Goal: Complete application form: Complete application form

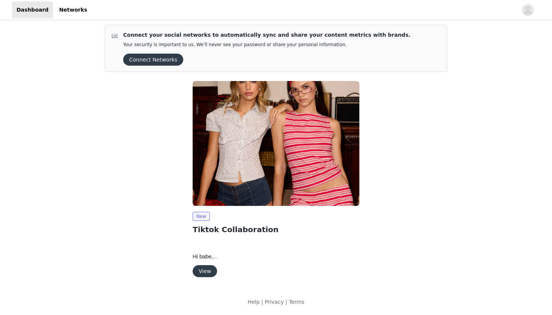
scroll to position [3, 0]
click at [200, 276] on button "View" at bounding box center [205, 271] width 24 height 12
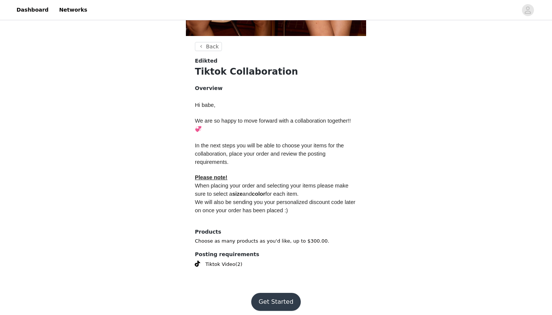
scroll to position [256, 0]
click at [263, 296] on button "Get Started" at bounding box center [276, 303] width 50 height 18
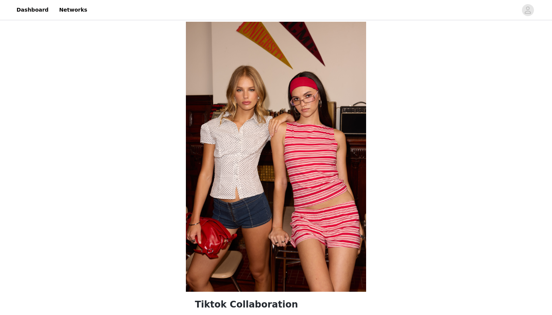
scroll to position [256, 0]
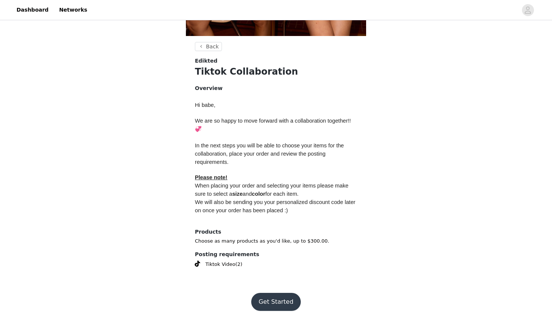
scroll to position [256, 0]
click at [265, 296] on button "Get Started" at bounding box center [276, 303] width 50 height 18
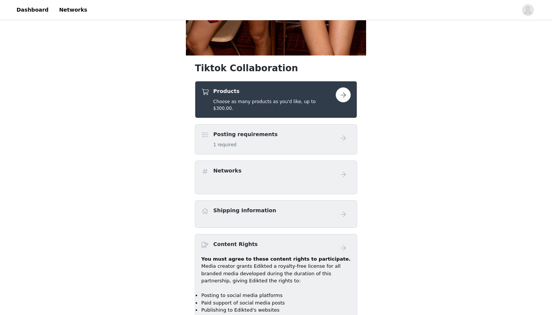
scroll to position [241, 0]
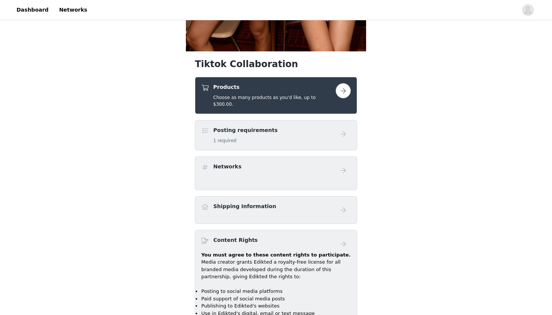
click at [246, 137] on h5 "1 required" at bounding box center [245, 140] width 64 height 7
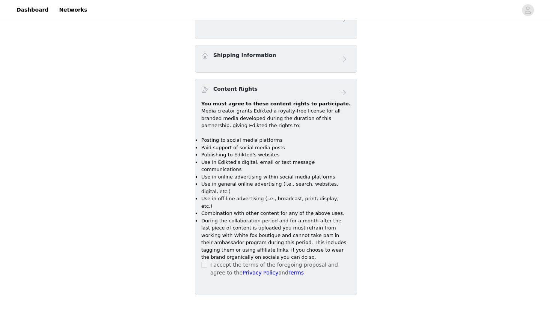
scroll to position [389, 0]
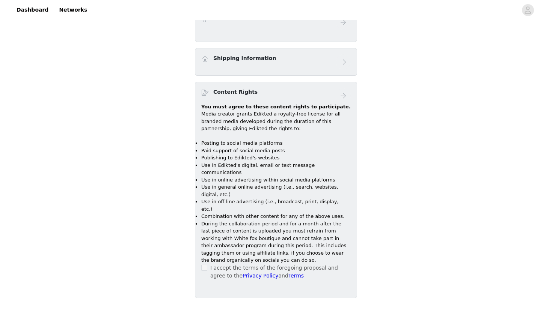
click at [205, 264] on div "I accept the terms of the foregoing proposal and agree to the Privacy Policy an…" at bounding box center [275, 272] width 149 height 16
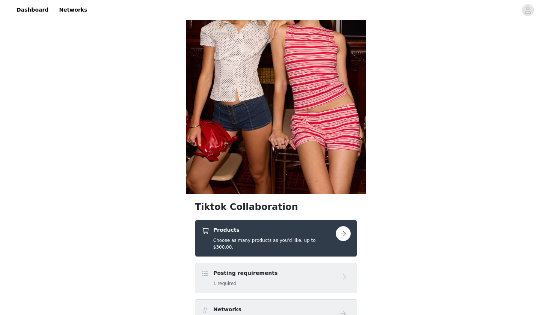
click at [263, 272] on div "Posting requirements 1 required" at bounding box center [245, 279] width 64 height 18
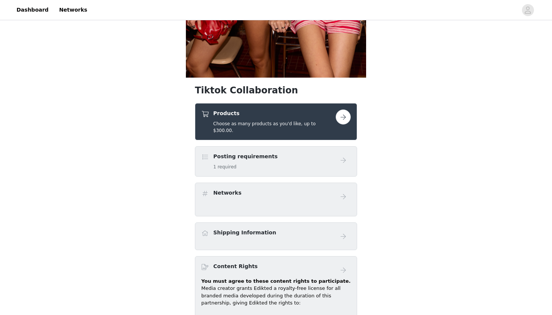
scroll to position [215, 0]
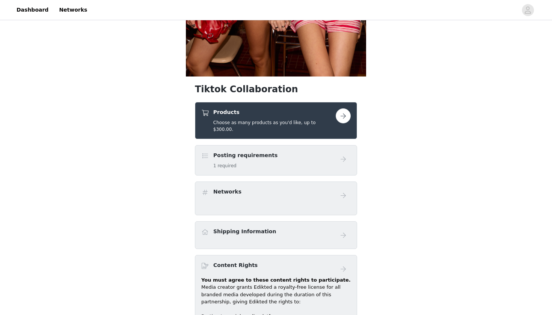
click at [343, 116] on button "button" at bounding box center [343, 115] width 15 height 15
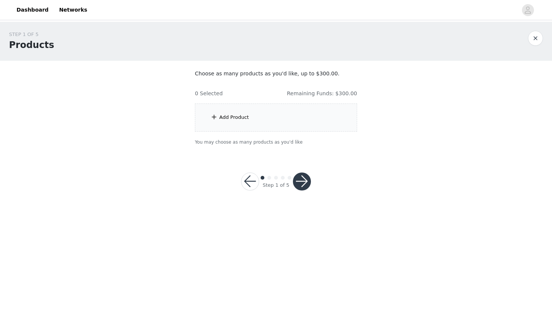
click at [215, 128] on div "Add Product" at bounding box center [276, 118] width 162 height 28
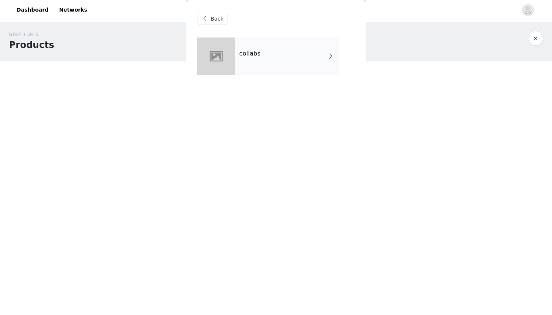
click at [248, 66] on div "collabs" at bounding box center [287, 57] width 104 height 38
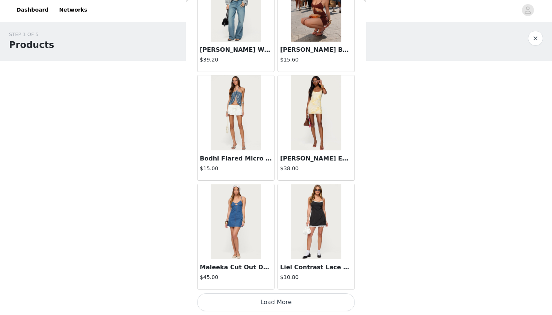
click at [272, 308] on button "Load More" at bounding box center [276, 303] width 158 height 18
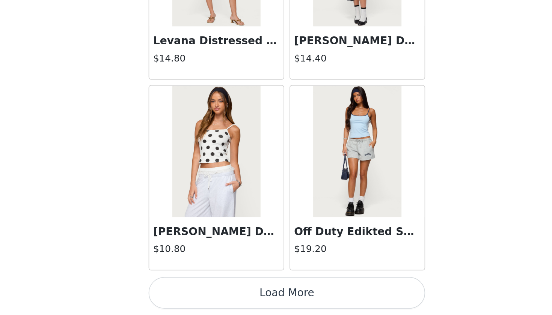
click at [197, 294] on button "Load More" at bounding box center [276, 303] width 158 height 18
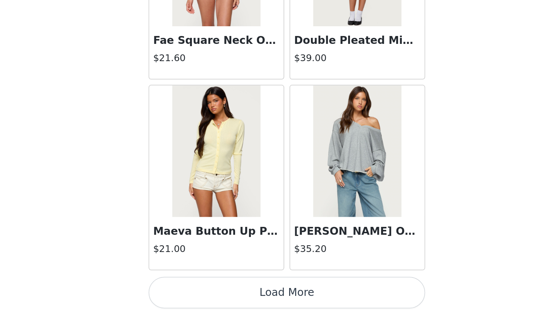
scroll to position [3011, 0]
click at [197, 294] on button "Load More" at bounding box center [276, 303] width 158 height 18
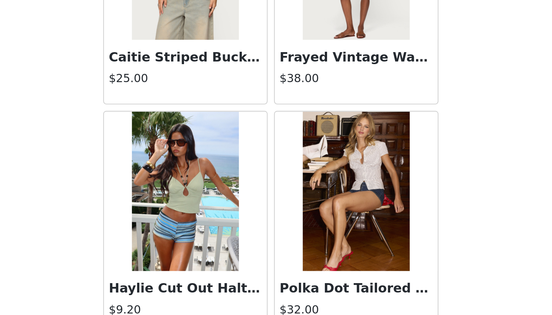
scroll to position [3554, 0]
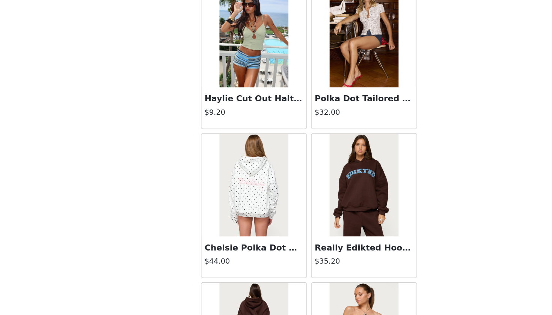
click at [291, 74] on img at bounding box center [316, 111] width 50 height 75
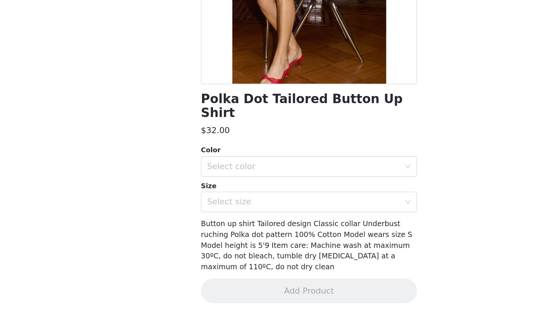
scroll to position [42, 0]
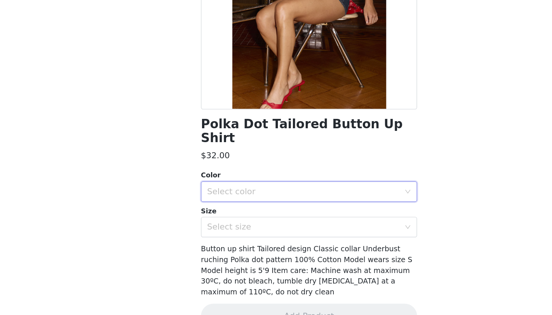
click at [225, 218] on div "Select color" at bounding box center [274, 225] width 144 height 14
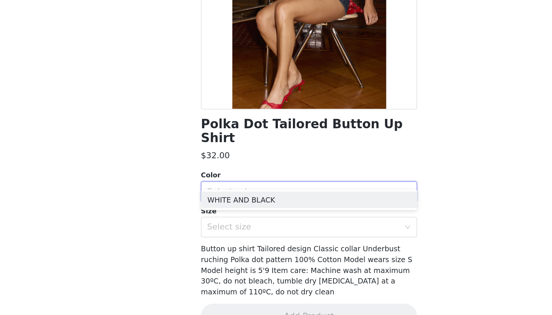
click at [217, 223] on ul "WHITE AND BLACK" at bounding box center [276, 230] width 158 height 15
click at [212, 225] on li "WHITE AND BLACK" at bounding box center [276, 231] width 158 height 12
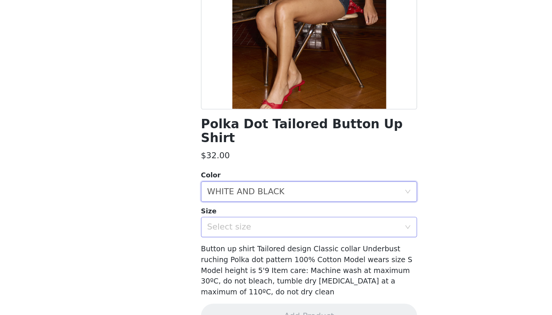
click at [209, 247] on div "Select size" at bounding box center [272, 251] width 140 height 8
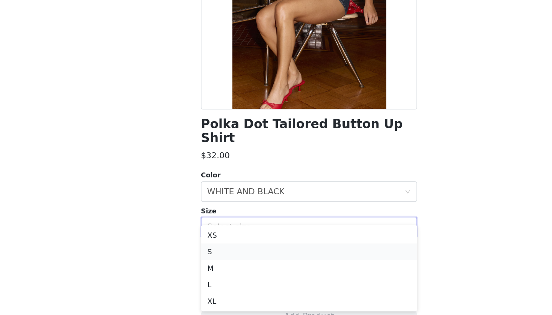
click at [197, 263] on li "S" at bounding box center [276, 269] width 158 height 12
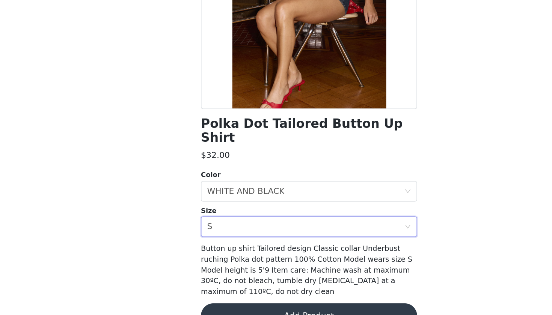
scroll to position [0, 0]
click at [197, 307] on button "Add Product" at bounding box center [276, 316] width 158 height 18
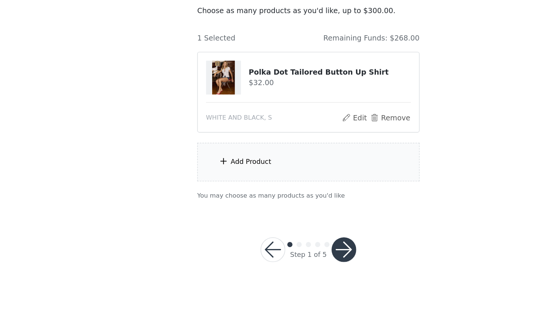
click at [197, 170] on div "Add Product" at bounding box center [276, 184] width 162 height 28
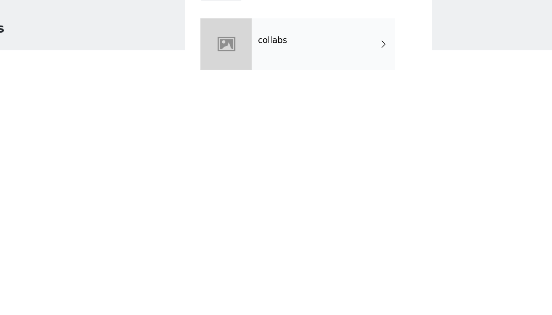
click at [235, 48] on div "collabs" at bounding box center [287, 57] width 104 height 38
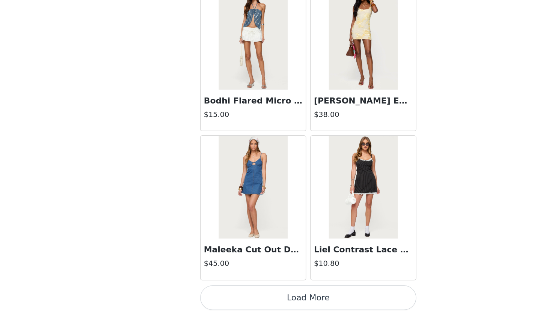
click at [208, 294] on button "Load More" at bounding box center [276, 303] width 158 height 18
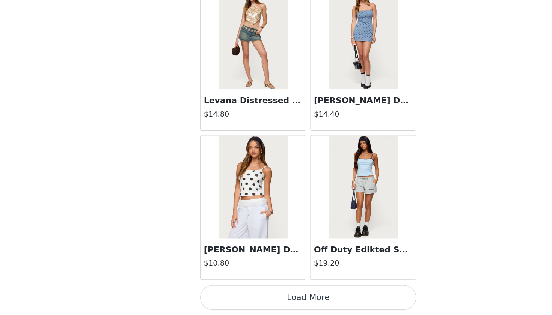
click at [209, 294] on button "Load More" at bounding box center [276, 303] width 158 height 18
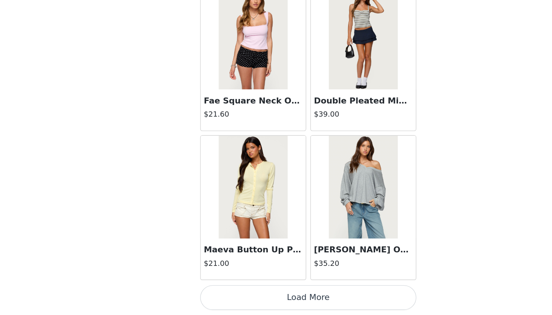
click at [209, 294] on button "Load More" at bounding box center [276, 303] width 158 height 18
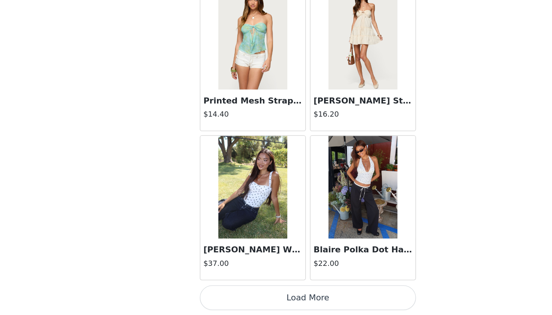
scroll to position [4092, 0]
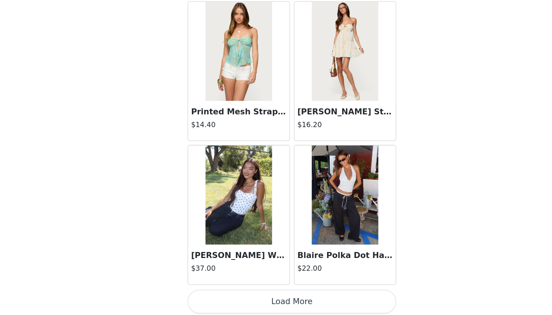
click at [234, 294] on button "Load More" at bounding box center [276, 303] width 158 height 18
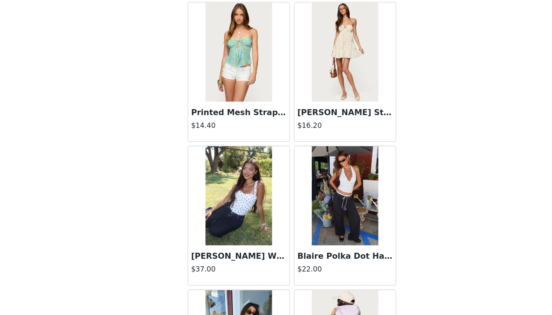
scroll to position [0, 0]
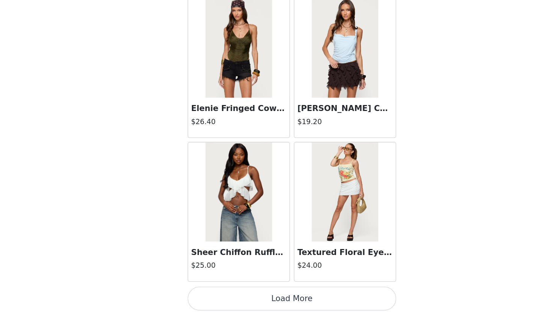
click at [224, 294] on button "Load More" at bounding box center [276, 303] width 158 height 18
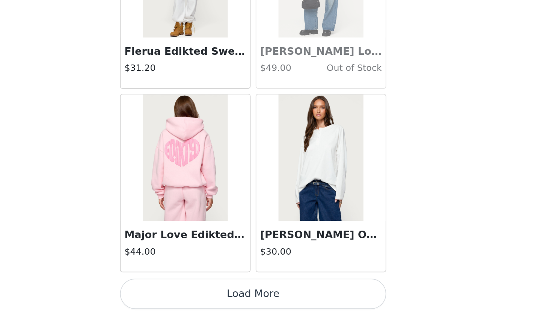
click at [197, 294] on button "Load More" at bounding box center [276, 303] width 158 height 18
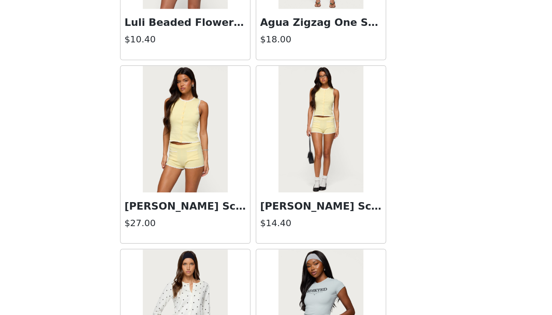
click at [211, 167] on img at bounding box center [236, 204] width 50 height 75
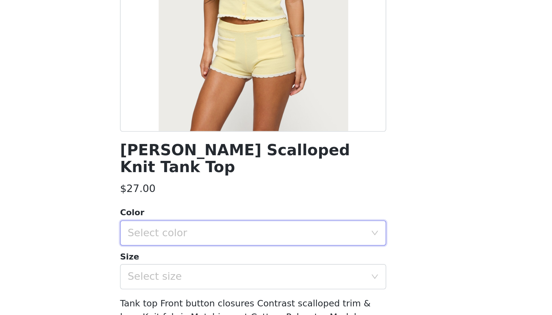
click at [202, 259] on div "Select color" at bounding box center [274, 266] width 144 height 14
click at [197, 267] on li "YELLOW" at bounding box center [276, 273] width 158 height 12
click at [202, 289] on div "Select size" at bounding box center [272, 293] width 140 height 8
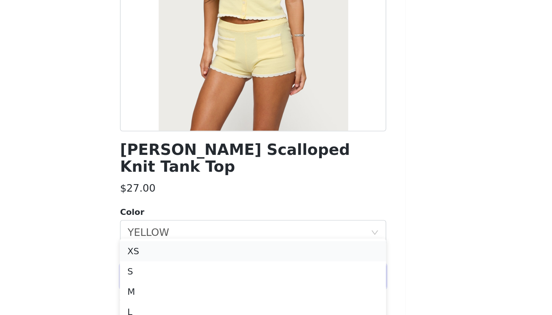
scroll to position [26, 0]
click at [197, 278] on li "S" at bounding box center [276, 284] width 158 height 12
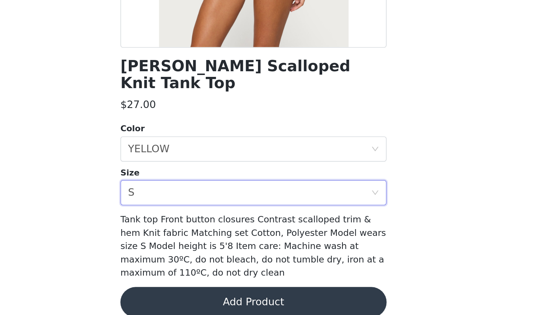
scroll to position [50, 0]
click at [197, 299] on button "Add Product" at bounding box center [276, 308] width 158 height 18
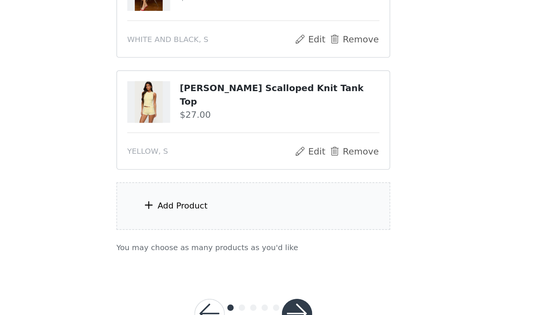
click at [195, 237] on div "Add Product" at bounding box center [276, 251] width 162 height 28
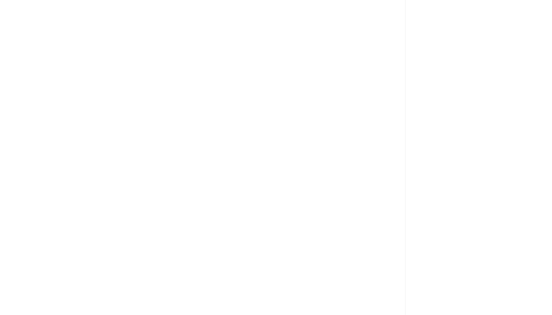
scroll to position [26, 0]
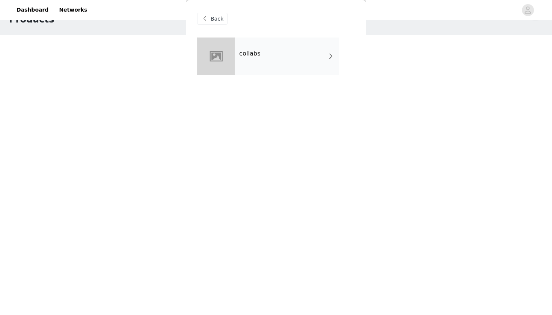
click at [268, 69] on div "collabs" at bounding box center [287, 57] width 104 height 38
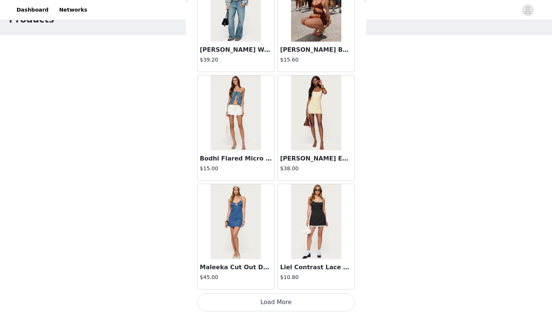
scroll to position [833, 0]
click at [243, 304] on button "Load More" at bounding box center [276, 303] width 158 height 18
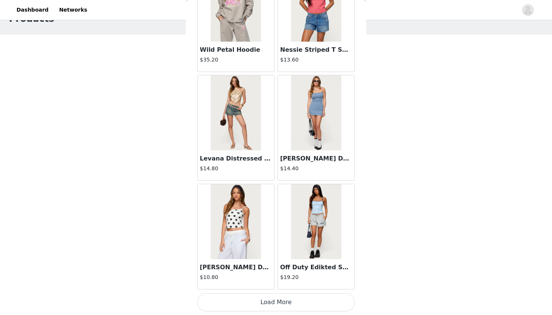
scroll to position [26, 0]
click at [235, 301] on button "Load More" at bounding box center [276, 303] width 158 height 18
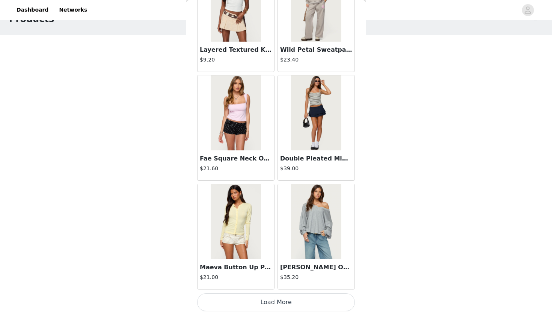
scroll to position [3011, 0]
click at [245, 303] on button "Load More" at bounding box center [276, 303] width 158 height 18
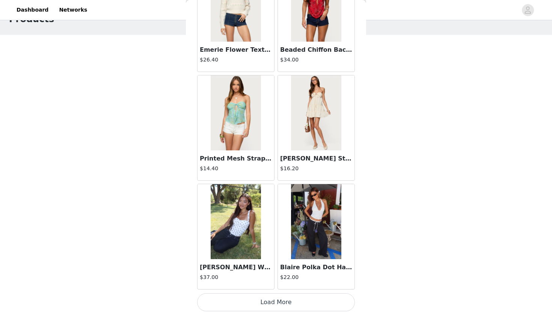
click at [252, 303] on button "Load More" at bounding box center [276, 303] width 158 height 18
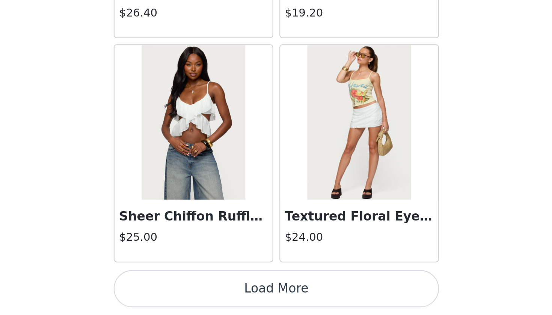
scroll to position [26, 0]
click at [197, 294] on button "Load More" at bounding box center [276, 303] width 158 height 18
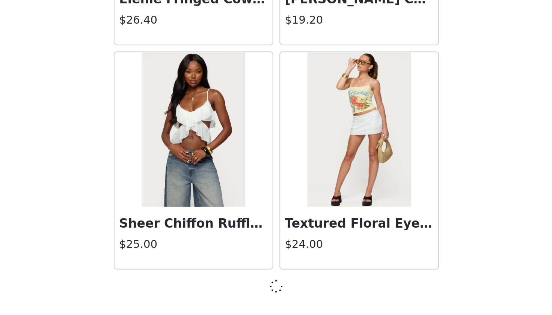
scroll to position [5185, 0]
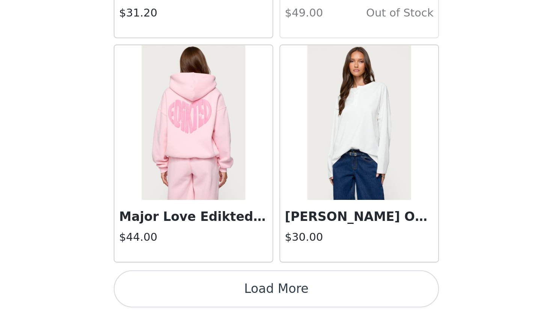
click at [197, 294] on button "Load More" at bounding box center [276, 303] width 158 height 18
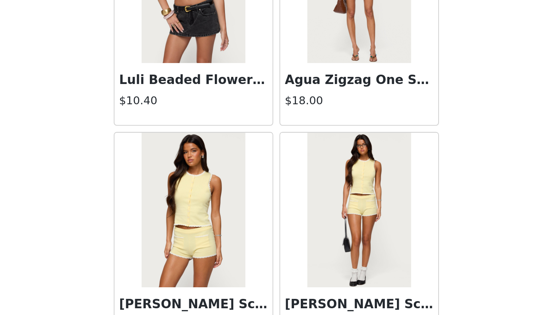
scroll to position [6933, 0]
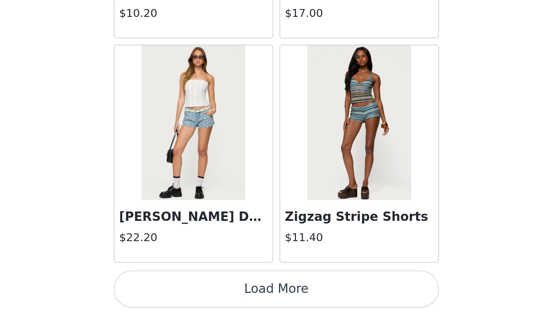
click at [197, 294] on button "Load More" at bounding box center [276, 303] width 158 height 18
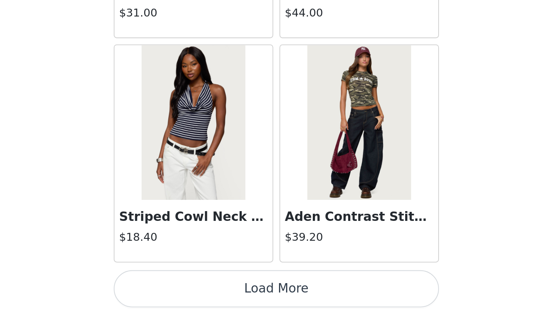
scroll to position [26, 0]
click at [197, 294] on button "Load More" at bounding box center [276, 303] width 158 height 18
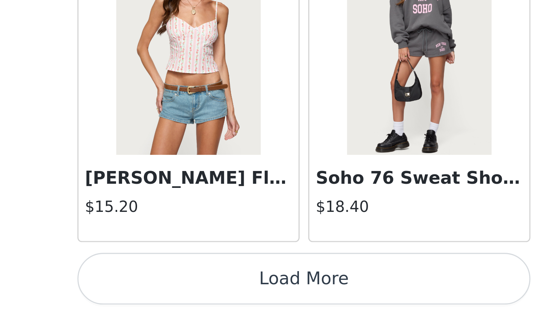
click at [197, 294] on button "Load More" at bounding box center [276, 303] width 158 height 18
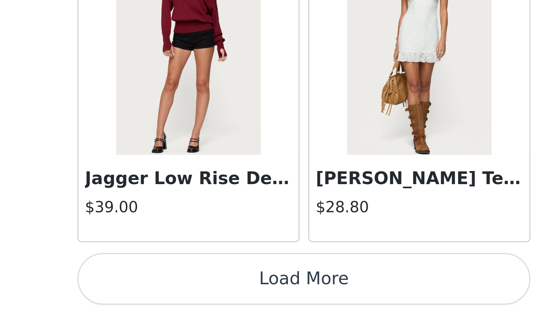
click at [197, 294] on button "Load More" at bounding box center [276, 303] width 158 height 18
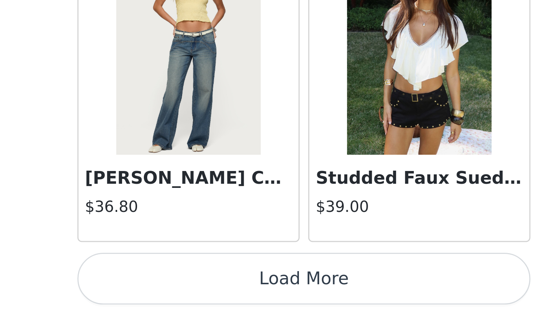
scroll to position [11720, 0]
click at [197, 294] on button "Load More" at bounding box center [276, 303] width 158 height 18
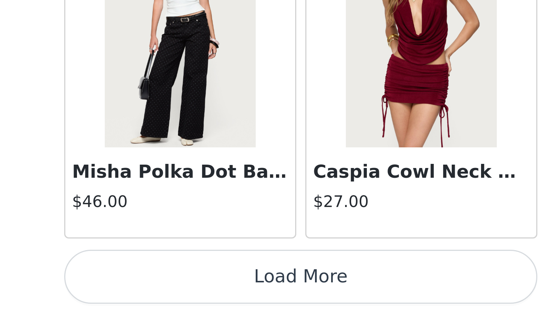
scroll to position [26, 0]
click at [197, 294] on button "Load More" at bounding box center [276, 303] width 158 height 18
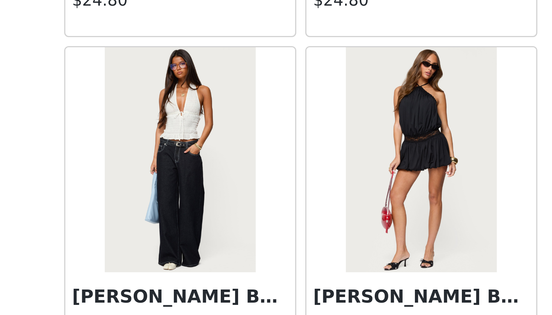
scroll to position [13329, 0]
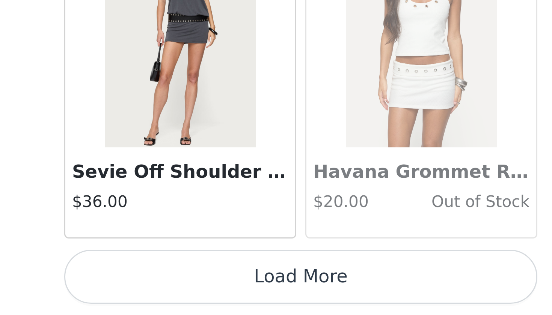
click at [197, 294] on button "Load More" at bounding box center [276, 303] width 158 height 18
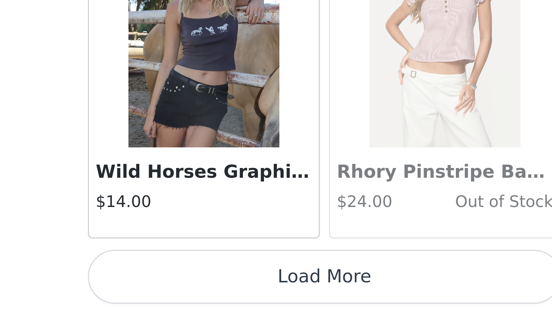
scroll to position [26, 0]
click at [197, 294] on button "Load More" at bounding box center [276, 303] width 158 height 18
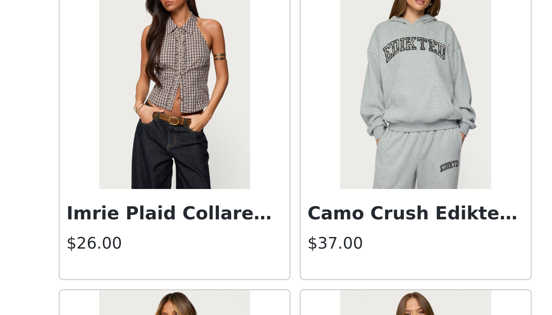
scroll to position [15955, 0]
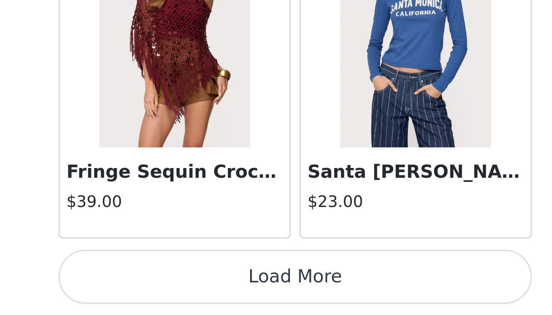
click at [197, 294] on button "Load More" at bounding box center [276, 303] width 158 height 18
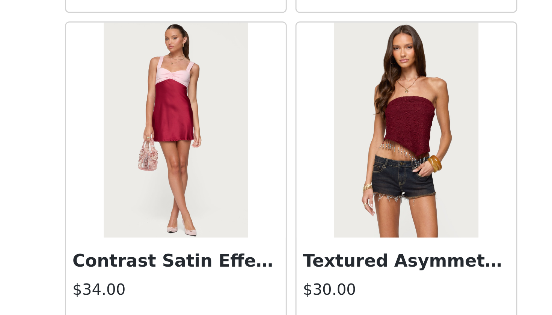
scroll to position [16918, 0]
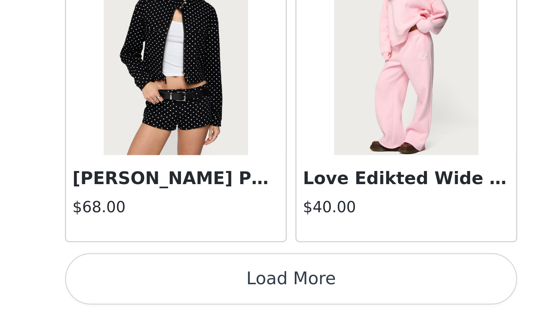
click at [197, 294] on button "Load More" at bounding box center [276, 303] width 158 height 18
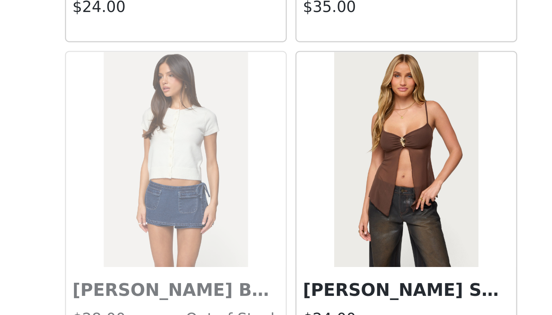
scroll to position [18127, 0]
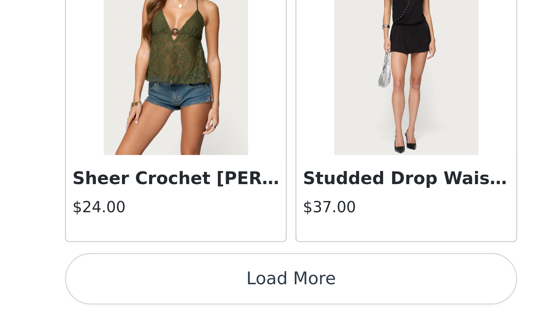
click at [197, 294] on button "Load More" at bounding box center [276, 303] width 158 height 18
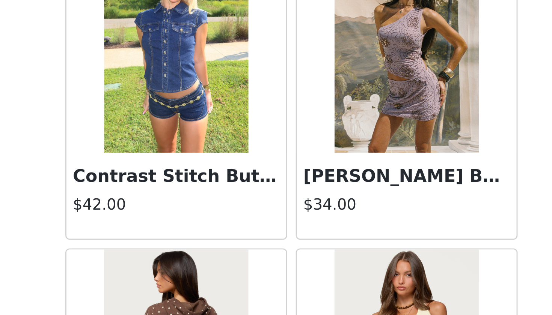
scroll to position [19081, 0]
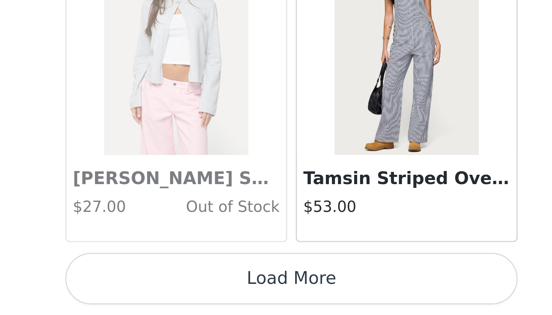
click at [197, 294] on button "Load More" at bounding box center [276, 303] width 158 height 18
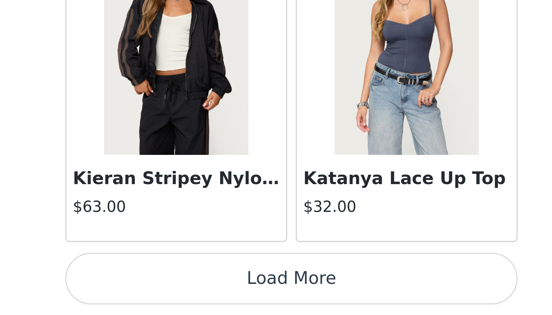
scroll to position [20430, 0]
click at [197, 294] on button "Load More" at bounding box center [276, 303] width 158 height 18
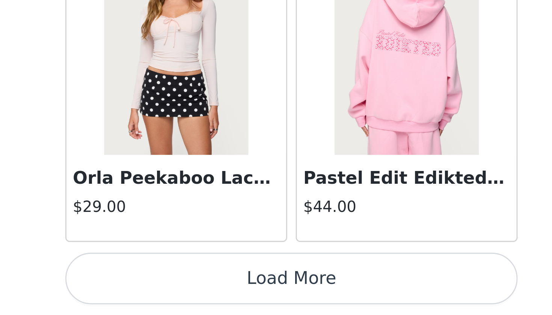
scroll to position [26, 0]
click at [197, 294] on button "Load More" at bounding box center [276, 303] width 158 height 18
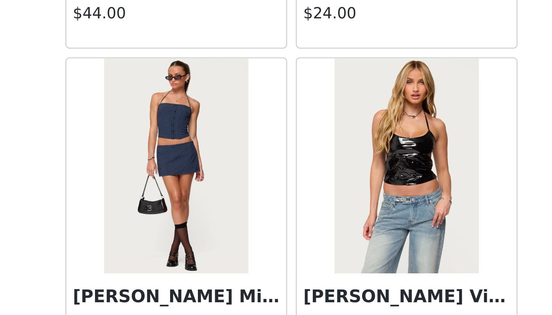
scroll to position [22564, 0]
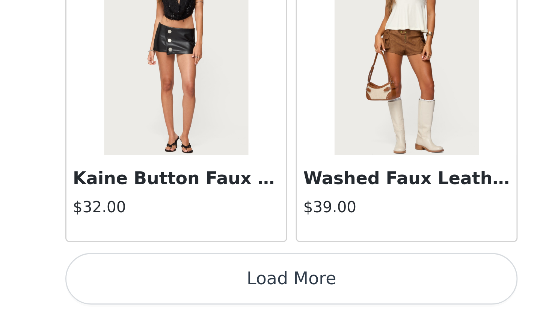
click at [197, 294] on button "Load More" at bounding box center [276, 303] width 158 height 18
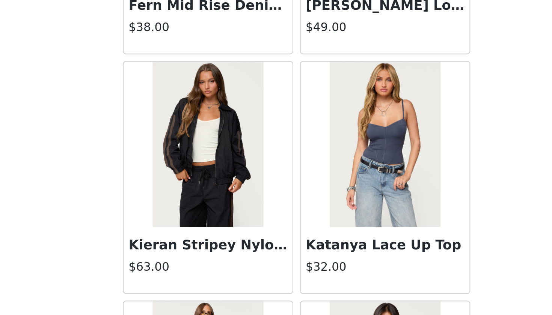
scroll to position [20495, 0]
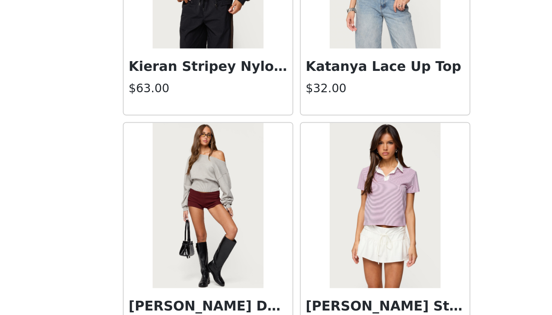
click at [291, 228] on img at bounding box center [316, 265] width 50 height 75
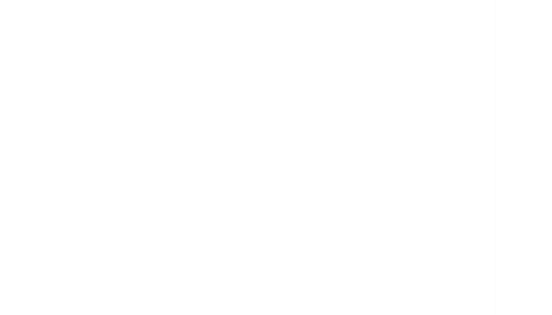
scroll to position [0, 0]
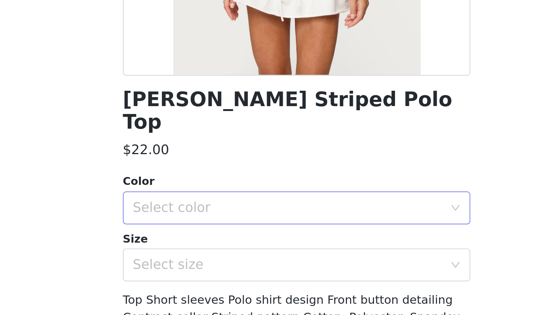
click at [202, 263] on div "Select color" at bounding box center [272, 267] width 140 height 8
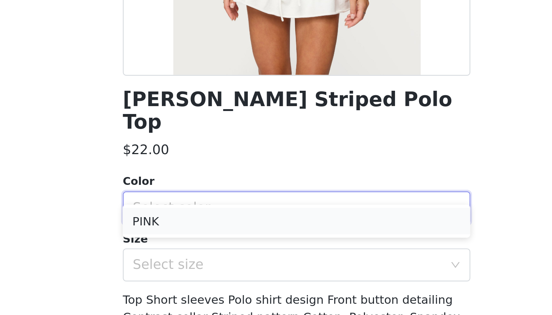
click at [197, 267] on li "PINK" at bounding box center [276, 273] width 158 height 12
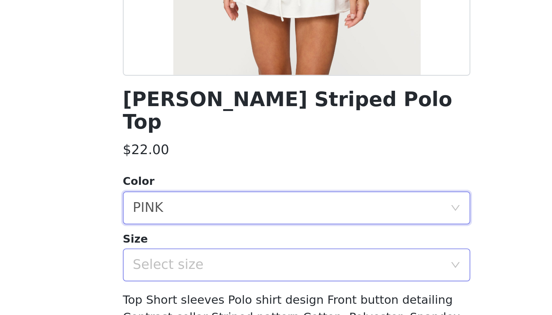
click at [202, 289] on div "Select size" at bounding box center [272, 293] width 140 height 8
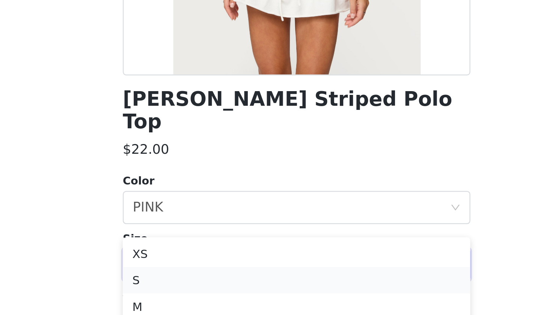
click at [197, 294] on li "S" at bounding box center [276, 300] width 158 height 12
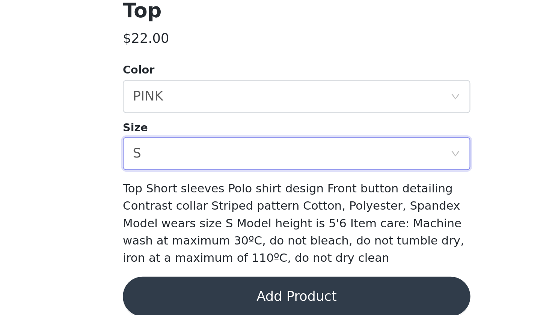
scroll to position [50, 0]
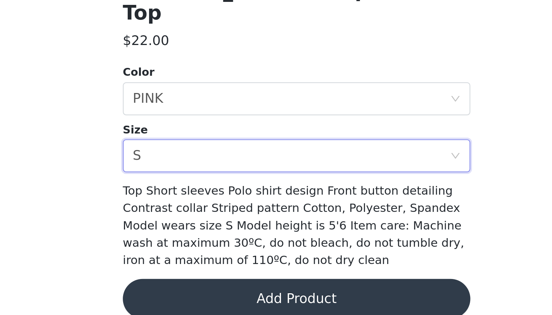
click at [197, 299] on button "Add Product" at bounding box center [276, 308] width 158 height 18
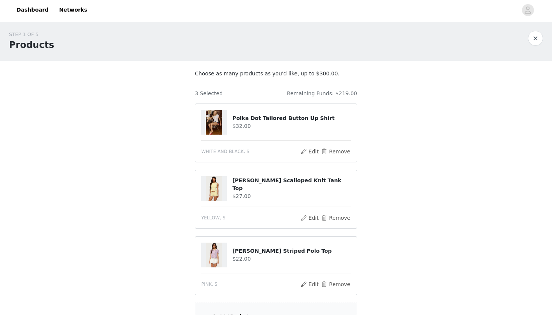
scroll to position [68, 0]
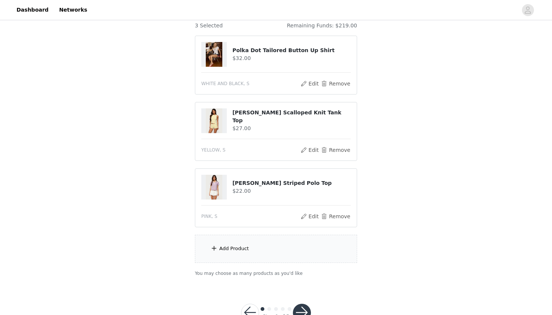
click at [215, 246] on span at bounding box center [214, 248] width 8 height 9
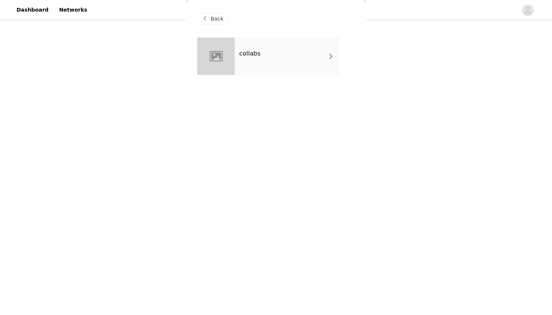
click at [277, 44] on div "collabs" at bounding box center [287, 57] width 104 height 38
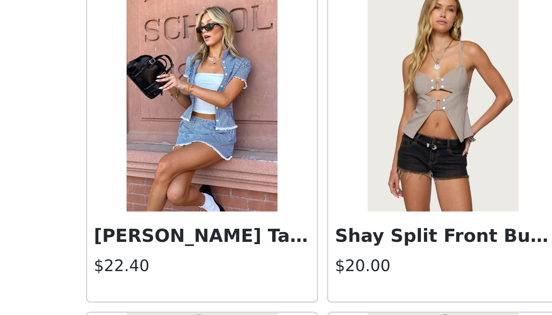
scroll to position [259, 0]
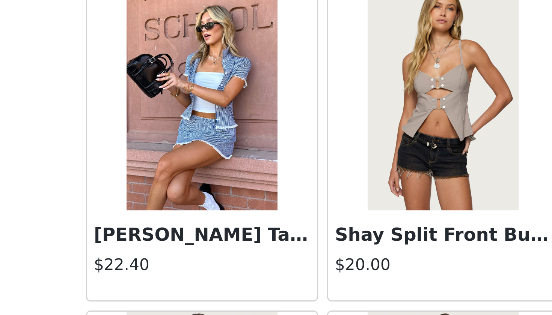
click at [211, 106] on img at bounding box center [236, 143] width 50 height 75
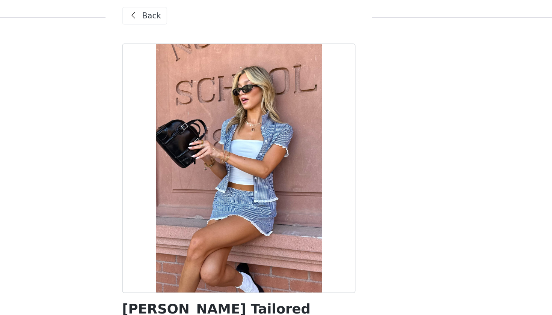
scroll to position [0, 0]
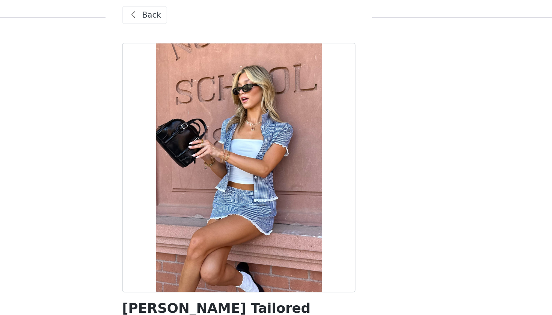
click at [211, 15] on span "Back" at bounding box center [217, 19] width 13 height 8
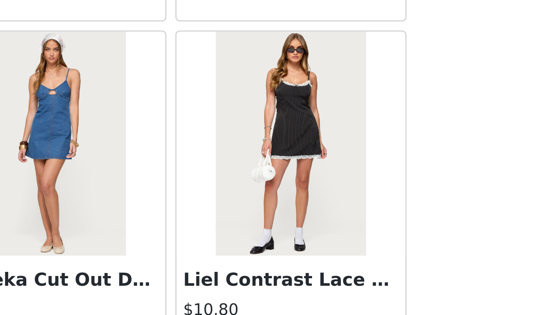
scroll to position [92, 0]
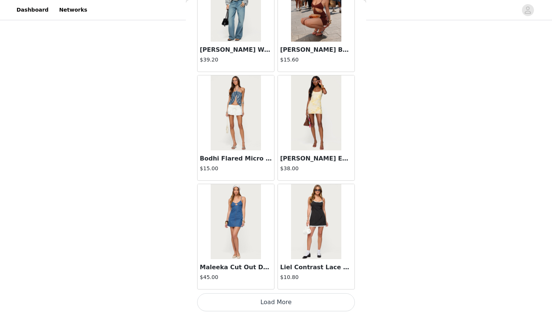
click at [285, 301] on button "Load More" at bounding box center [276, 303] width 158 height 18
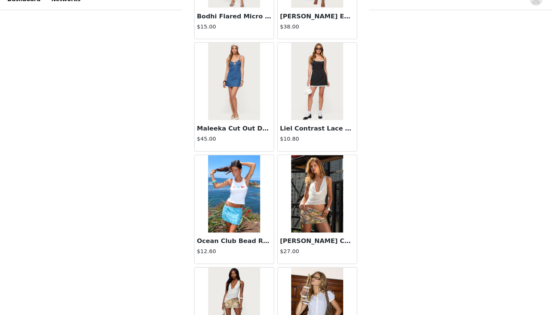
scroll to position [62, 0]
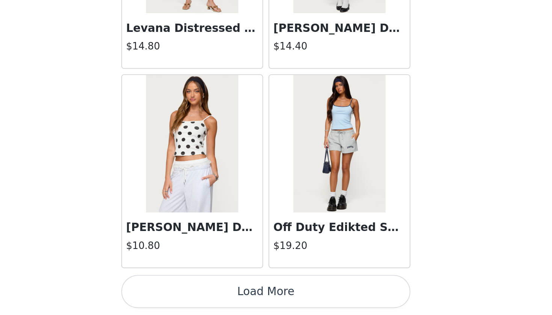
click at [197, 294] on button "Load More" at bounding box center [276, 303] width 158 height 18
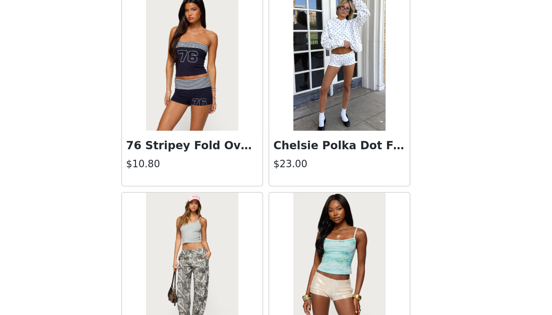
scroll to position [2405, 0]
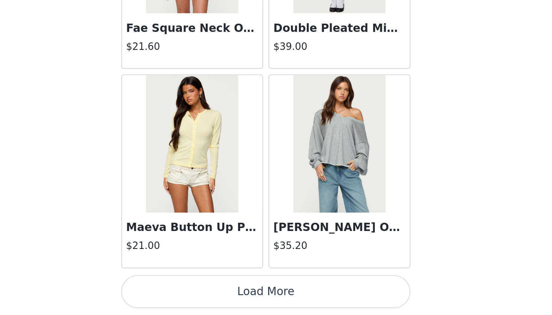
click at [197, 294] on button "Load More" at bounding box center [276, 303] width 158 height 18
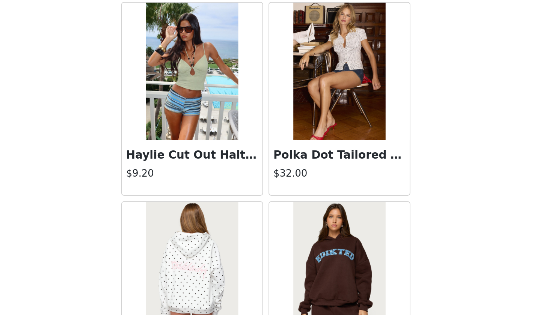
scroll to position [3594, 0]
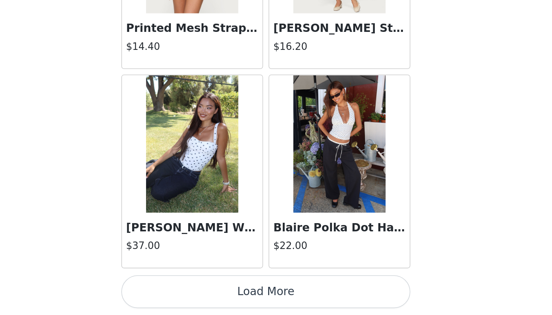
click at [197, 294] on button "Load More" at bounding box center [276, 303] width 158 height 18
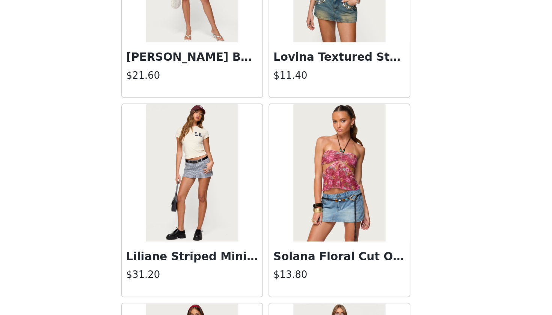
scroll to position [4686, 0]
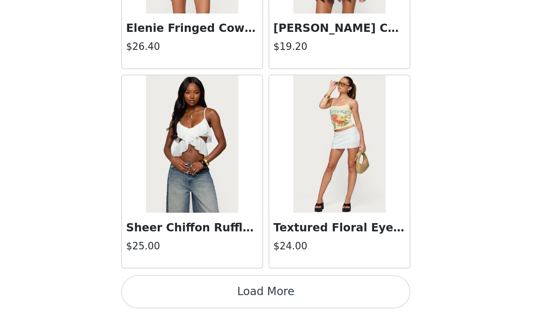
click at [197, 294] on button "Load More" at bounding box center [276, 303] width 158 height 18
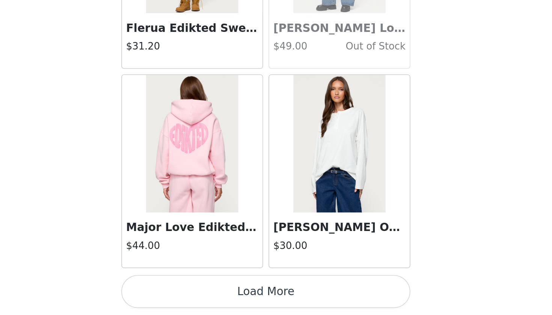
scroll to position [92, 0]
click at [197, 294] on button "Load More" at bounding box center [276, 303] width 158 height 18
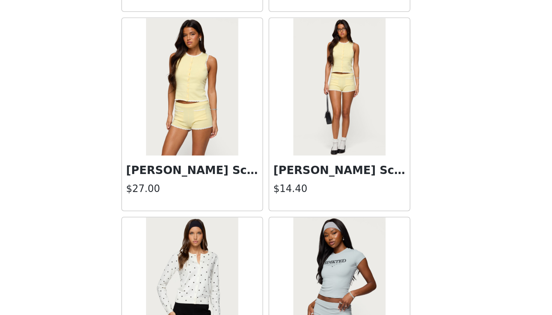
scroll to position [6947, 0]
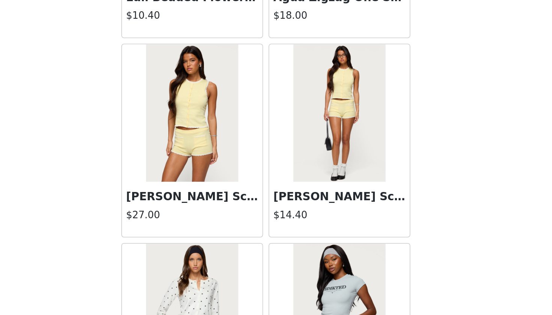
click at [278, 243] on div "Leila Scalloped Knit Shorts $14.40" at bounding box center [316, 258] width 77 height 30
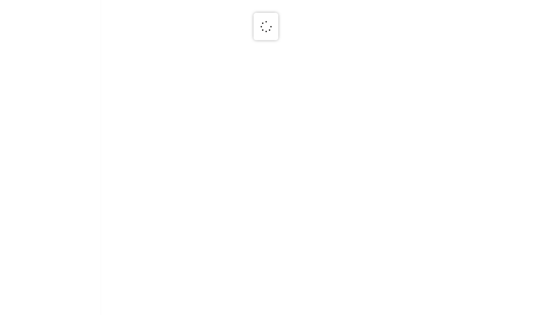
scroll to position [0, 0]
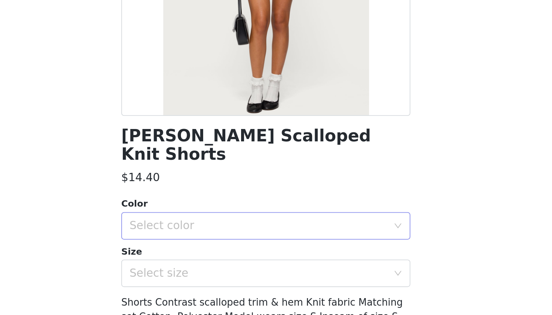
click at [202, 263] on div "Select color" at bounding box center [272, 267] width 140 height 8
click at [197, 267] on li "YELLOW" at bounding box center [276, 273] width 158 height 12
click at [202, 289] on div "Select size" at bounding box center [272, 293] width 140 height 8
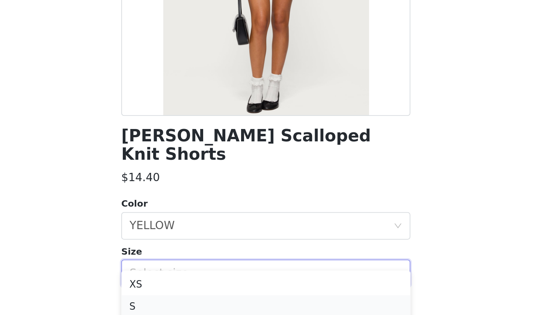
click at [197, 304] on li "S" at bounding box center [276, 310] width 158 height 12
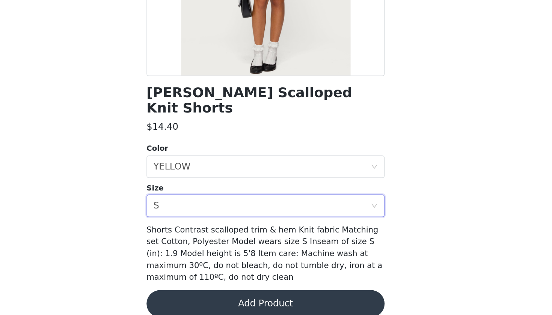
scroll to position [92, 0]
click at [197, 299] on button "Add Product" at bounding box center [276, 308] width 158 height 18
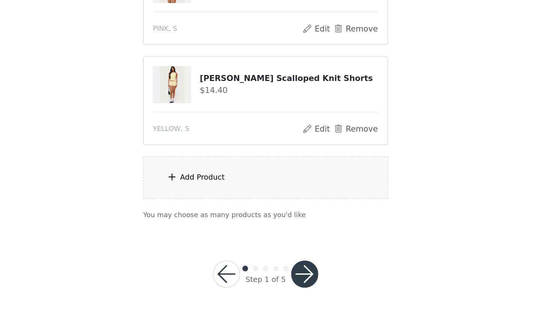
scroll to position [159, 0]
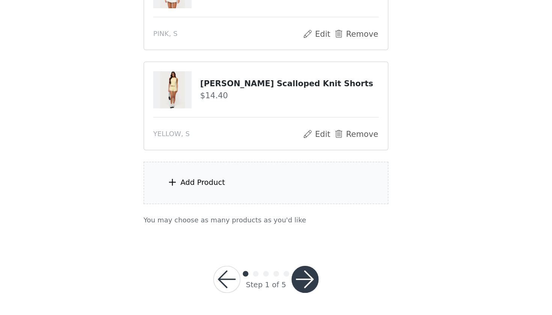
click at [195, 211] on div "Add Product" at bounding box center [276, 225] width 162 height 28
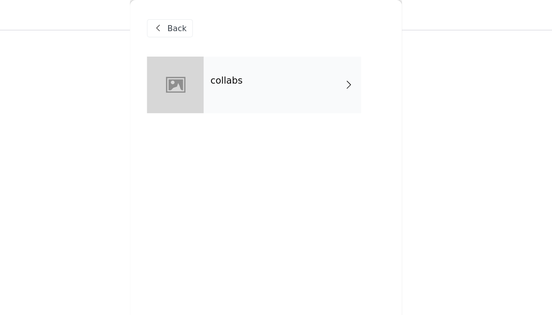
scroll to position [89, 0]
click at [235, 54] on div "collabs" at bounding box center [287, 57] width 104 height 38
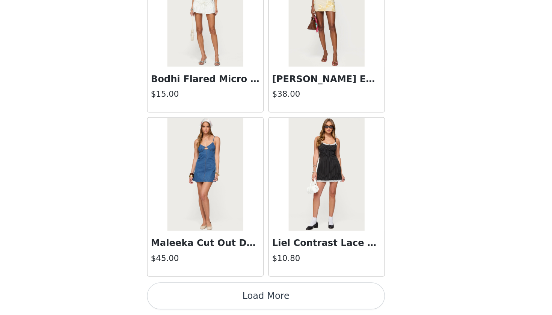
scroll to position [159, 0]
click at [197, 294] on button "Load More" at bounding box center [276, 303] width 158 height 18
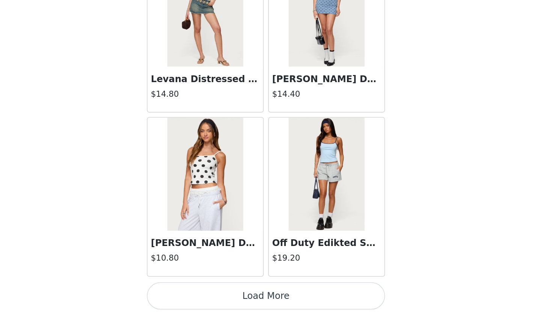
click at [197, 294] on button "Load More" at bounding box center [276, 303] width 158 height 18
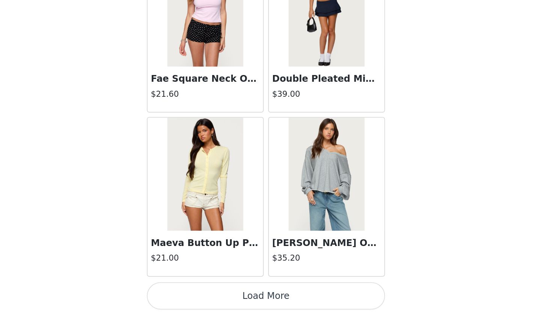
scroll to position [159, 0]
click at [197, 294] on button "Load More" at bounding box center [276, 303] width 158 height 18
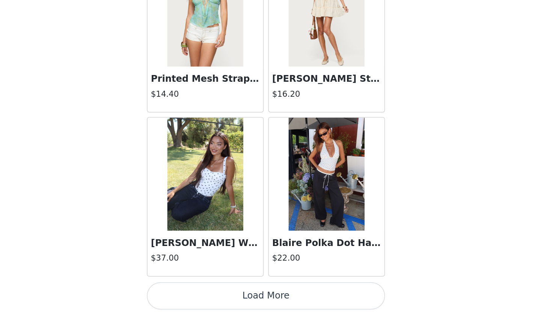
click at [197, 294] on button "Load More" at bounding box center [276, 303] width 158 height 18
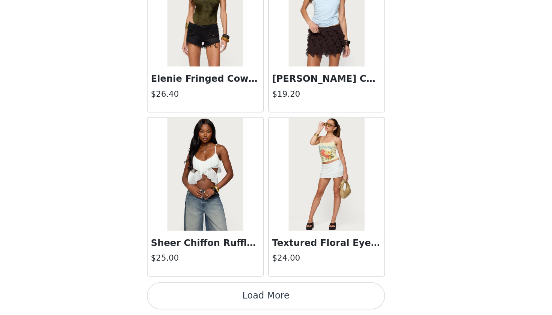
click at [197, 294] on button "Load More" at bounding box center [276, 303] width 158 height 18
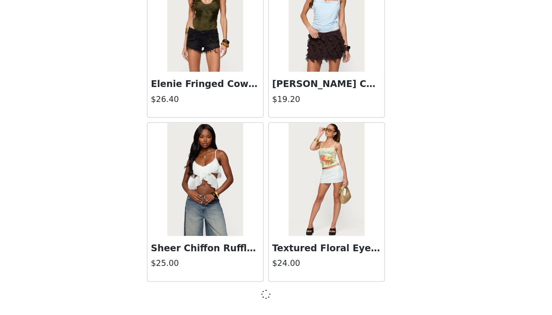
scroll to position [5185, 0]
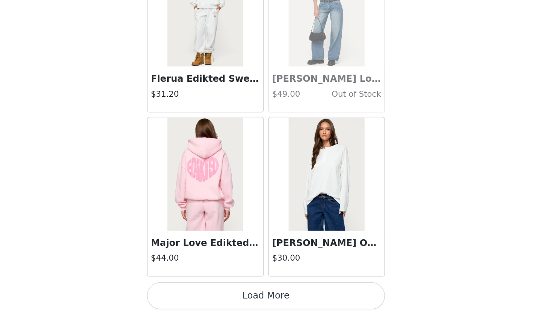
click at [197, 294] on button "Load More" at bounding box center [276, 303] width 158 height 18
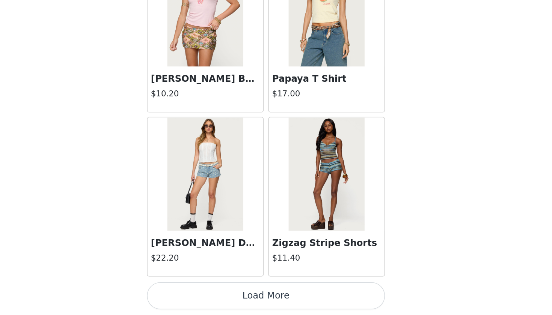
click at [197, 294] on button "Load More" at bounding box center [276, 303] width 158 height 18
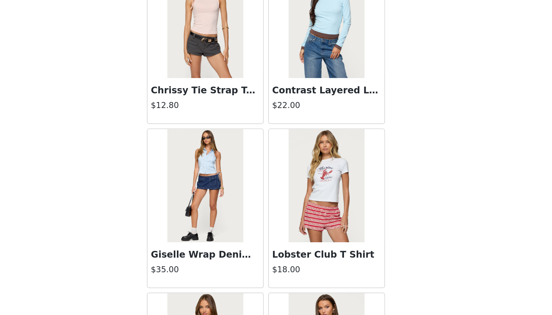
scroll to position [8122, 0]
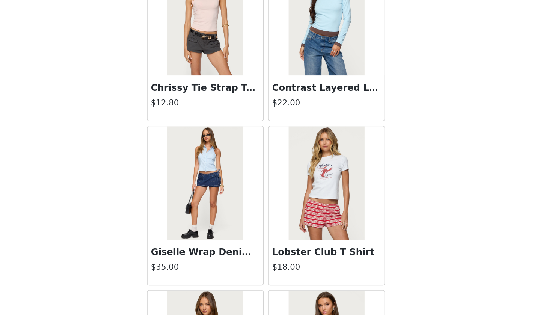
click at [197, 190] on div at bounding box center [235, 227] width 77 height 75
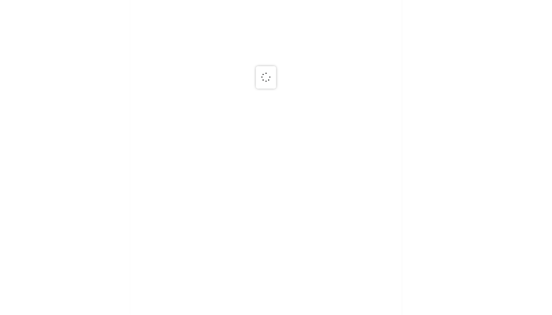
scroll to position [0, 0]
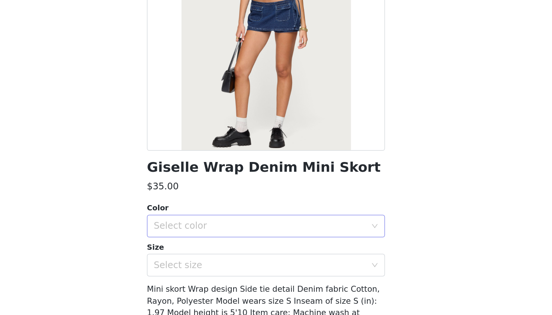
click at [202, 253] on div "Select color" at bounding box center [272, 257] width 140 height 8
click at [197, 267] on li "BLUE" at bounding box center [276, 273] width 158 height 12
click at [202, 279] on div "Select size" at bounding box center [272, 283] width 140 height 8
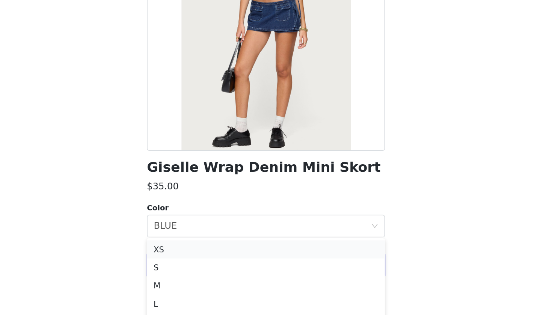
scroll to position [186, 0]
click at [197, 277] on li "S" at bounding box center [276, 283] width 158 height 12
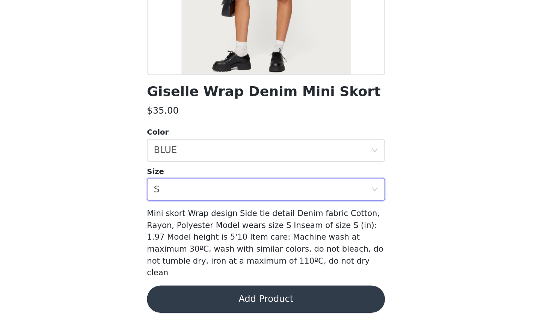
scroll to position [50, 0]
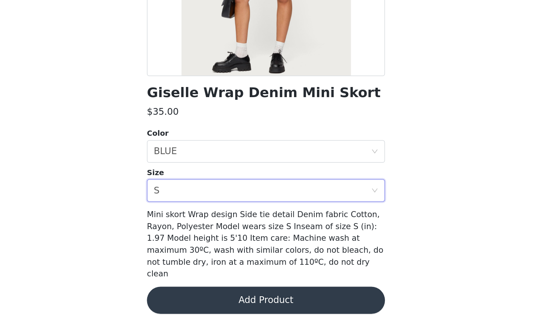
click at [197, 297] on button "Add Product" at bounding box center [276, 306] width 158 height 18
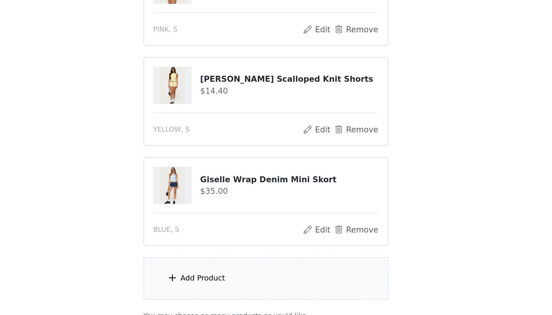
click at [195, 277] on div "Add Product" at bounding box center [276, 291] width 162 height 28
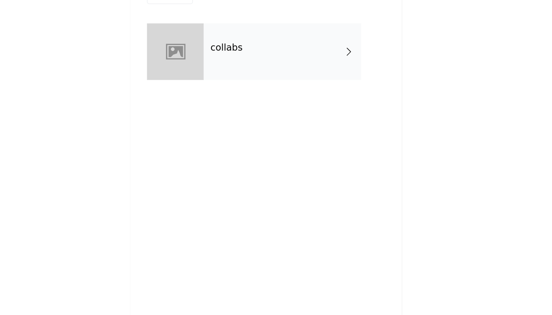
scroll to position [149, 0]
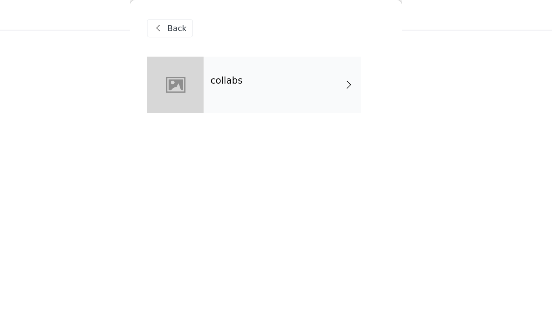
click at [235, 62] on div "collabs" at bounding box center [287, 57] width 104 height 38
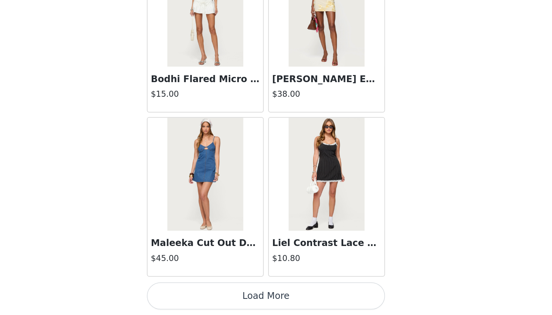
scroll to position [225, 0]
click at [197, 294] on button "Load More" at bounding box center [276, 303] width 158 height 18
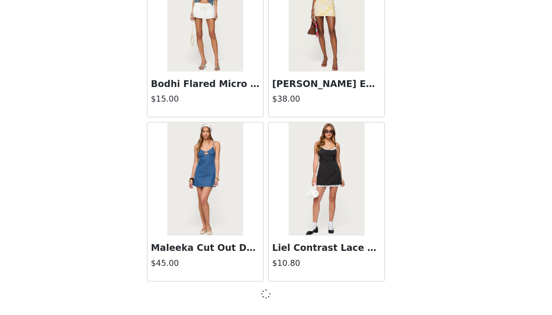
scroll to position [830, 0]
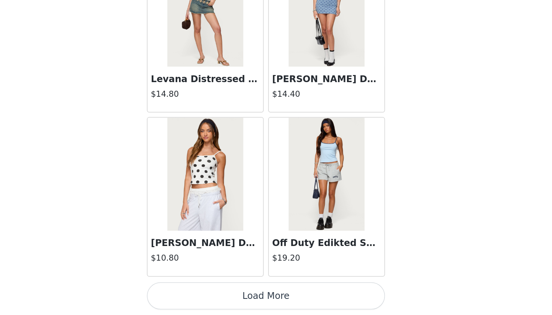
click at [197, 294] on button "Load More" at bounding box center [276, 303] width 158 height 18
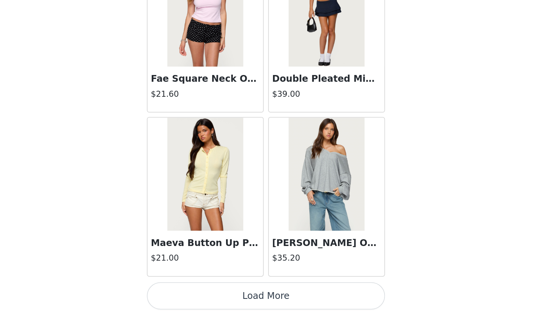
click at [197, 294] on button "Load More" at bounding box center [276, 303] width 158 height 18
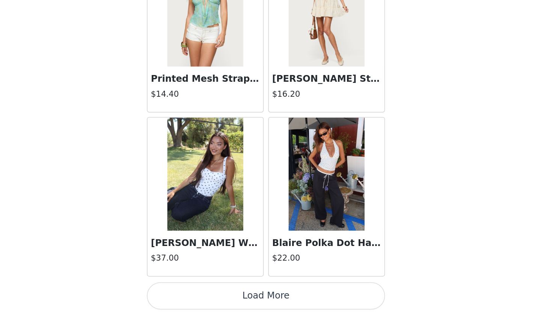
click at [197, 294] on button "Load More" at bounding box center [276, 303] width 158 height 18
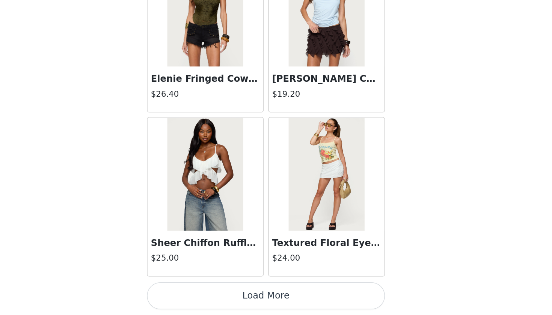
click at [197, 294] on button "Load More" at bounding box center [276, 303] width 158 height 18
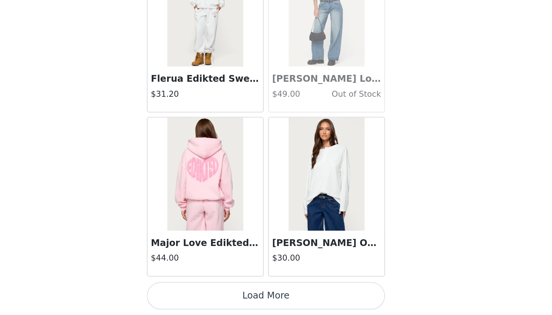
click at [197, 294] on button "Load More" at bounding box center [276, 303] width 158 height 18
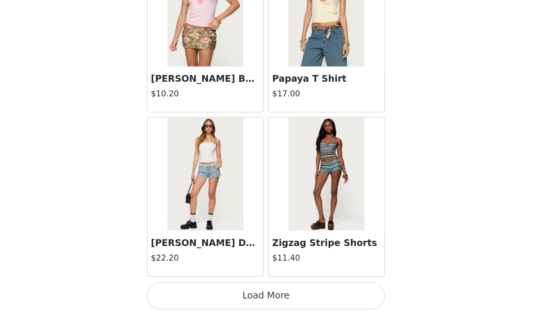
click at [197, 294] on button "Load More" at bounding box center [276, 303] width 158 height 18
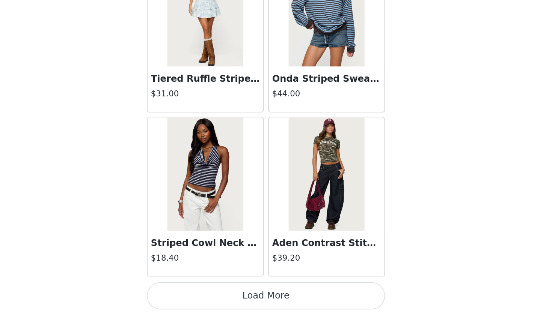
click at [197, 294] on button "Load More" at bounding box center [276, 303] width 158 height 18
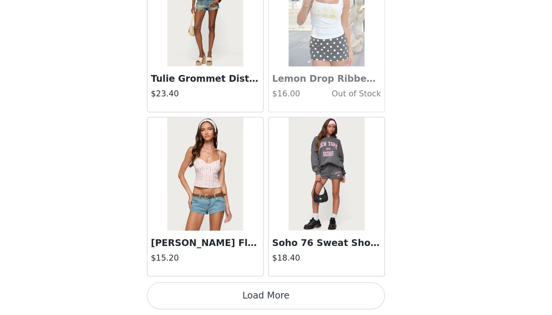
scroll to position [9543, 0]
click at [197, 294] on button "Load More" at bounding box center [276, 303] width 158 height 18
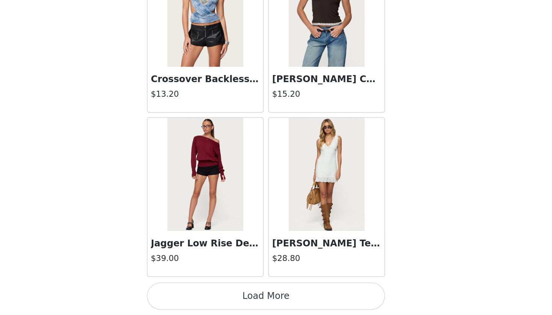
click at [197, 294] on button "Load More" at bounding box center [276, 303] width 158 height 18
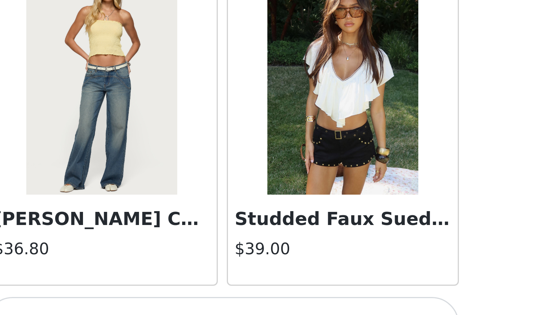
scroll to position [225, 0]
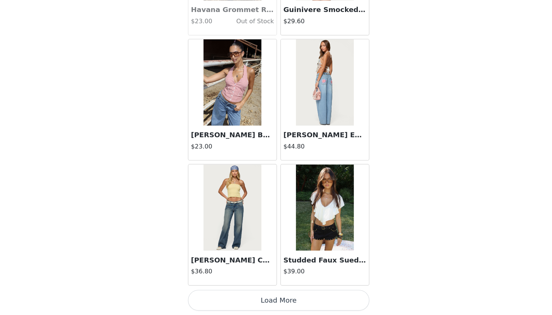
click at [247, 294] on button "Load More" at bounding box center [276, 303] width 158 height 18
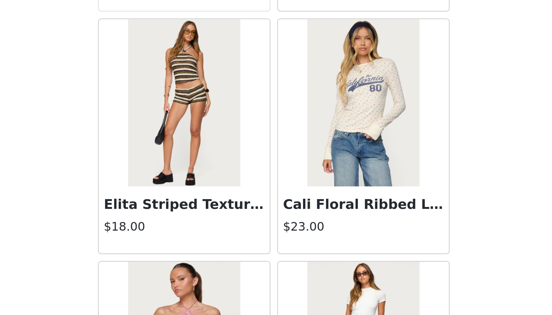
scroll to position [12163, 0]
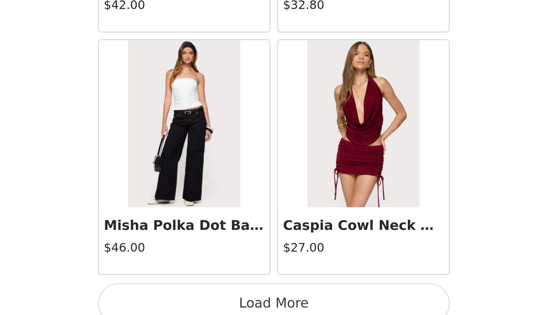
click at [197, 294] on button "Load More" at bounding box center [276, 303] width 158 height 18
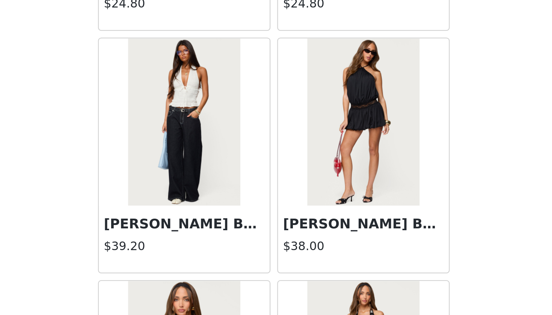
scroll to position [13355, 0]
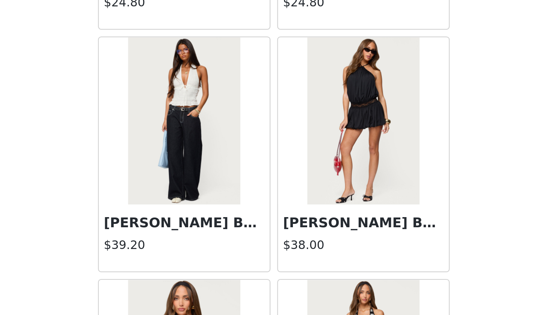
click at [278, 258] on div "Aida Backless Bubble Mini Dress $38.00" at bounding box center [316, 273] width 77 height 30
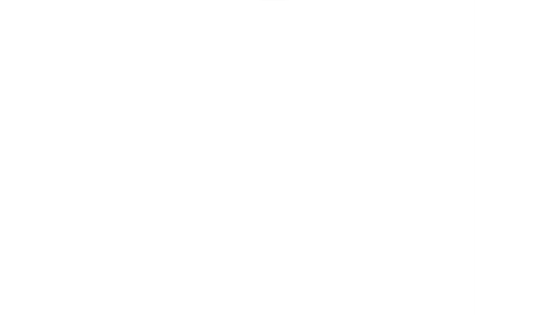
scroll to position [0, 0]
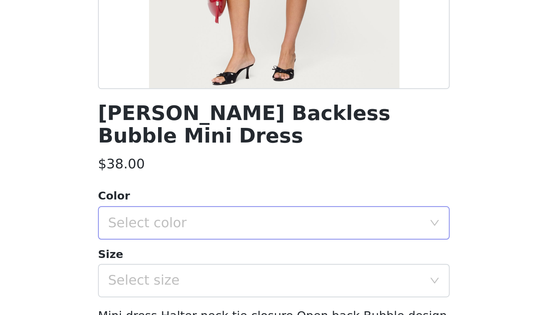
click at [202, 263] on div "Select color" at bounding box center [272, 267] width 140 height 8
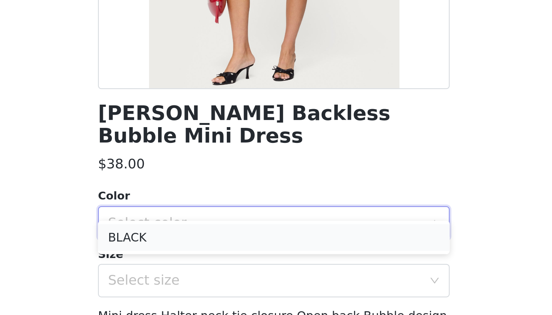
click at [197, 267] on li "BLACK" at bounding box center [276, 273] width 158 height 12
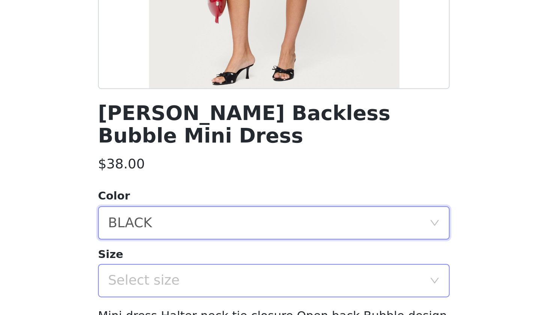
click at [202, 289] on div "Select size" at bounding box center [272, 293] width 140 height 8
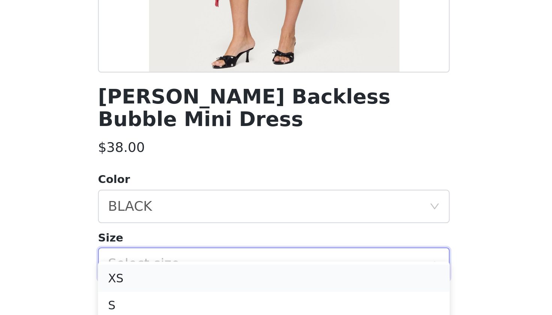
scroll to position [201, 0]
click at [197, 303] on li "S" at bounding box center [276, 309] width 158 height 12
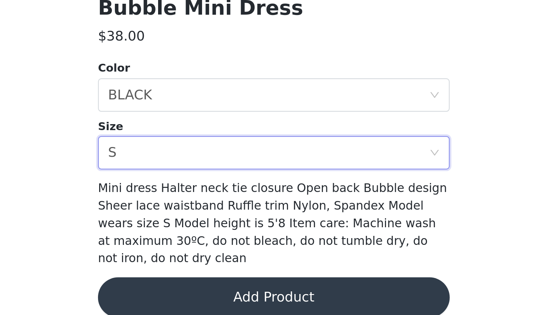
click at [197, 298] on button "Add Product" at bounding box center [276, 307] width 158 height 18
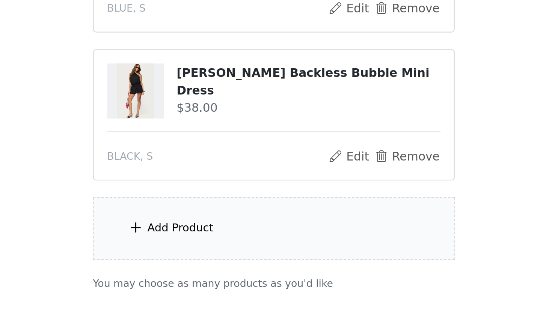
scroll to position [244, 0]
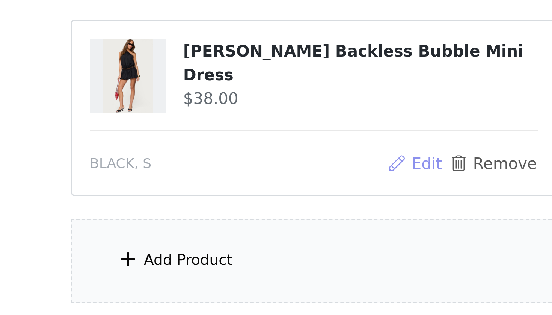
click at [300, 235] on button "Edit" at bounding box center [309, 239] width 19 height 9
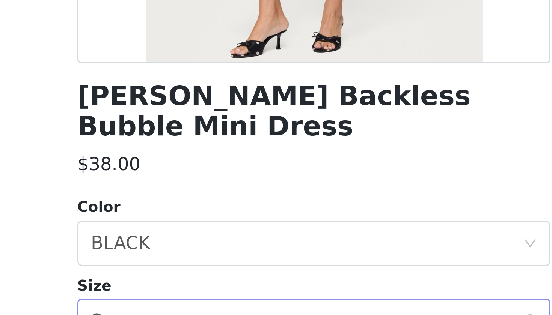
click at [202, 285] on div "Select size S" at bounding box center [274, 292] width 144 height 14
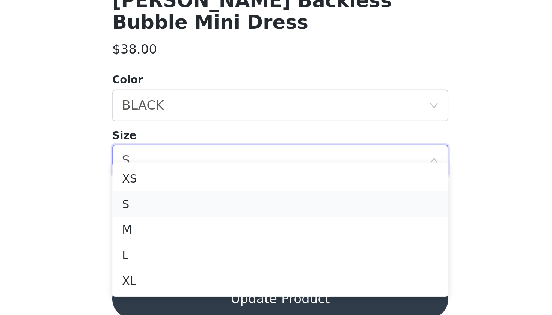
scroll to position [292, 0]
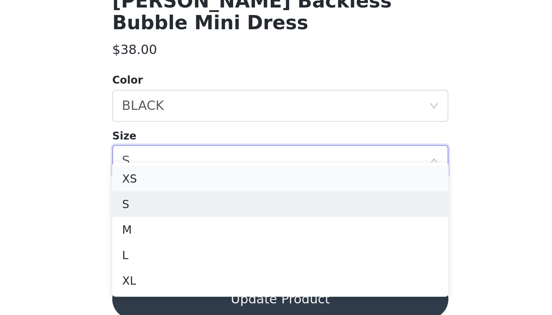
click at [197, 245] on li "XS" at bounding box center [276, 251] width 158 height 12
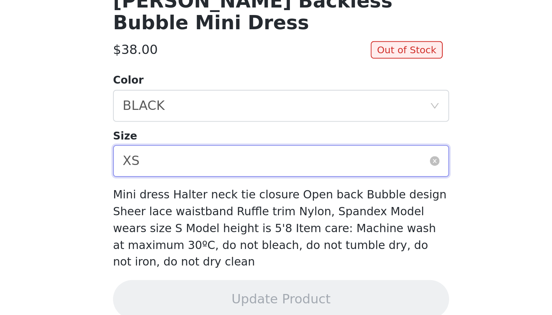
click at [202, 236] on div "Select size XS" at bounding box center [274, 243] width 144 height 14
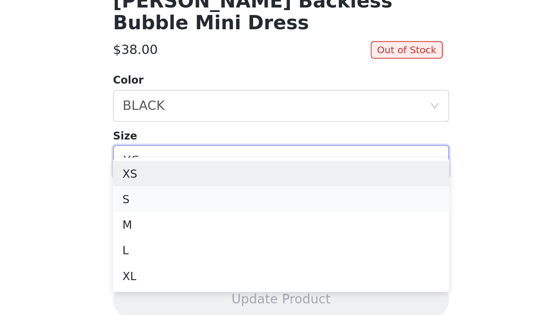
click at [197, 255] on li "S" at bounding box center [276, 261] width 158 height 12
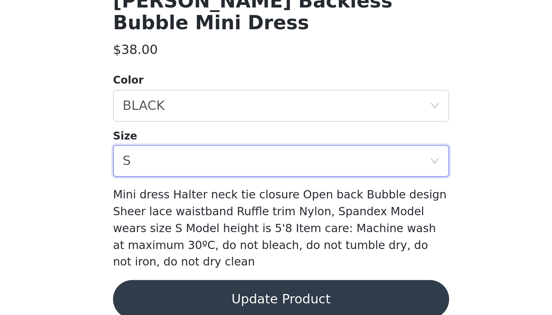
click at [197, 299] on button "Update Product" at bounding box center [276, 308] width 158 height 18
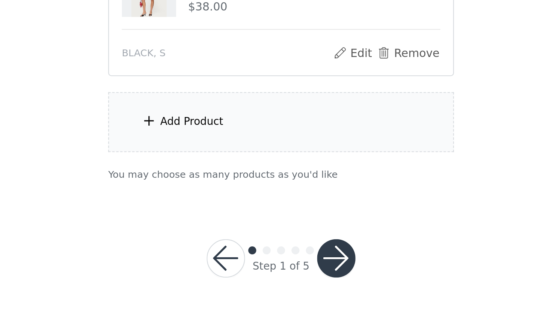
click at [195, 211] on div "Add Product" at bounding box center [276, 225] width 162 height 28
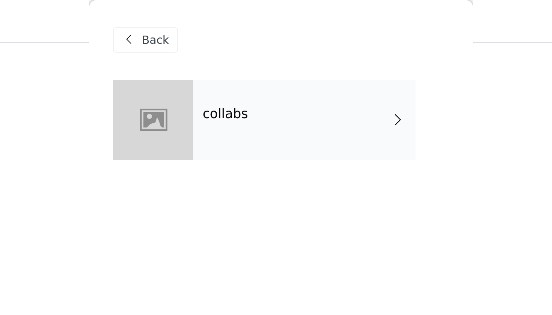
scroll to position [96, 0]
click at [235, 45] on div "collabs" at bounding box center [287, 57] width 104 height 38
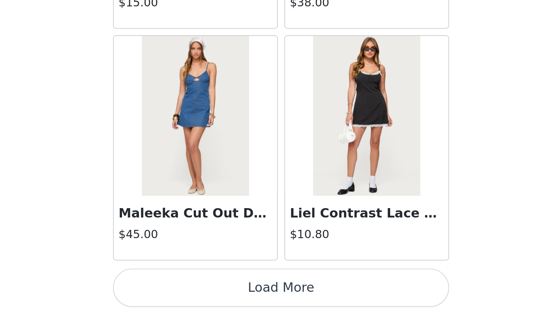
scroll to position [292, 0]
click at [197, 294] on button "Load More" at bounding box center [276, 303] width 158 height 18
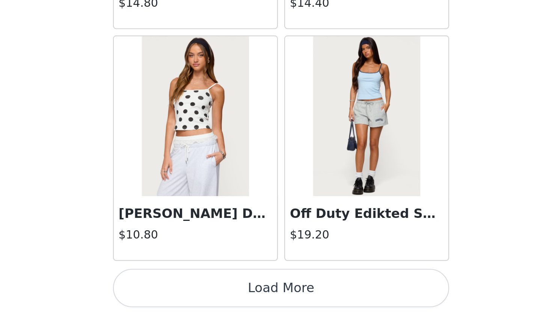
scroll to position [1922, 0]
click at [197, 294] on button "Load More" at bounding box center [276, 303] width 158 height 18
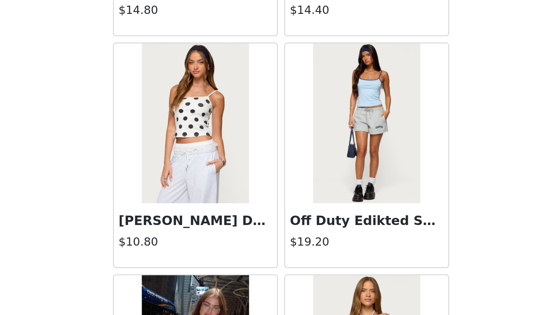
scroll to position [292, 0]
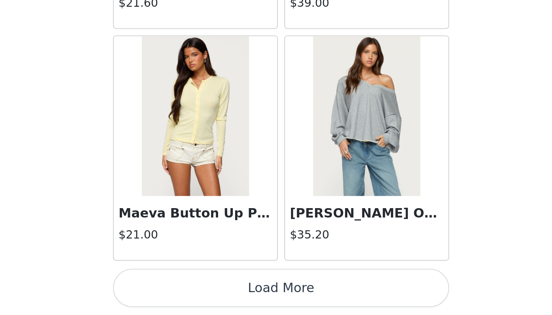
click at [197, 294] on button "Load More" at bounding box center [276, 303] width 158 height 18
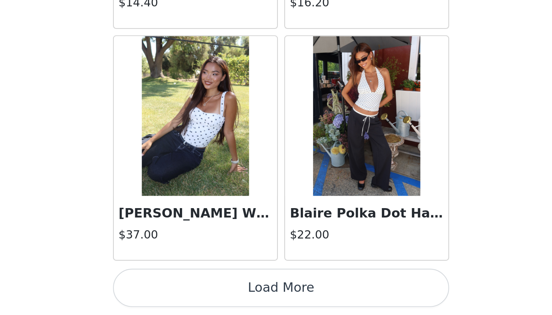
click at [197, 294] on button "Load More" at bounding box center [276, 303] width 158 height 18
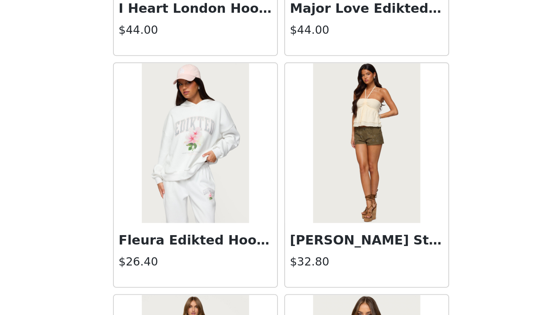
scroll to position [4788, 0]
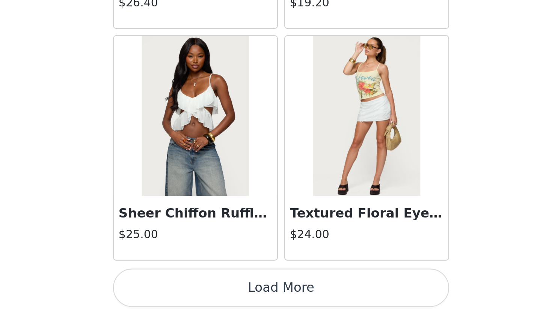
click at [197, 294] on button "Load More" at bounding box center [276, 303] width 158 height 18
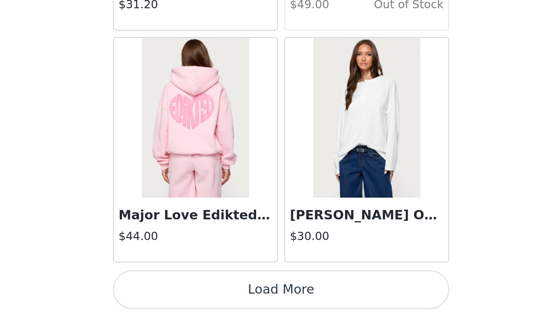
click at [197, 294] on button "Load More" at bounding box center [276, 303] width 158 height 18
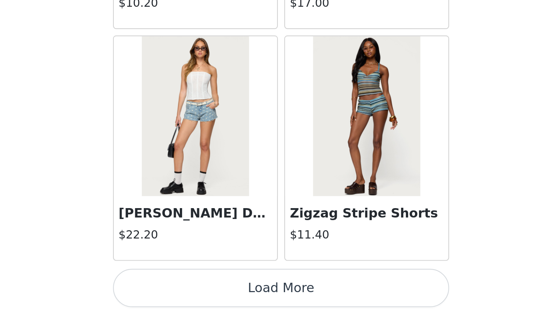
click at [197, 294] on button "Load More" at bounding box center [276, 303] width 158 height 18
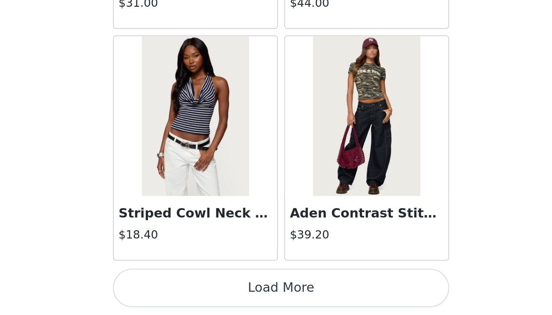
click at [197, 294] on button "Load More" at bounding box center [276, 303] width 158 height 18
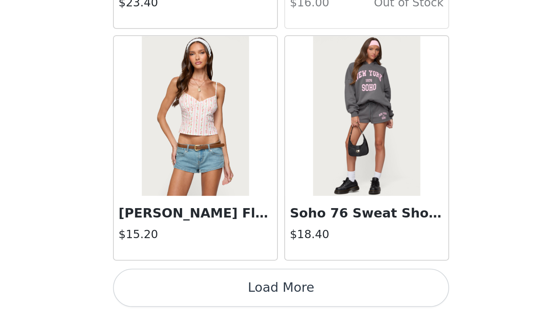
click at [197, 294] on button "Load More" at bounding box center [276, 303] width 158 height 18
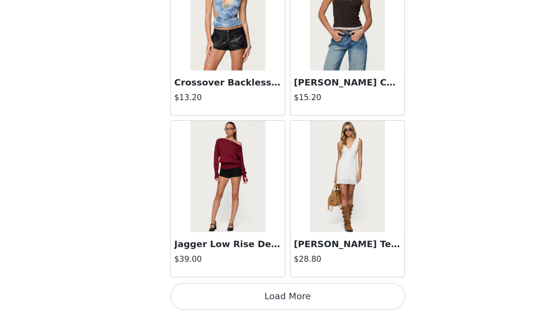
click at [197, 294] on button "Load More" at bounding box center [276, 303] width 158 height 18
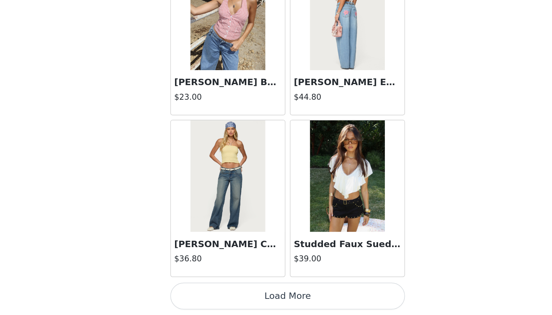
click at [197, 294] on button "Load More" at bounding box center [276, 303] width 158 height 18
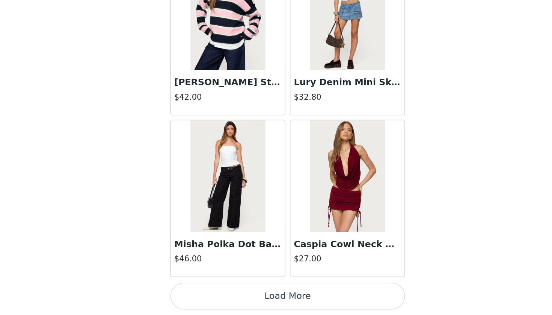
click at [197, 294] on button "Load More" at bounding box center [276, 303] width 158 height 18
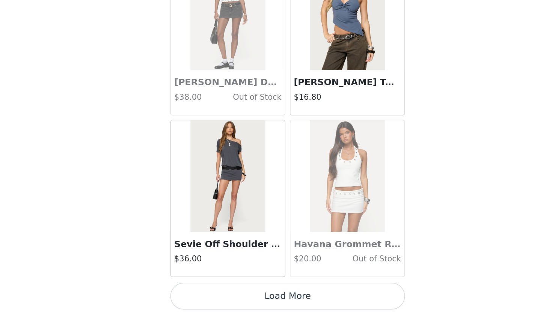
click at [197, 294] on button "Load More" at bounding box center [276, 303] width 158 height 18
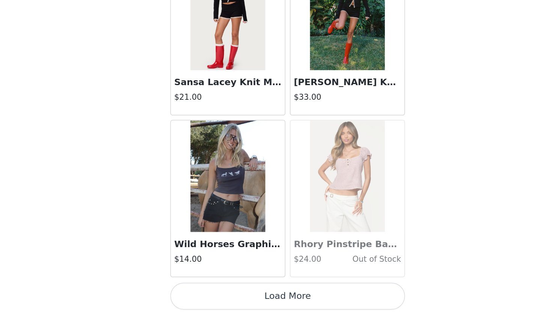
click at [197, 294] on button "Load More" at bounding box center [276, 303] width 158 height 18
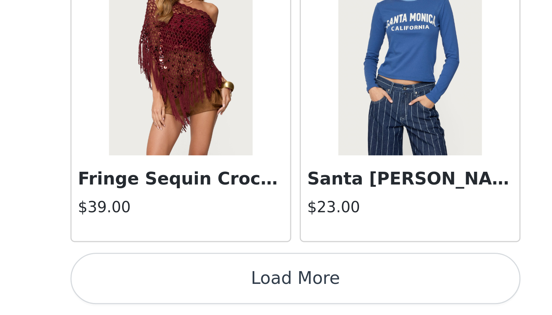
click at [197, 294] on button "Load More" at bounding box center [276, 303] width 158 height 18
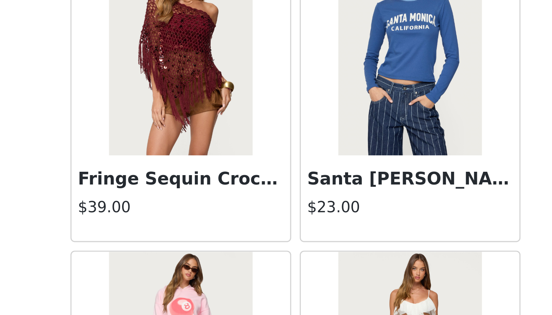
scroll to position [293, 0]
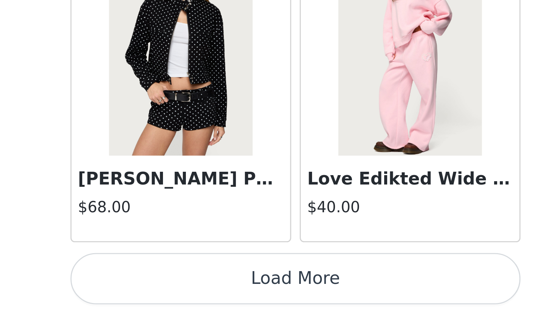
click at [197, 294] on button "Load More" at bounding box center [276, 303] width 158 height 18
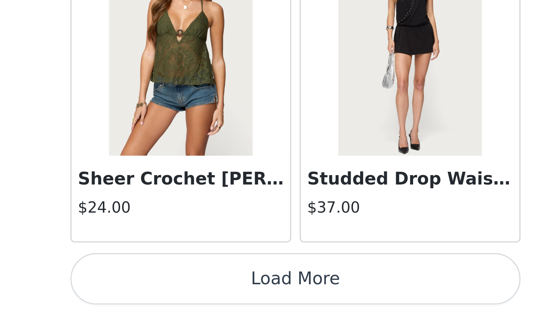
click at [197, 294] on button "Load More" at bounding box center [276, 303] width 158 height 18
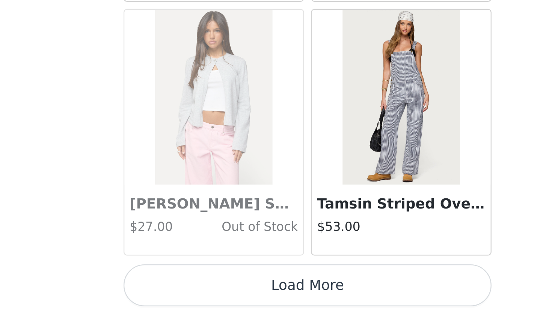
scroll to position [292, 0]
click at [197, 294] on button "Load More" at bounding box center [276, 303] width 158 height 18
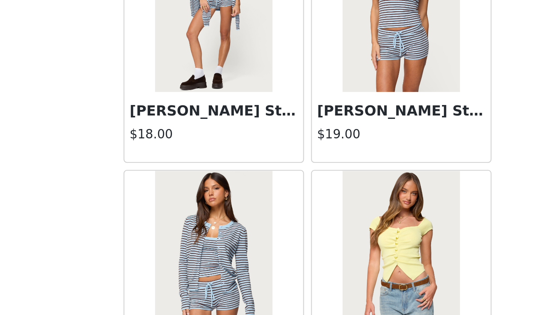
scroll to position [19779, 0]
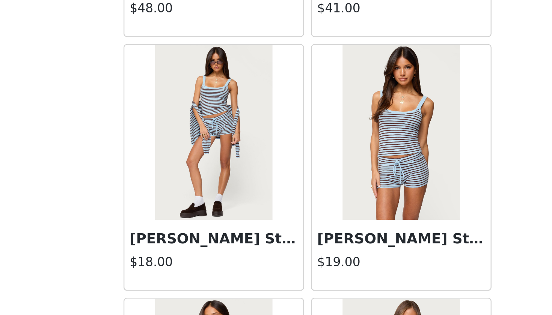
click at [211, 199] on img at bounding box center [236, 236] width 50 height 75
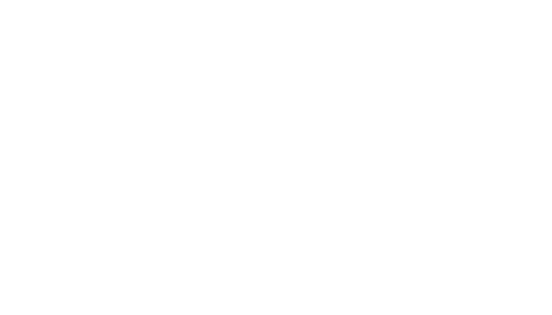
scroll to position [50, 0]
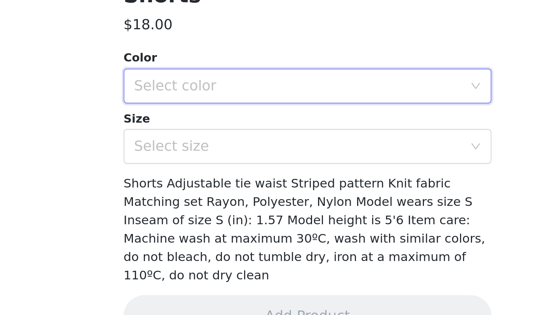
click at [202, 210] on div "Select color" at bounding box center [274, 217] width 144 height 14
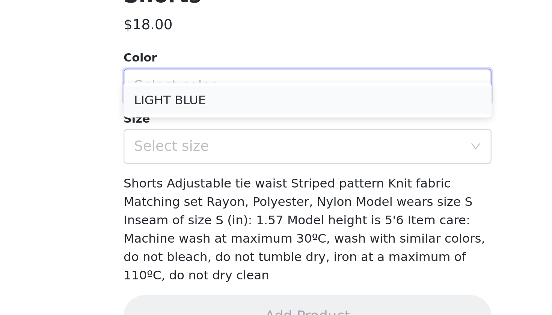
click at [197, 217] on li "LIGHT BLUE" at bounding box center [276, 223] width 158 height 12
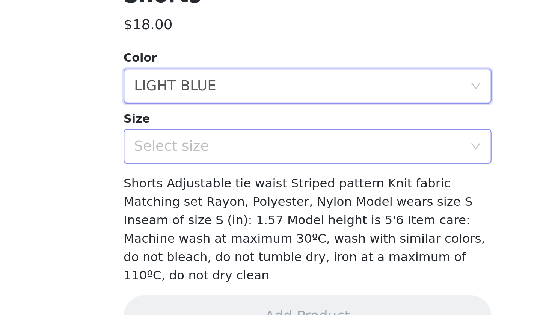
click at [202, 239] on div "Select size" at bounding box center [272, 243] width 140 height 8
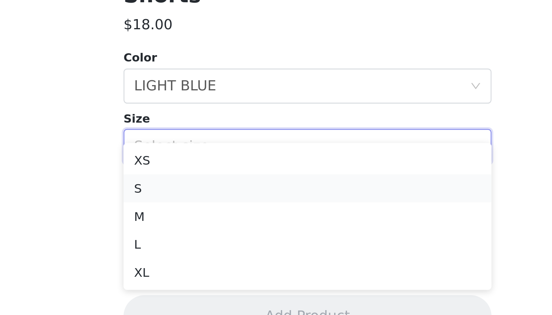
click at [197, 255] on li "S" at bounding box center [276, 261] width 158 height 12
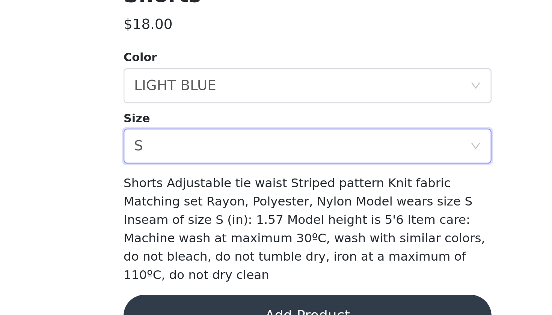
scroll to position [292, 0]
click at [197, 307] on button "Add Product" at bounding box center [276, 316] width 158 height 18
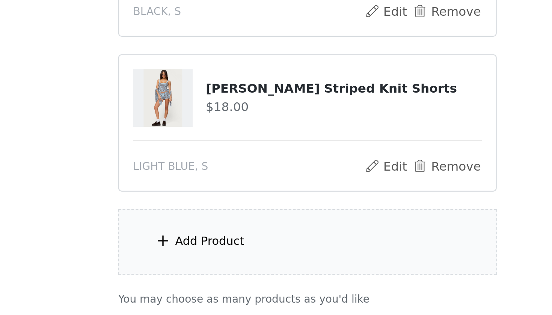
scroll to position [327, 0]
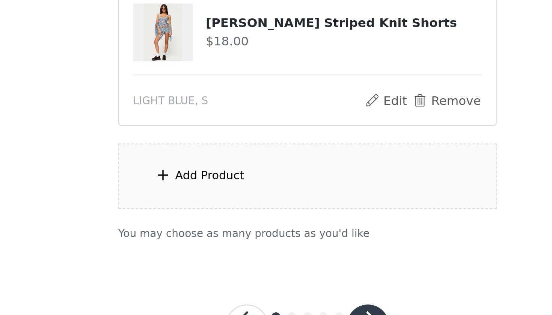
click at [195, 242] on div "Add Product" at bounding box center [276, 256] width 162 height 28
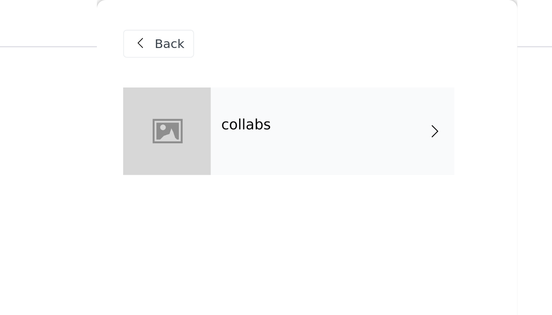
scroll to position [195, 0]
click at [239, 53] on h4 "collabs" at bounding box center [249, 53] width 21 height 7
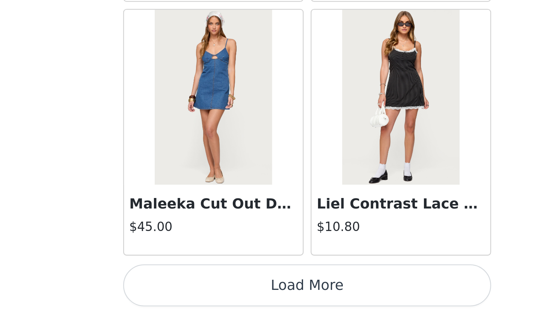
scroll to position [358, 0]
click at [197, 294] on button "Load More" at bounding box center [276, 303] width 158 height 18
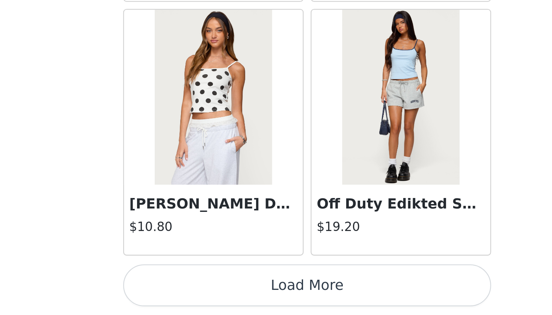
scroll to position [1922, 0]
click at [197, 294] on button "Load More" at bounding box center [276, 303] width 158 height 18
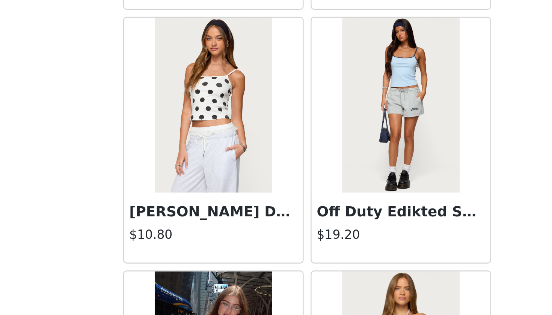
scroll to position [358, 0]
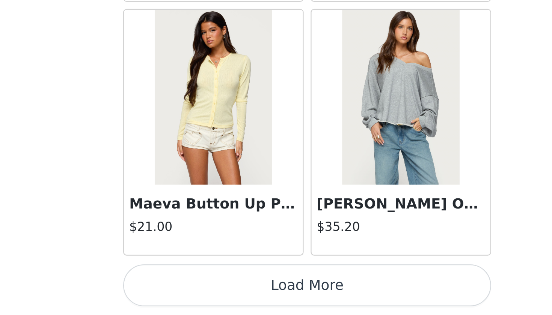
click at [197, 294] on button "Load More" at bounding box center [276, 303] width 158 height 18
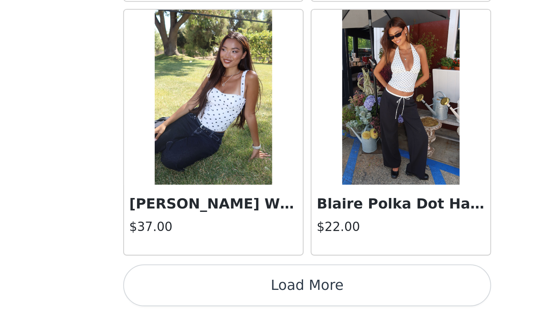
scroll to position [4100, 0]
click at [197, 294] on button "Load More" at bounding box center [276, 303] width 158 height 18
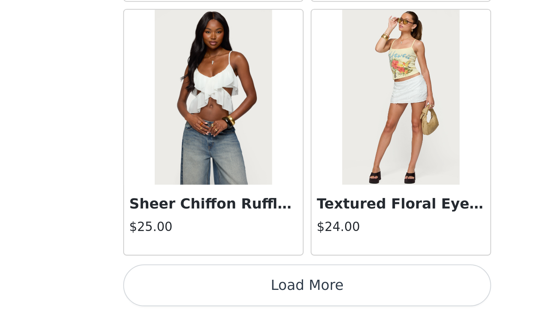
scroll to position [5188, 0]
click at [197, 294] on button "Load More" at bounding box center [276, 303] width 158 height 18
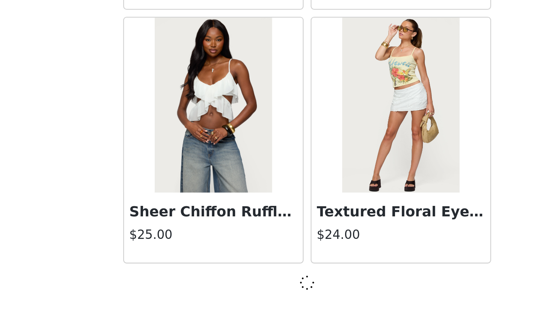
scroll to position [358, 0]
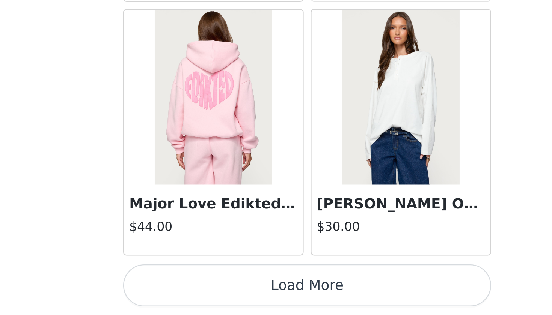
click at [197, 294] on button "Load More" at bounding box center [276, 303] width 158 height 18
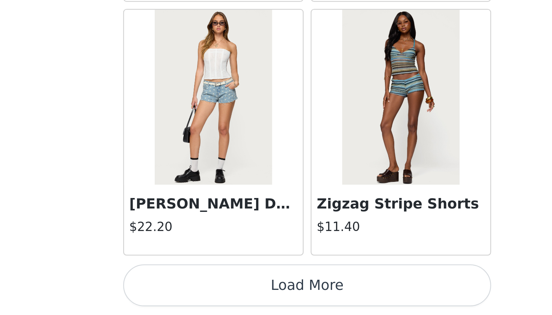
click at [197, 294] on button "Load More" at bounding box center [276, 303] width 158 height 18
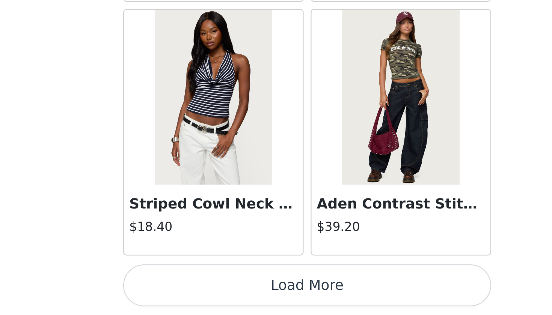
click at [197, 294] on button "Load More" at bounding box center [276, 303] width 158 height 18
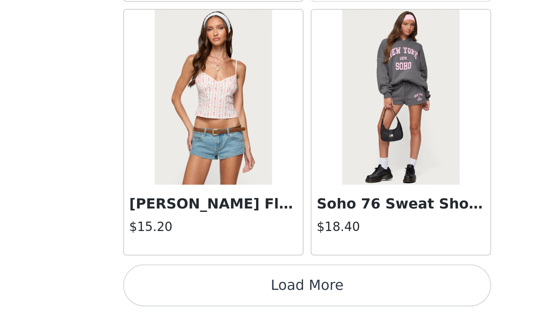
click at [197, 294] on button "Load More" at bounding box center [276, 303] width 158 height 18
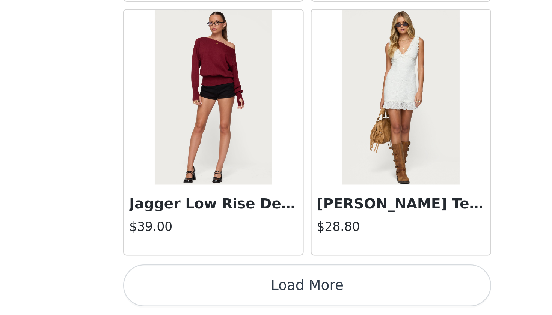
click at [197, 294] on button "Load More" at bounding box center [276, 303] width 158 height 18
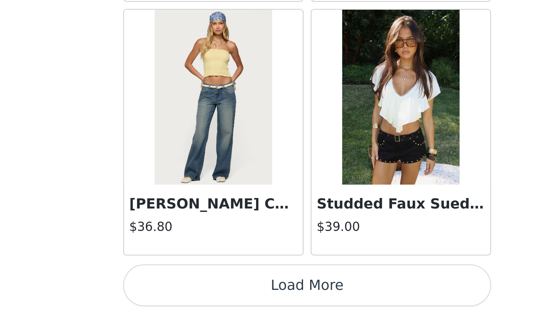
click at [197, 294] on button "Load More" at bounding box center [276, 303] width 158 height 18
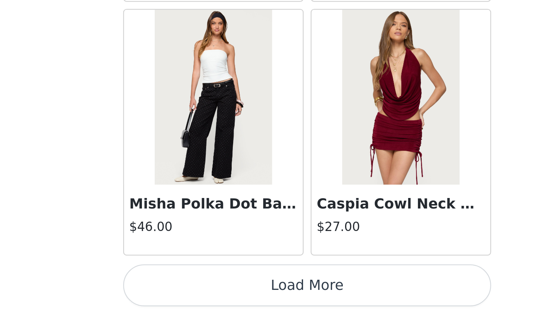
click at [197, 294] on button "Load More" at bounding box center [276, 303] width 158 height 18
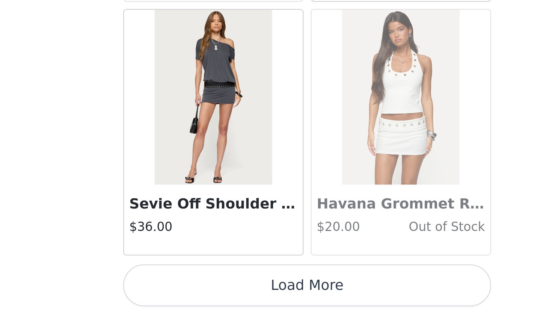
click at [197, 294] on button "Load More" at bounding box center [276, 303] width 158 height 18
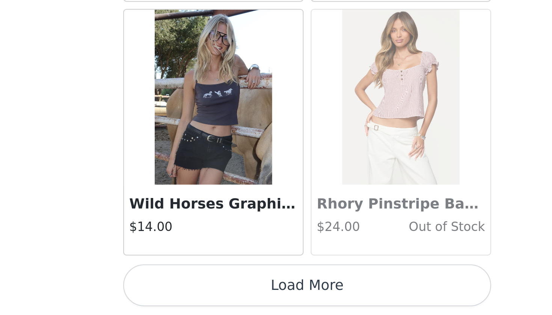
click at [197, 294] on button "Load More" at bounding box center [276, 303] width 158 height 18
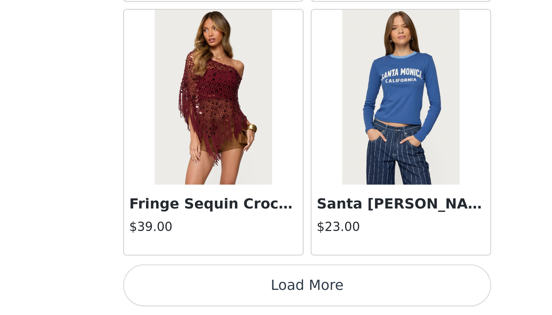
click at [197, 294] on button "Load More" at bounding box center [276, 303] width 158 height 18
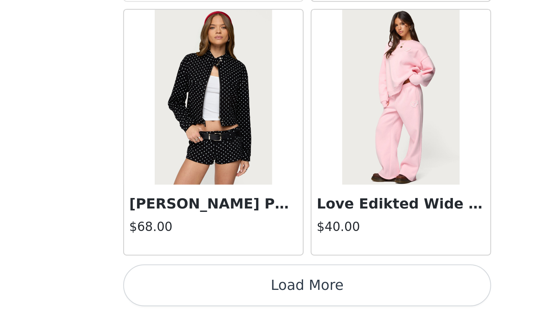
click at [197, 294] on button "Load More" at bounding box center [276, 303] width 158 height 18
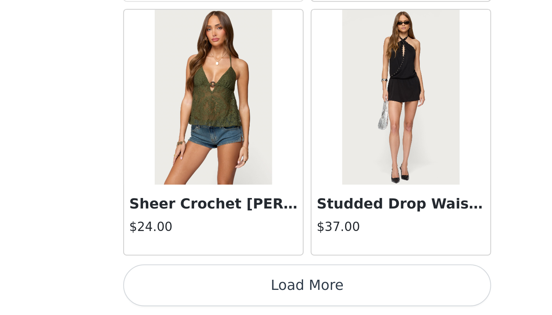
click at [197, 294] on button "Load More" at bounding box center [276, 303] width 158 height 18
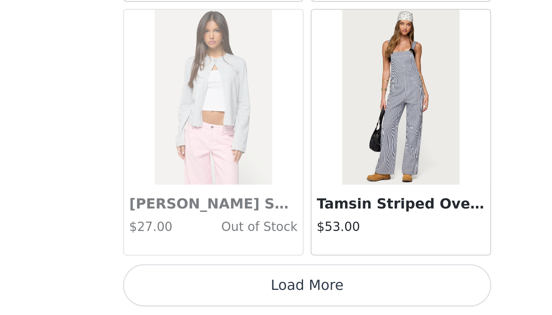
click at [197, 294] on button "Load More" at bounding box center [276, 303] width 158 height 18
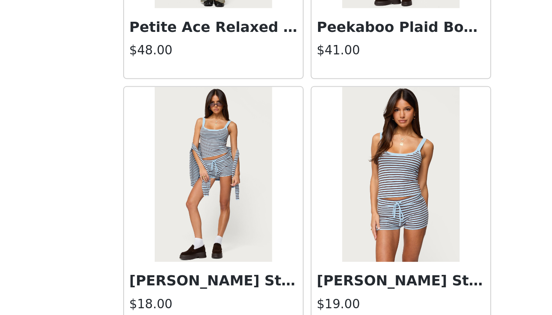
click at [291, 217] on img at bounding box center [316, 254] width 50 height 75
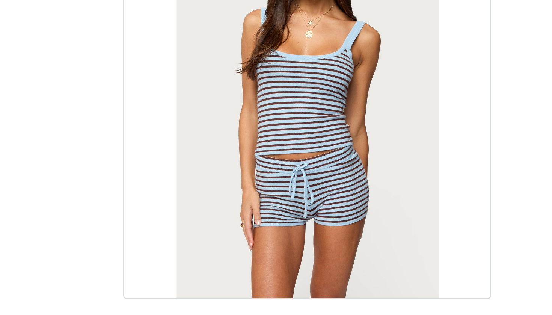
scroll to position [50, 0]
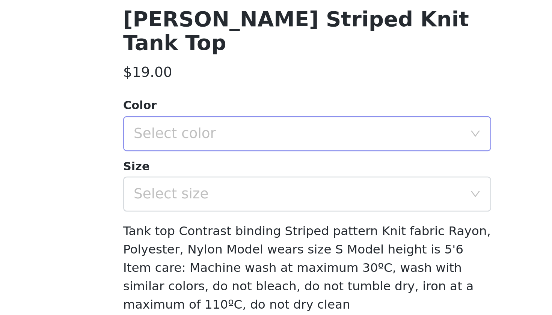
click at [202, 213] on div "Select color" at bounding box center [272, 217] width 140 height 8
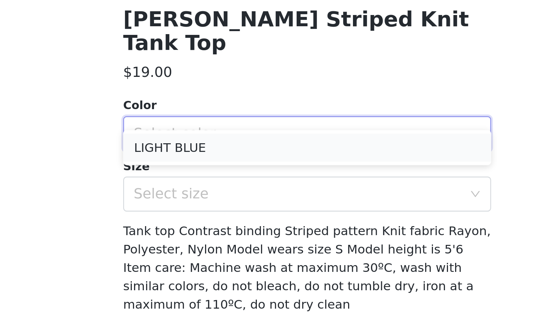
click at [197, 217] on li "LIGHT BLUE" at bounding box center [276, 223] width 158 height 12
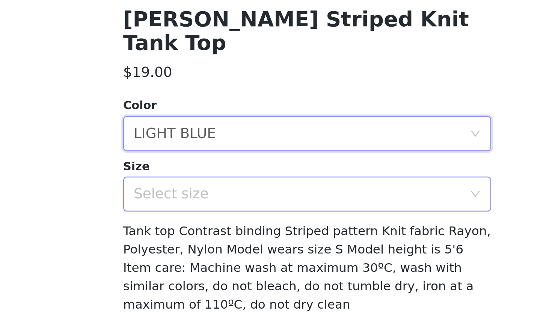
click at [202, 239] on div "Select size" at bounding box center [272, 243] width 140 height 8
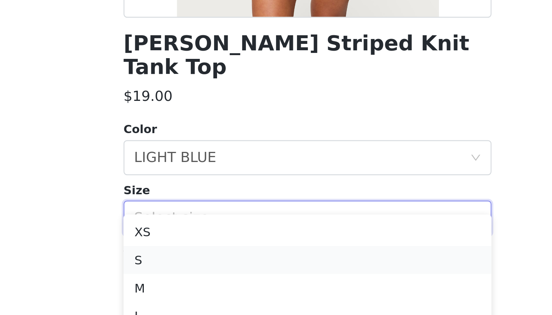
click at [197, 255] on li "S" at bounding box center [276, 261] width 158 height 12
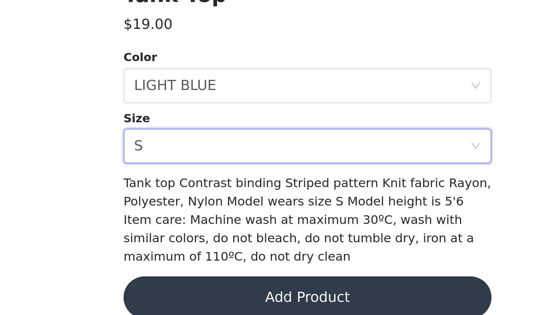
scroll to position [358, 0]
click at [197, 299] on button "Add Product" at bounding box center [276, 308] width 158 height 18
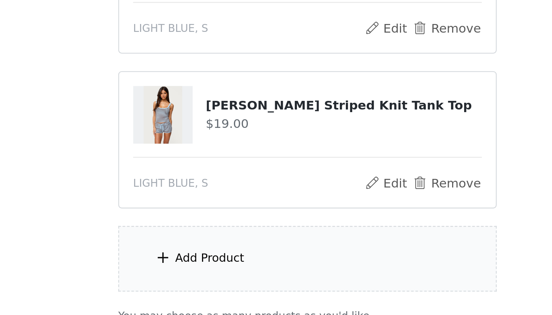
click at [219, 287] on div "Add Product" at bounding box center [234, 291] width 30 height 8
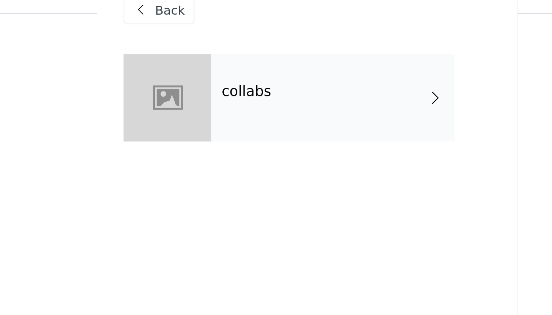
click at [235, 46] on div "collabs" at bounding box center [287, 57] width 104 height 38
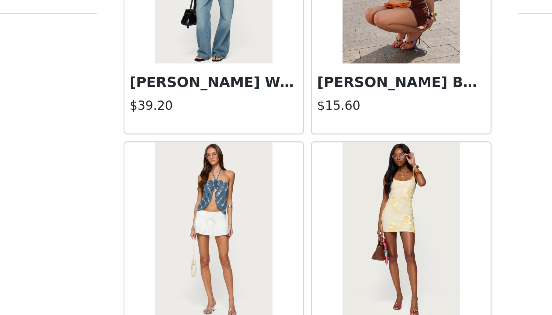
scroll to position [833, 0]
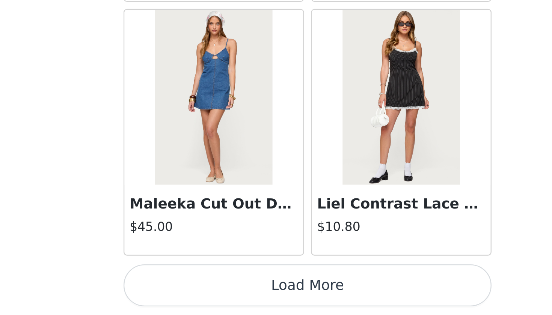
click at [197, 294] on button "Load More" at bounding box center [276, 303] width 158 height 18
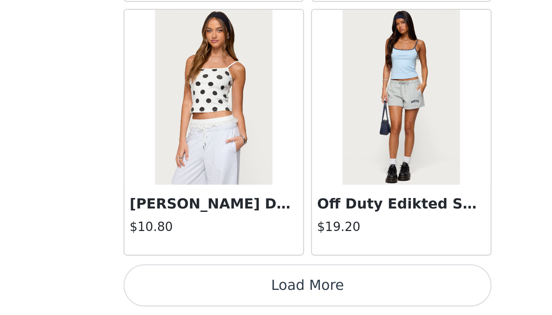
scroll to position [1922, 0]
click at [197, 294] on button "Load More" at bounding box center [276, 303] width 158 height 18
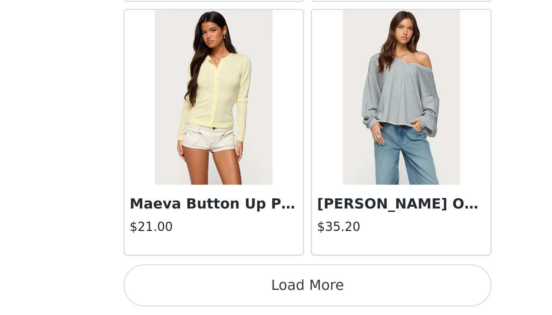
scroll to position [3011, 0]
click at [197, 294] on button "Load More" at bounding box center [276, 303] width 158 height 18
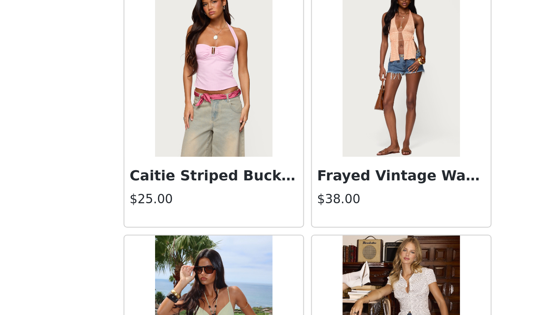
scroll to position [425, 0]
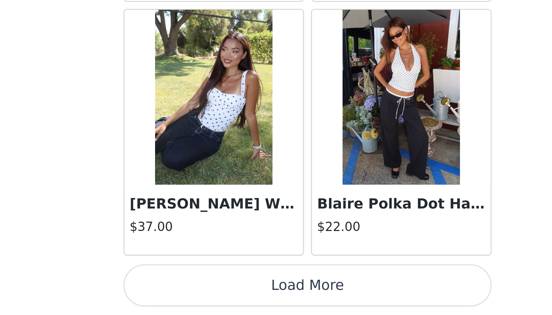
click at [197, 294] on button "Load More" at bounding box center [276, 303] width 158 height 18
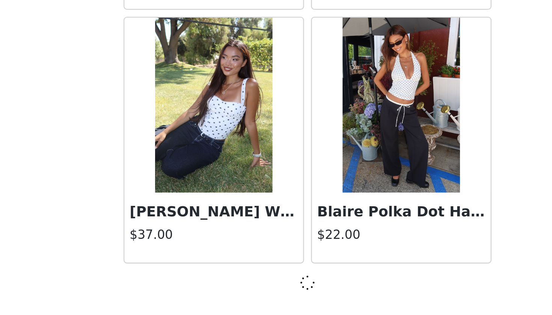
scroll to position [4096, 0]
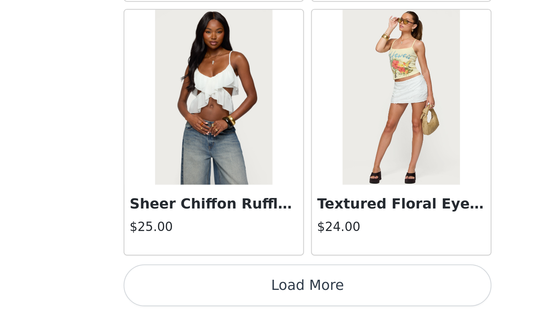
click at [197, 294] on button "Load More" at bounding box center [276, 303] width 158 height 18
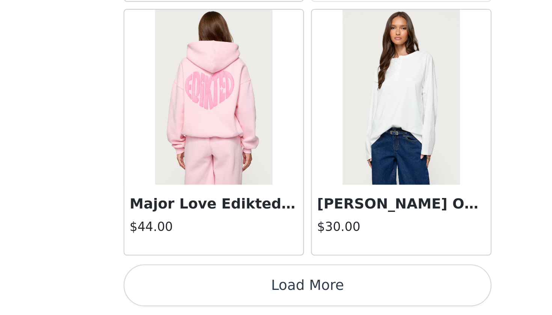
scroll to position [6274, 0]
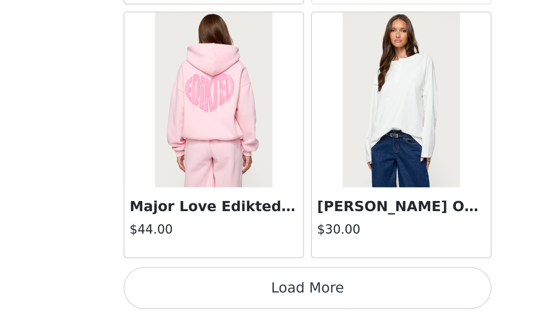
click at [197, 295] on button "Load More" at bounding box center [276, 304] width 158 height 18
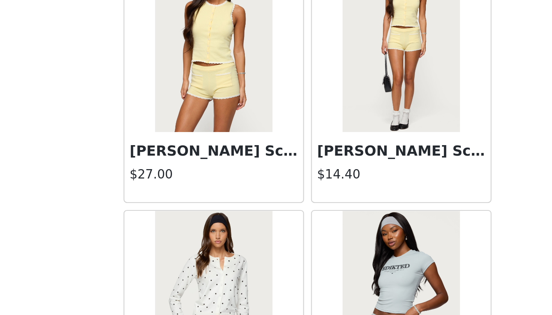
scroll to position [425, 0]
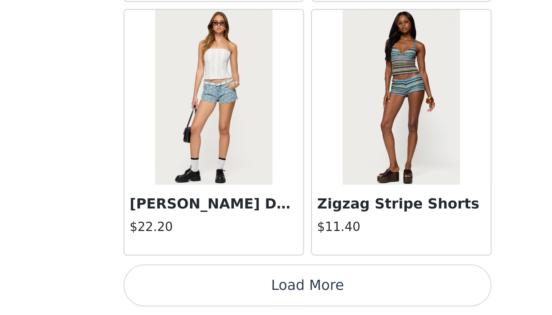
click at [197, 294] on button "Load More" at bounding box center [276, 303] width 158 height 18
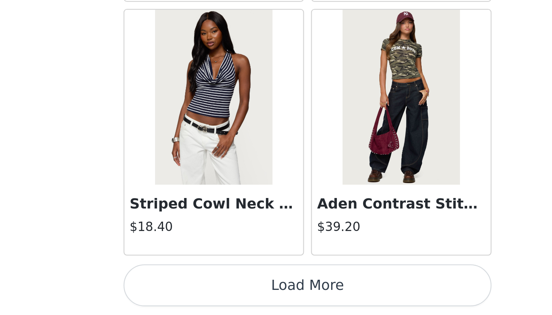
click at [197, 294] on button "Load More" at bounding box center [276, 303] width 158 height 18
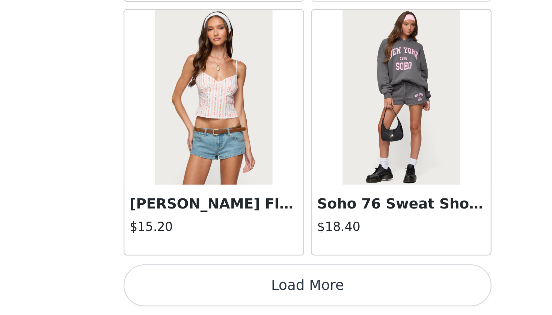
scroll to position [9543, 0]
click at [197, 294] on button "Load More" at bounding box center [276, 303] width 158 height 18
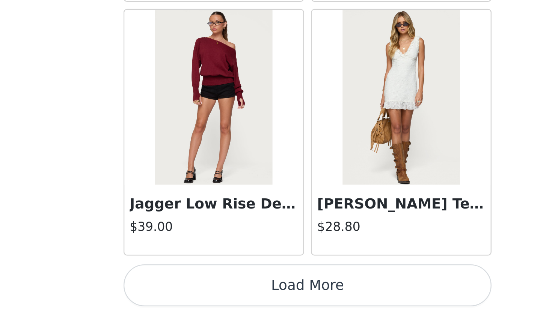
scroll to position [425, 0]
click at [197, 294] on button "Load More" at bounding box center [276, 303] width 158 height 18
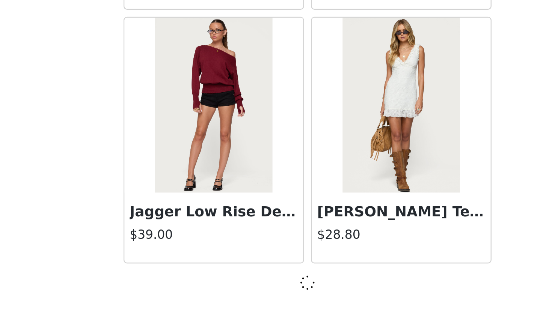
scroll to position [10628, 0]
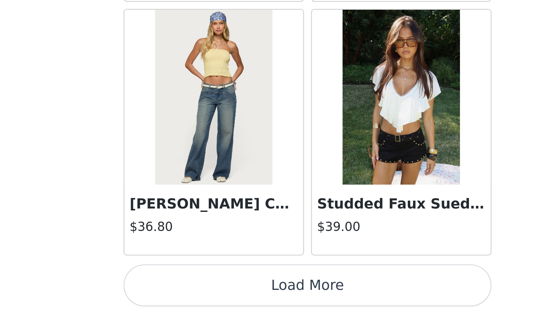
click at [197, 294] on button "Load More" at bounding box center [276, 303] width 158 height 18
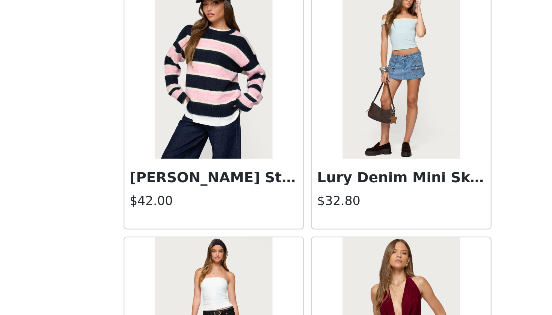
scroll to position [12713, 0]
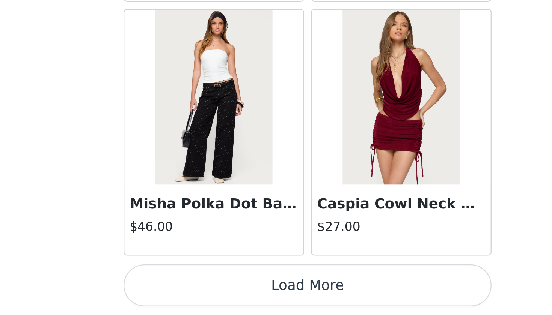
click at [197, 294] on button "Load More" at bounding box center [276, 303] width 158 height 18
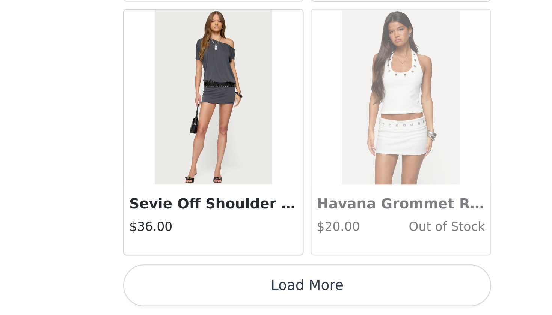
scroll to position [425, 0]
click at [197, 294] on button "Load More" at bounding box center [276, 303] width 158 height 18
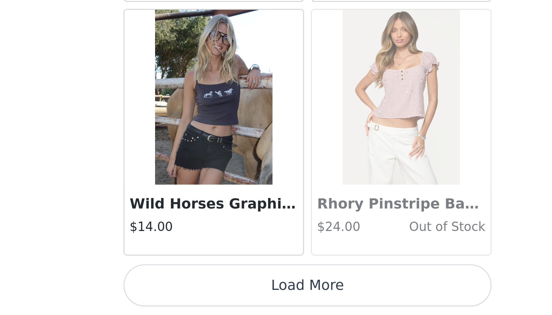
click at [197, 294] on button "Load More" at bounding box center [276, 303] width 158 height 18
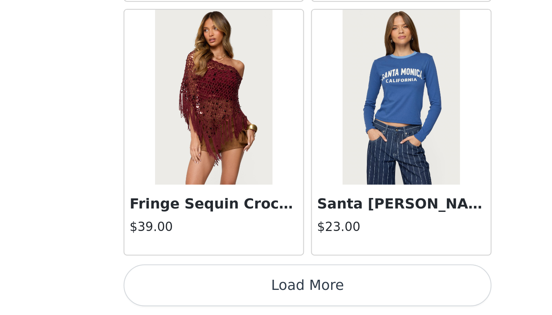
click at [197, 294] on button "Load More" at bounding box center [276, 303] width 158 height 18
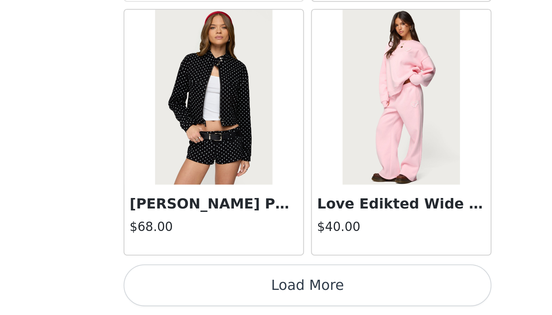
click at [197, 294] on button "Load More" at bounding box center [276, 303] width 158 height 18
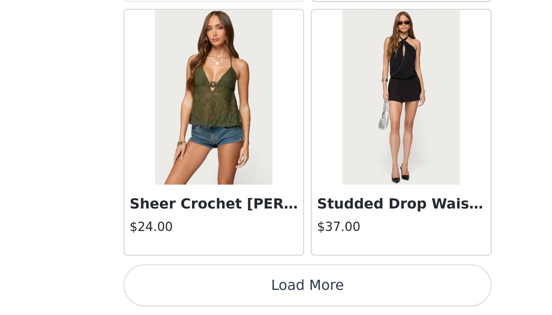
click at [197, 294] on button "Load More" at bounding box center [276, 303] width 158 height 18
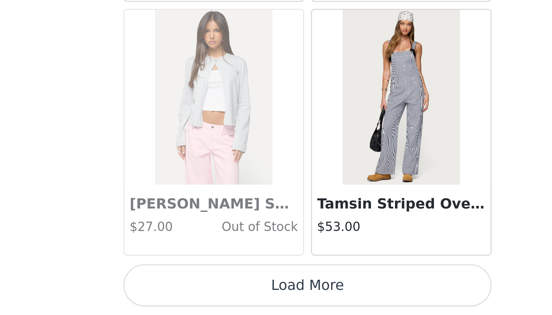
click at [197, 294] on button "Load More" at bounding box center [276, 303] width 158 height 18
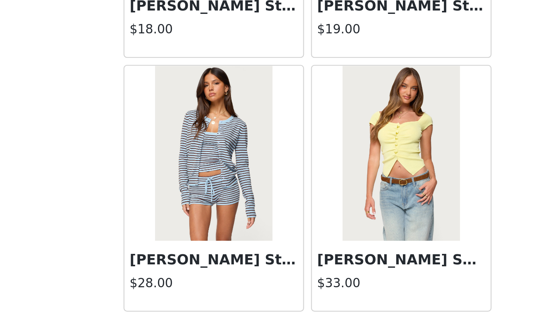
click at [211, 208] on img at bounding box center [236, 245] width 50 height 75
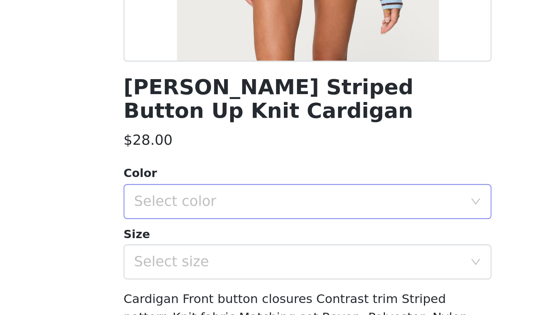
click at [202, 263] on div "Select color" at bounding box center [272, 267] width 140 height 8
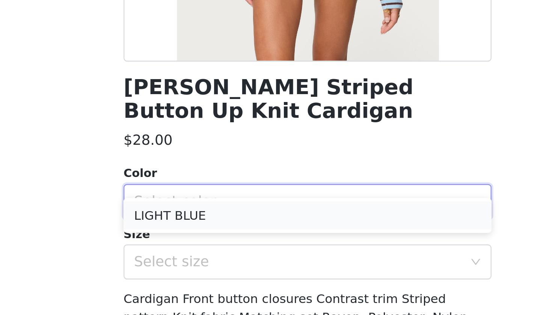
click at [197, 267] on li "LIGHT BLUE" at bounding box center [276, 273] width 158 height 12
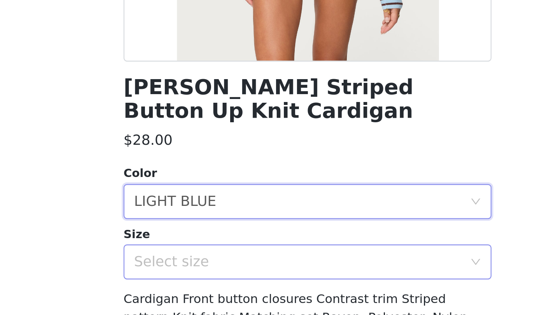
click at [202, 289] on div "Select size" at bounding box center [272, 293] width 140 height 8
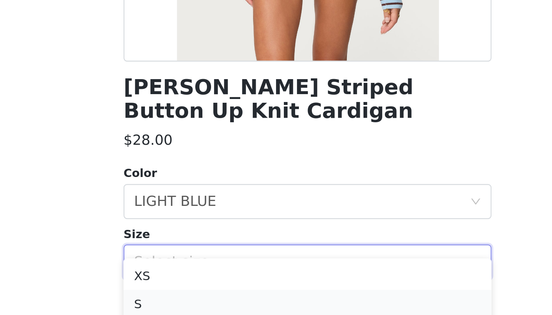
click at [197, 304] on li "S" at bounding box center [276, 310] width 158 height 12
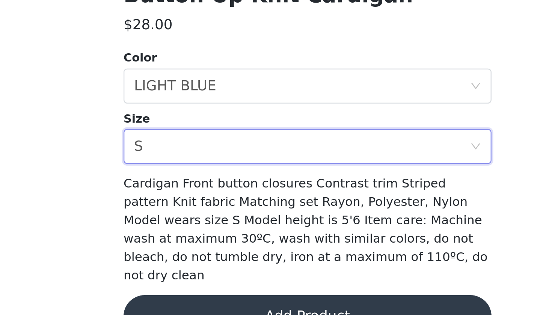
click at [197, 307] on button "Add Product" at bounding box center [276, 316] width 158 height 18
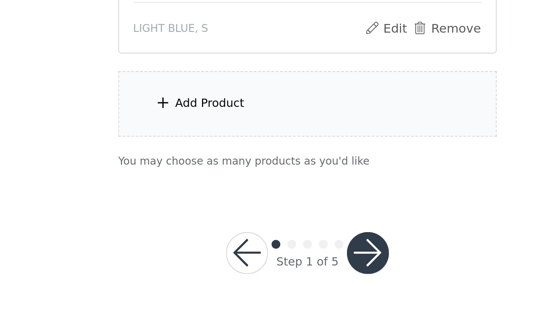
click at [195, 211] on div "Add Product" at bounding box center [276, 225] width 162 height 28
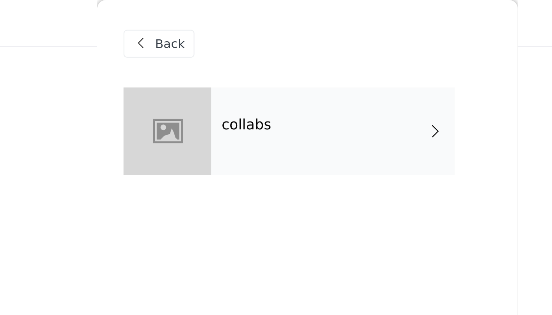
scroll to position [293, 0]
click at [239, 57] on h4 "collabs" at bounding box center [249, 53] width 21 height 7
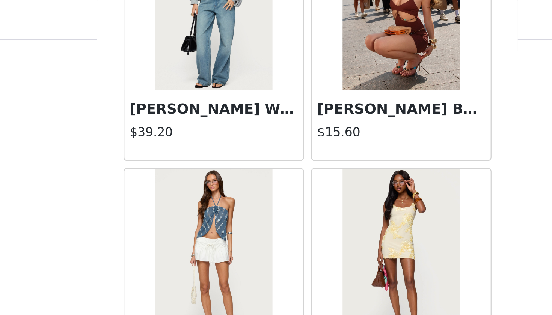
scroll to position [833, 0]
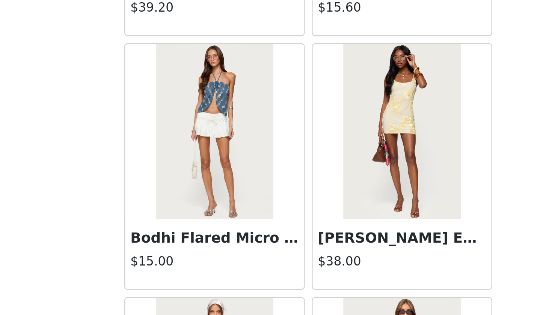
click at [211, 75] on img at bounding box center [236, 112] width 50 height 75
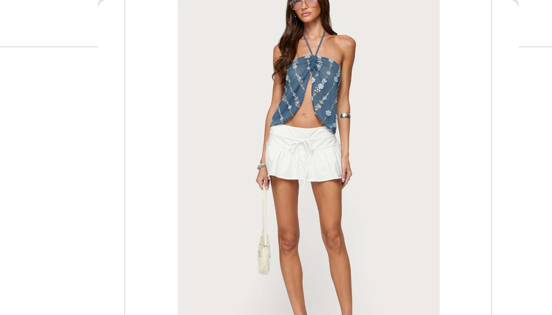
scroll to position [50, 0]
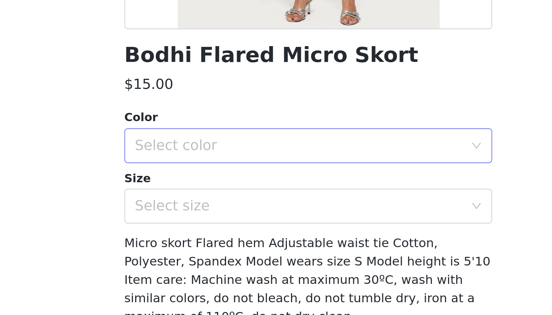
click at [202, 203] on div "Select color" at bounding box center [272, 207] width 140 height 8
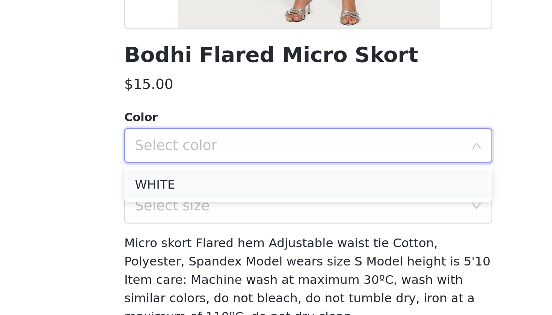
click at [197, 217] on li "WHITE" at bounding box center [276, 223] width 158 height 12
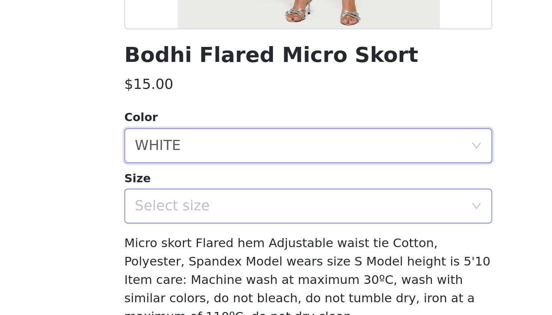
click at [202, 229] on div "Select size" at bounding box center [272, 233] width 140 height 8
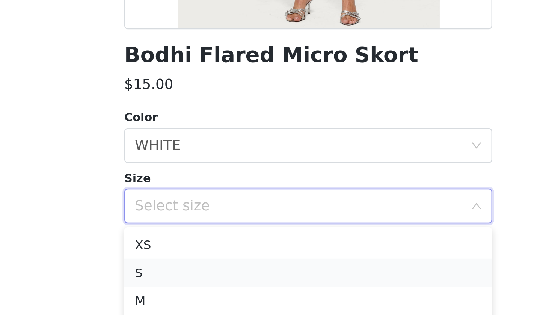
click at [197, 255] on li "S" at bounding box center [276, 261] width 158 height 12
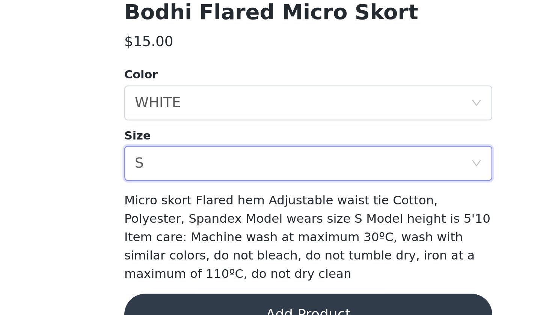
click at [197, 289] on button "Add Product" at bounding box center [276, 298] width 158 height 18
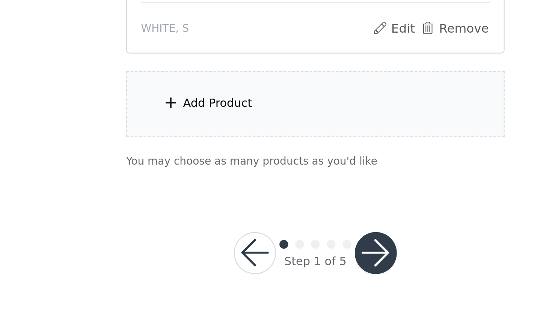
scroll to position [557, 0]
click at [195, 211] on div "Add Product" at bounding box center [276, 225] width 162 height 28
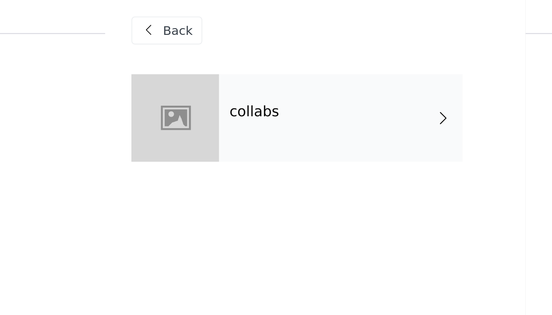
scroll to position [553, 0]
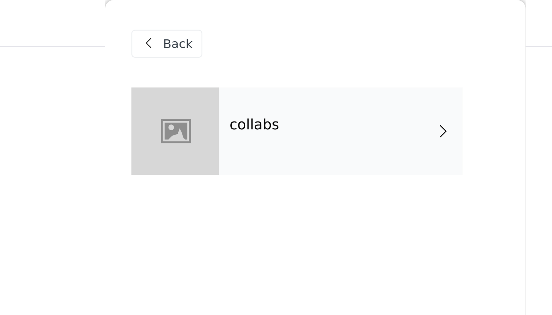
click at [235, 40] on div "collabs" at bounding box center [287, 57] width 104 height 38
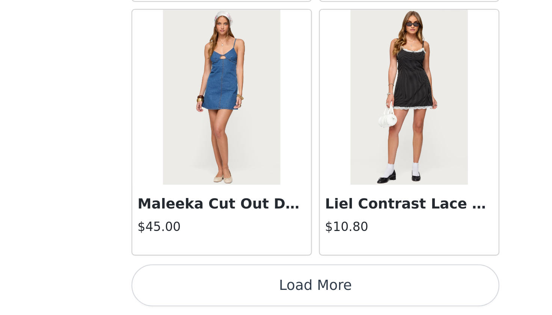
scroll to position [557, 0]
click at [197, 294] on button "Load More" at bounding box center [276, 303] width 158 height 18
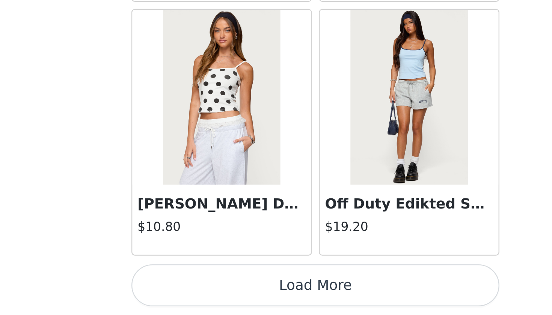
click at [197, 294] on button "Load More" at bounding box center [276, 303] width 158 height 18
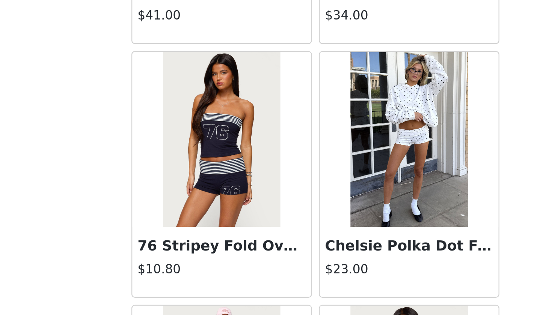
scroll to position [2341, 0]
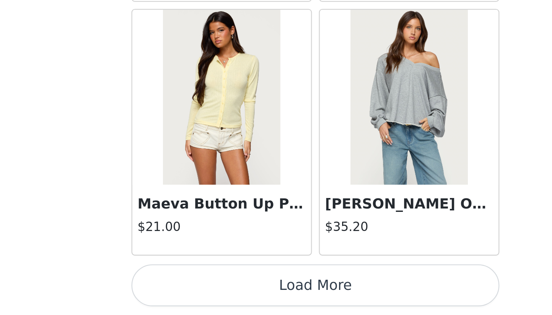
click at [197, 294] on button "Load More" at bounding box center [276, 303] width 158 height 18
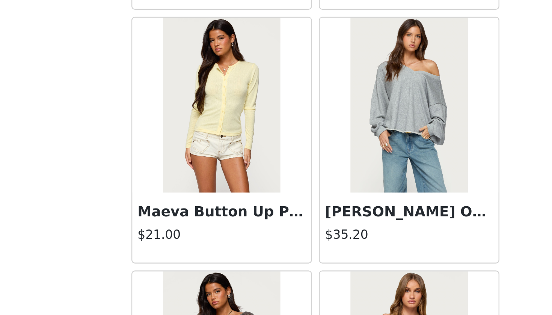
scroll to position [557, 0]
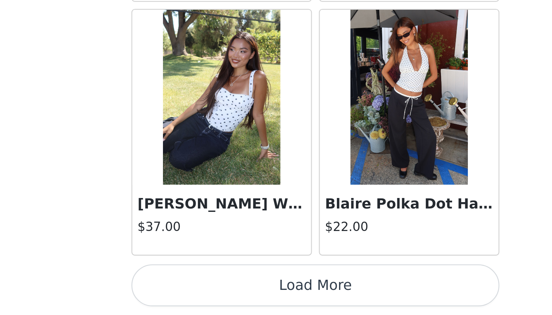
click at [197, 294] on button "Load More" at bounding box center [276, 303] width 158 height 18
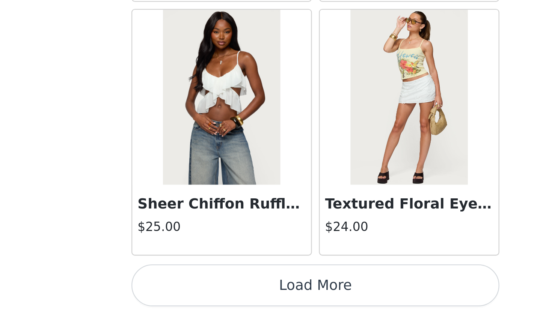
click at [197, 294] on button "Load More" at bounding box center [276, 303] width 158 height 18
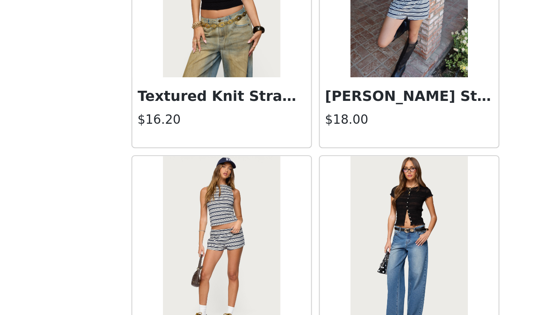
scroll to position [5337, 0]
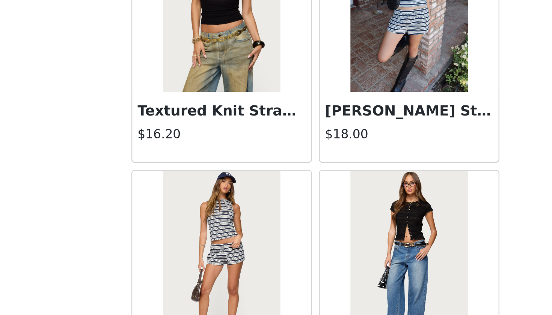
click at [278, 220] on div "Glennon Striped Top $18.00" at bounding box center [316, 235] width 77 height 30
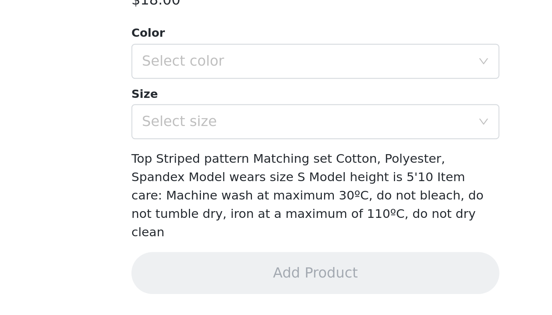
scroll to position [42, 0]
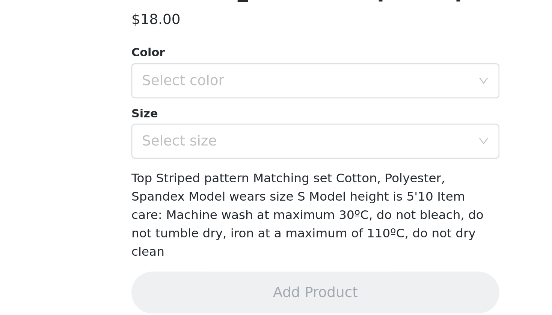
click at [197, 199] on div "Color Select color Size Select size" at bounding box center [276, 223] width 158 height 49
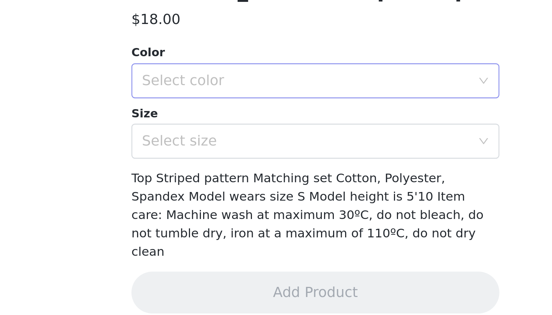
click at [202, 211] on div "Select color" at bounding box center [272, 215] width 140 height 8
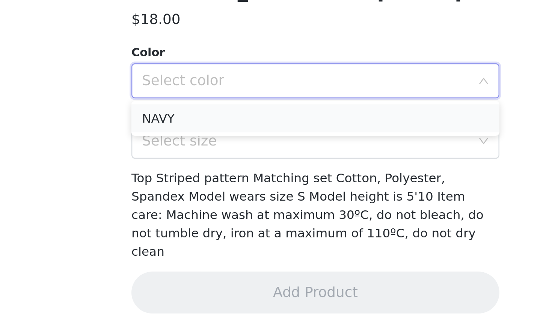
click at [197, 225] on li "NAVY" at bounding box center [276, 231] width 158 height 12
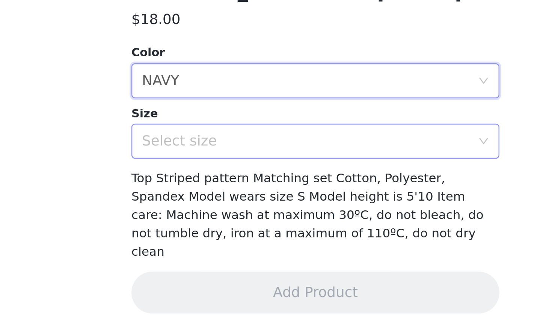
click at [202, 237] on div "Select size" at bounding box center [272, 241] width 140 height 8
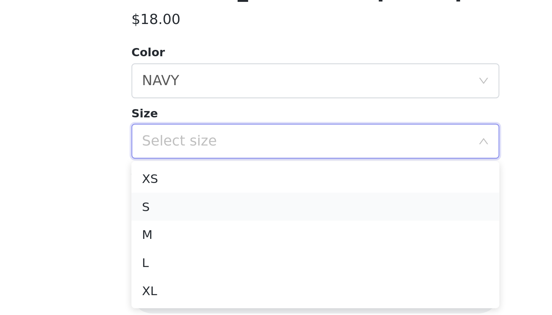
click at [197, 263] on li "S" at bounding box center [276, 269] width 158 height 12
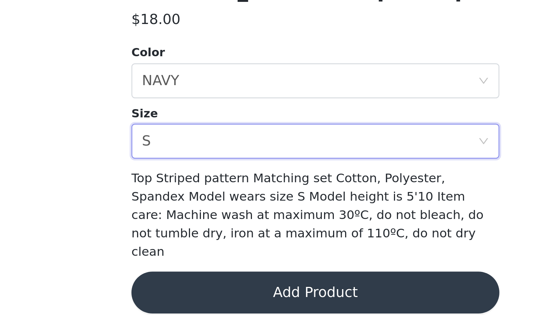
click at [197, 297] on button "Add Product" at bounding box center [276, 306] width 158 height 18
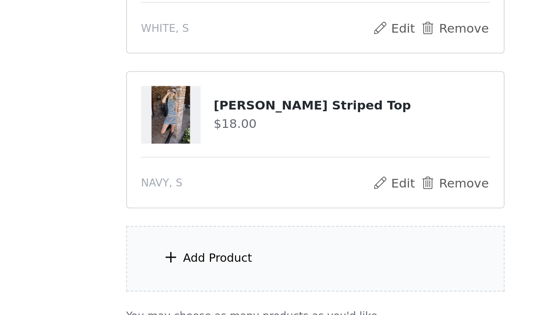
click at [195, 277] on div "Add Product" at bounding box center [276, 291] width 162 height 28
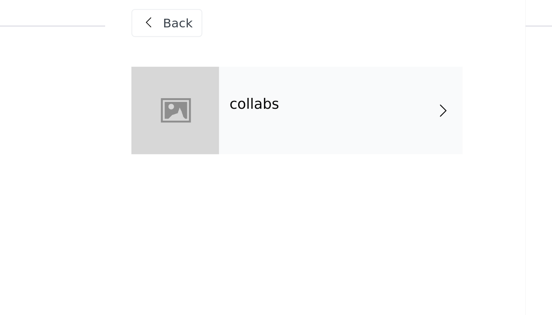
click at [235, 57] on div "collabs" at bounding box center [287, 57] width 104 height 38
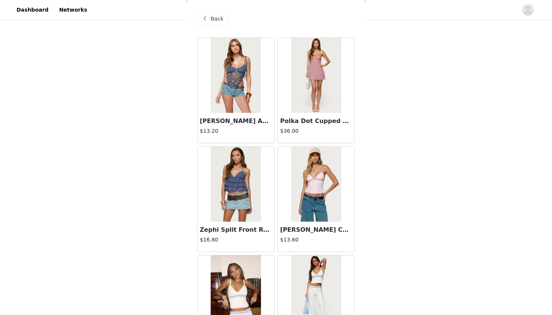
scroll to position [392, 0]
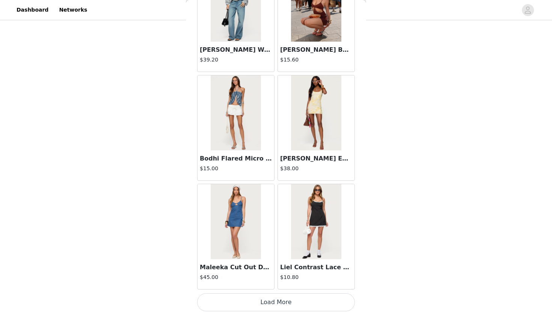
click at [254, 300] on button "Load More" at bounding box center [276, 303] width 158 height 18
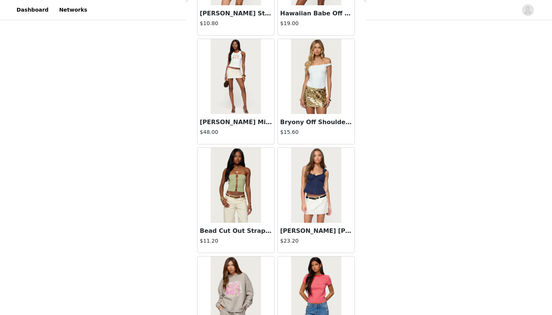
scroll to position [624, 0]
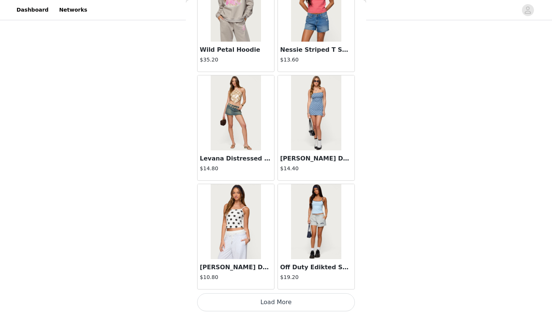
click at [254, 300] on button "Load More" at bounding box center [276, 303] width 158 height 18
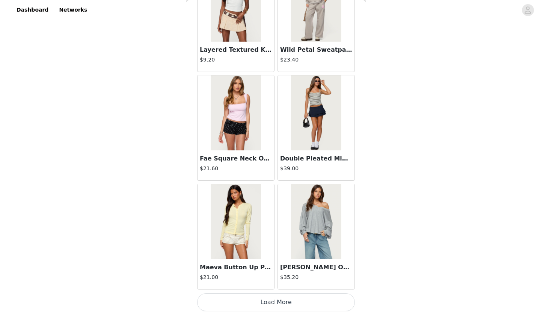
scroll to position [3011, 0]
click at [254, 300] on button "Load More" at bounding box center [276, 303] width 158 height 18
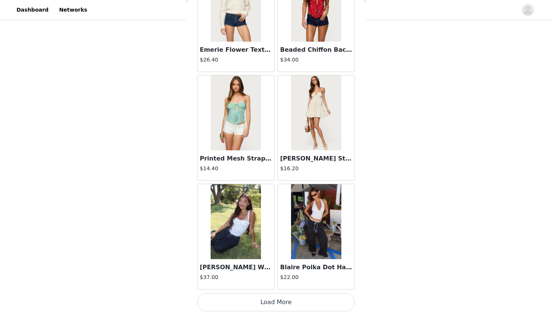
scroll to position [624, 0]
click at [248, 304] on button "Load More" at bounding box center [276, 303] width 158 height 18
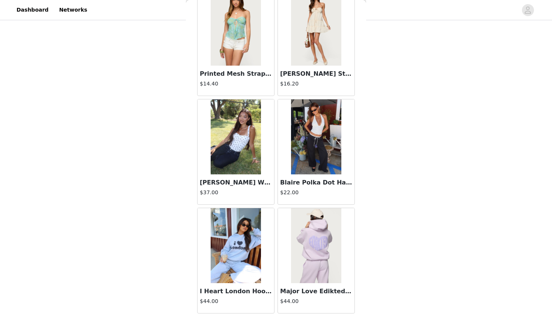
scroll to position [4277, 0]
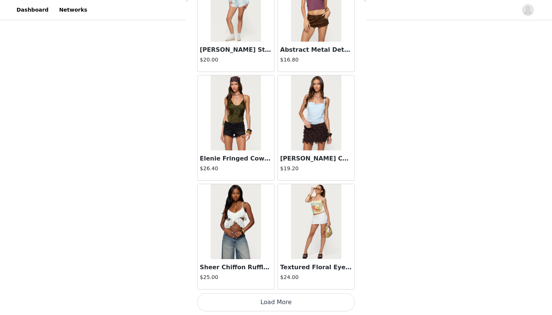
click at [254, 300] on button "Load More" at bounding box center [276, 303] width 158 height 18
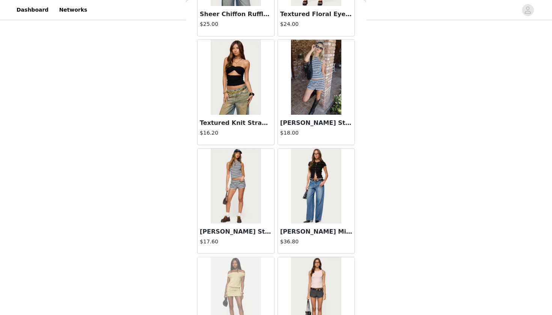
click at [252, 184] on img at bounding box center [236, 186] width 50 height 75
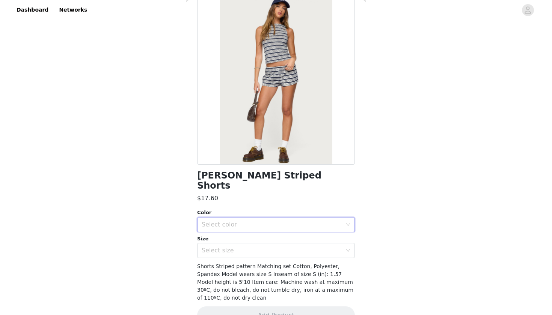
click at [250, 219] on div "Select color" at bounding box center [274, 225] width 144 height 14
click at [247, 229] on li "NAVY" at bounding box center [276, 231] width 158 height 12
click at [248, 247] on div "Select size" at bounding box center [272, 251] width 140 height 8
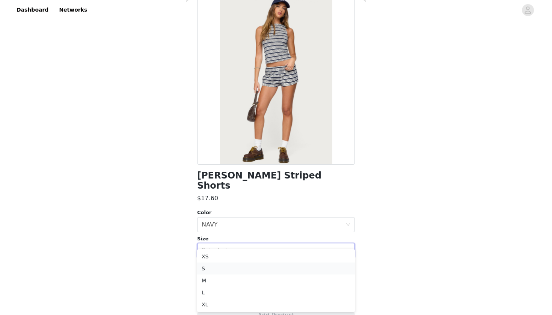
click at [237, 271] on li "S" at bounding box center [276, 269] width 158 height 12
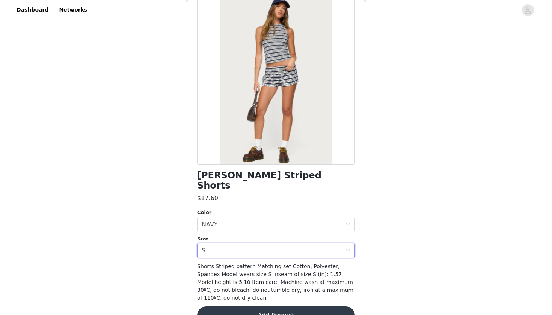
click at [251, 307] on button "Add Product" at bounding box center [276, 316] width 158 height 18
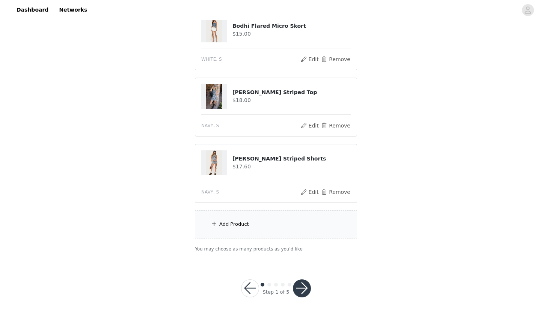
click at [258, 230] on div "Add Product" at bounding box center [276, 225] width 162 height 28
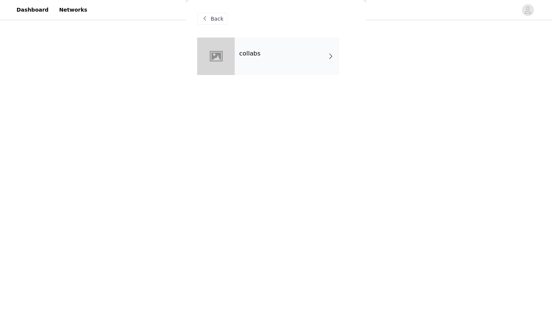
click at [273, 61] on div "collabs" at bounding box center [287, 57] width 104 height 38
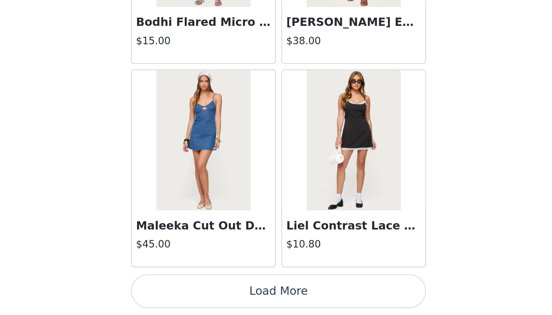
click at [197, 294] on button "Load More" at bounding box center [276, 303] width 158 height 18
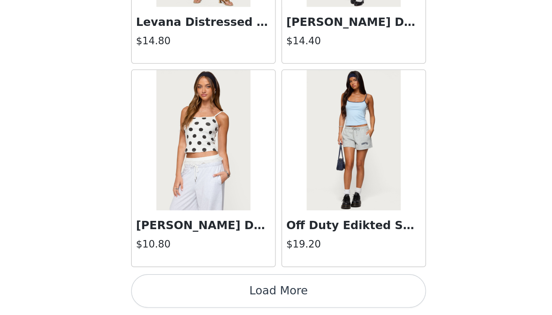
click at [197, 294] on button "Load More" at bounding box center [276, 303] width 158 height 18
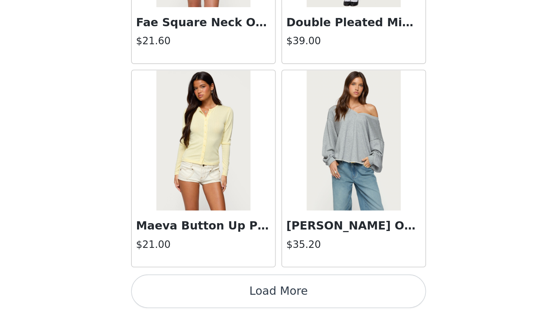
click at [197, 294] on button "Load More" at bounding box center [276, 303] width 158 height 18
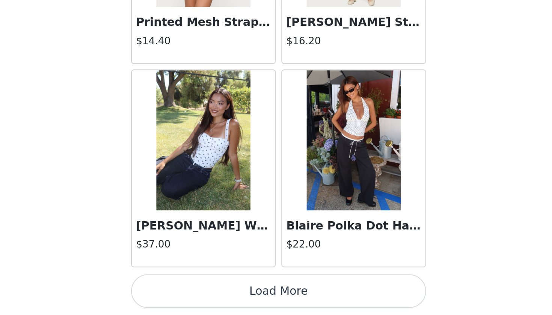
click at [197, 294] on button "Load More" at bounding box center [276, 303] width 158 height 18
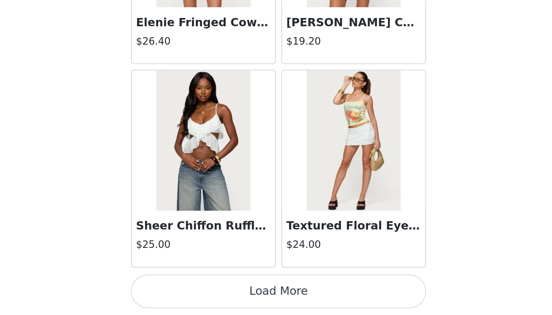
click at [197, 294] on button "Load More" at bounding box center [276, 303] width 158 height 18
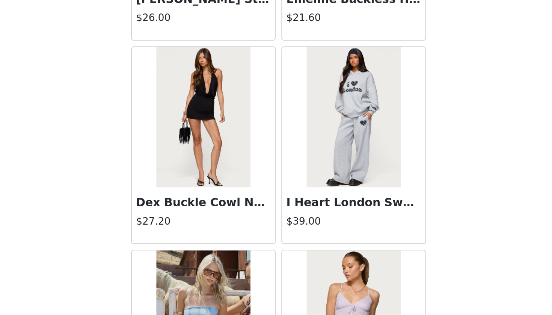
scroll to position [6004, 0]
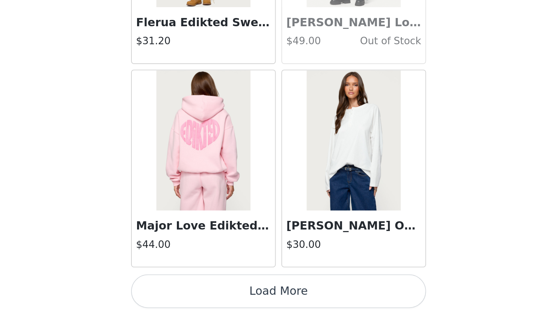
click at [197, 294] on button "Load More" at bounding box center [276, 303] width 158 height 18
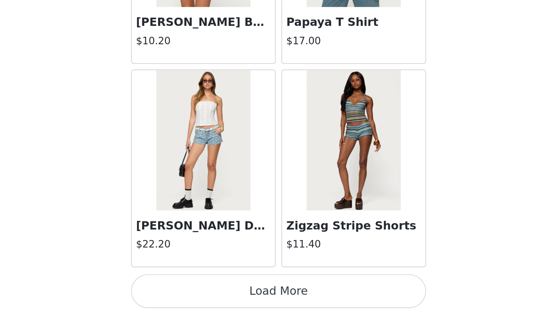
click at [197, 294] on button "Load More" at bounding box center [276, 303] width 158 height 18
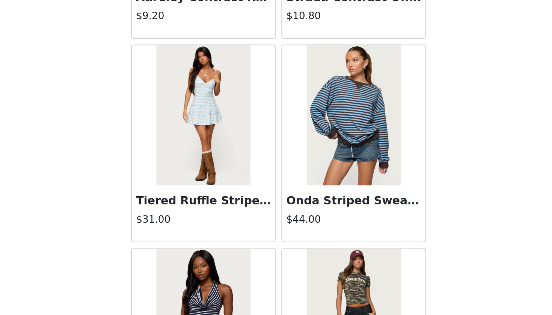
scroll to position [8368, 0]
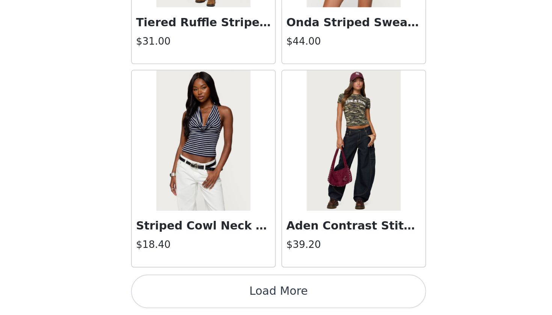
click at [197, 294] on button "Load More" at bounding box center [276, 303] width 158 height 18
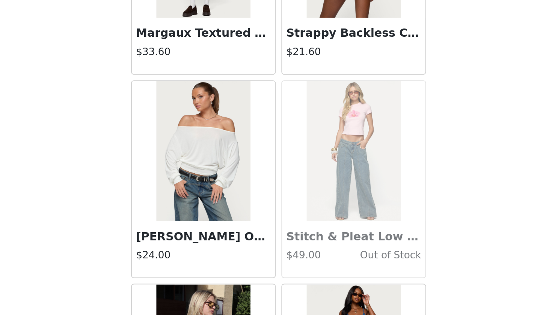
scroll to position [9231, 0]
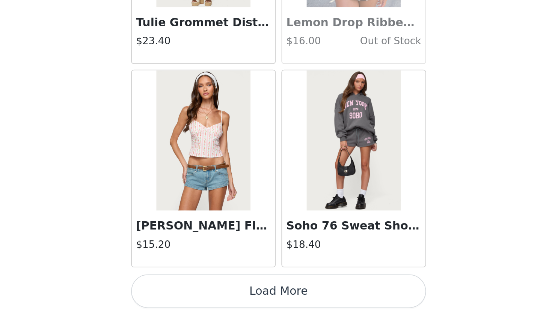
click at [197, 294] on button "Load More" at bounding box center [276, 303] width 158 height 18
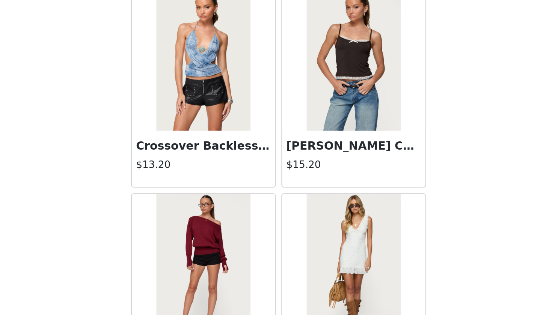
scroll to position [10495, 0]
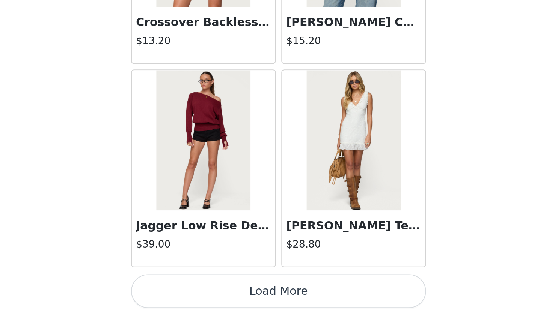
click at [197, 294] on button "Load More" at bounding box center [276, 303] width 158 height 18
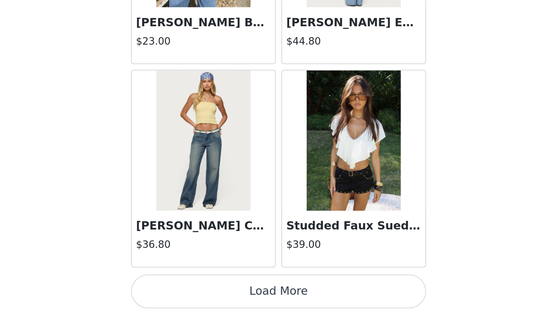
scroll to position [11720, 0]
click at [197, 294] on button "Load More" at bounding box center [276, 303] width 158 height 18
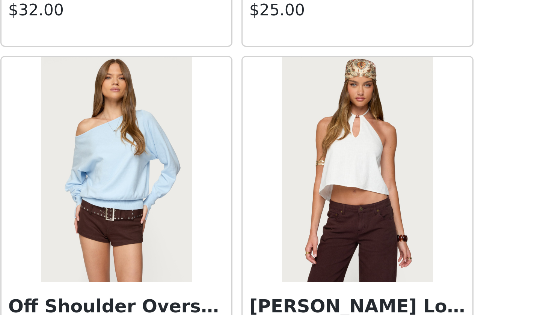
scroll to position [12078, 0]
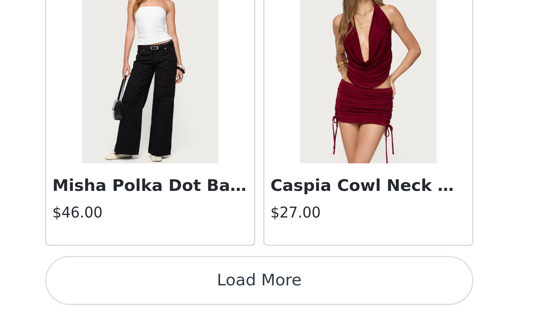
click at [197, 294] on button "Load More" at bounding box center [276, 303] width 158 height 18
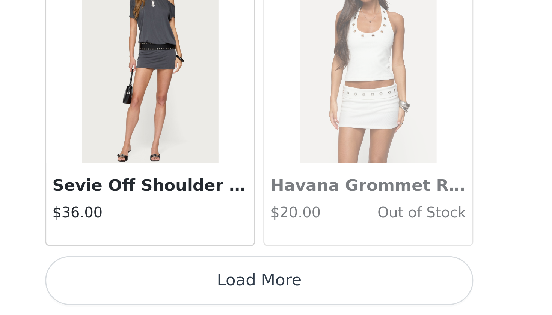
scroll to position [13898, 0]
click at [197, 294] on button "Load More" at bounding box center [276, 303] width 158 height 18
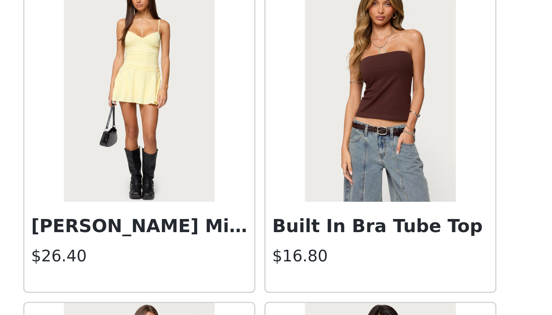
scroll to position [14718, 0]
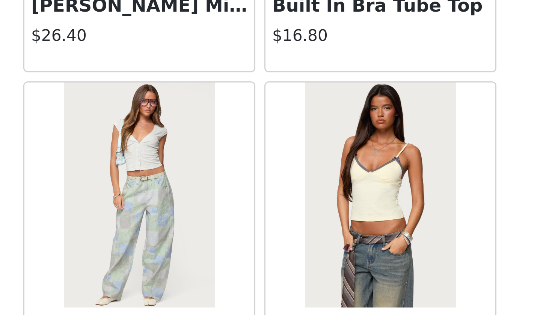
click at [291, 235] on img at bounding box center [316, 272] width 50 height 75
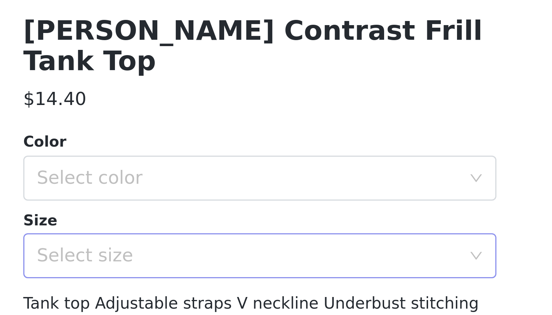
scroll to position [7, 0]
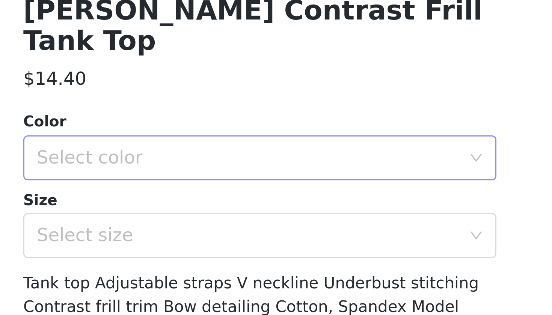
click at [202, 256] on div "Select color" at bounding box center [272, 260] width 140 height 8
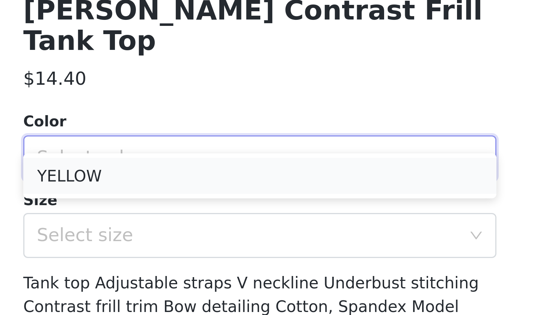
click at [197, 260] on li "YELLOW" at bounding box center [276, 266] width 158 height 12
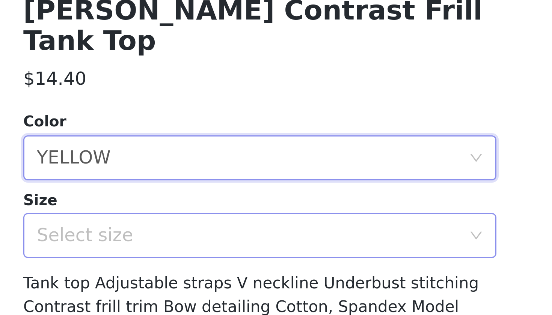
click at [202, 282] on div "Select size" at bounding box center [272, 286] width 140 height 8
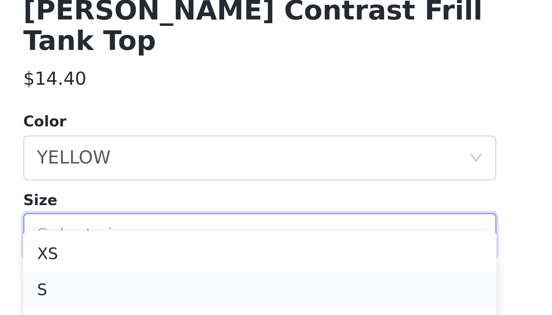
click at [197, 298] on li "S" at bounding box center [276, 304] width 158 height 12
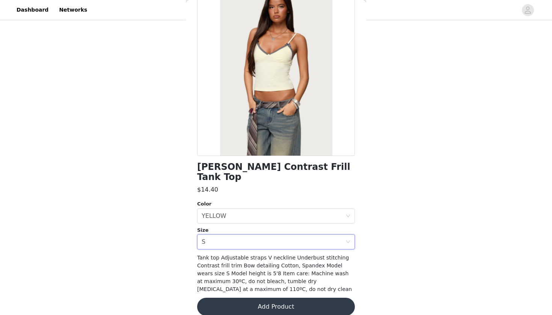
scroll to position [50, 0]
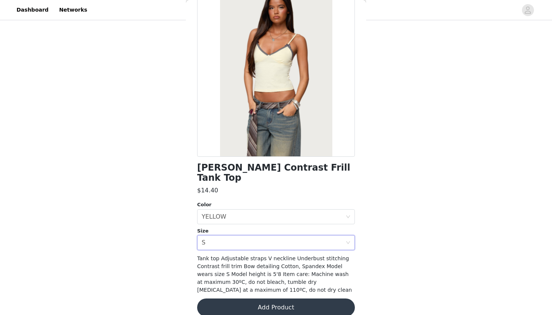
click at [238, 303] on button "Add Product" at bounding box center [276, 308] width 158 height 18
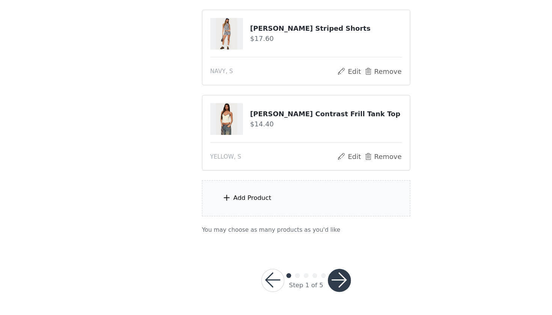
scroll to position [757, 0]
click at [293, 280] on button "button" at bounding box center [302, 289] width 18 height 18
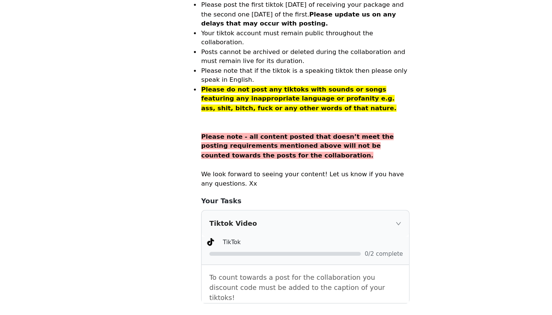
scroll to position [481, 0]
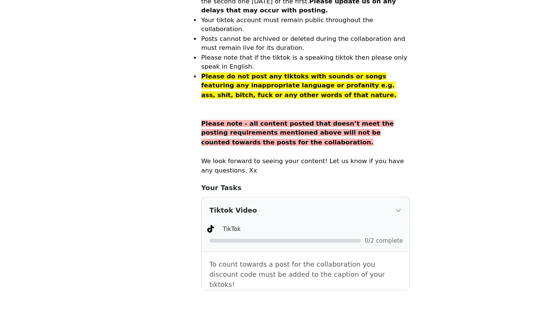
click at [346, 232] on icon "icon: right" at bounding box center [348, 234] width 5 height 5
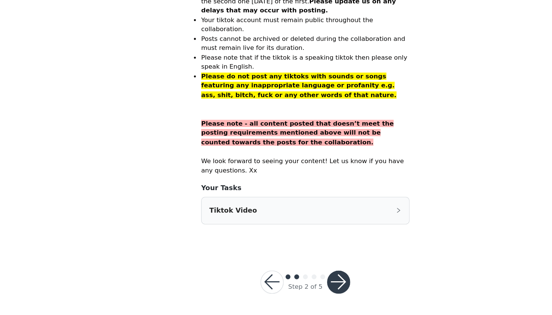
scroll to position [449, 0]
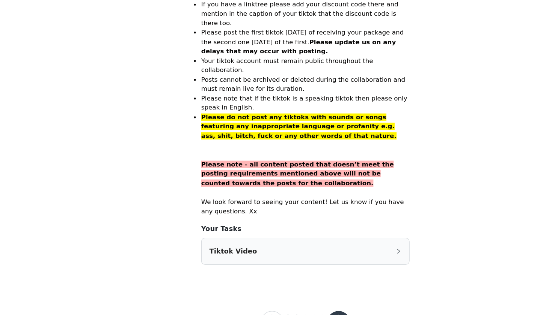
click at [306, 255] on div "Tiktok Video" at bounding box center [275, 265] width 161 height 20
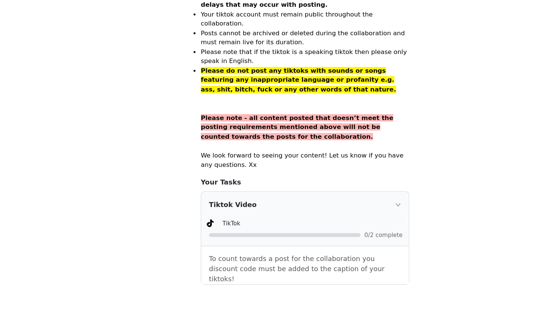
scroll to position [487, 0]
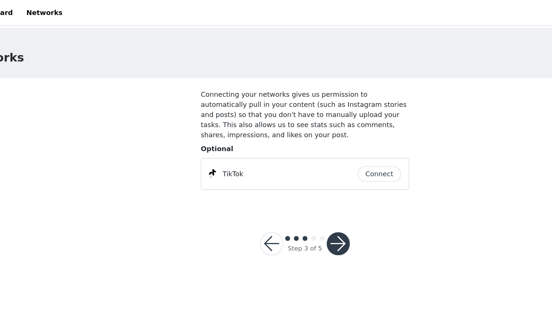
click at [317, 134] on button "Connect" at bounding box center [334, 136] width 34 height 12
click at [293, 193] on button "button" at bounding box center [302, 190] width 18 height 18
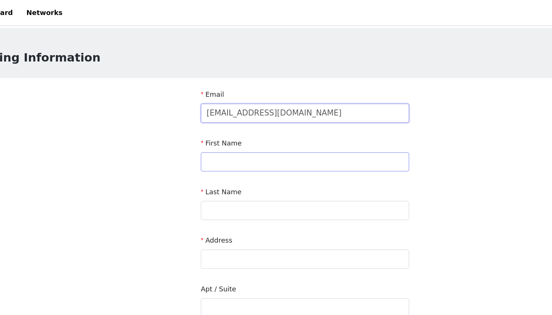
type input "tatitash16@gmail.com"
type input "Tatiana"
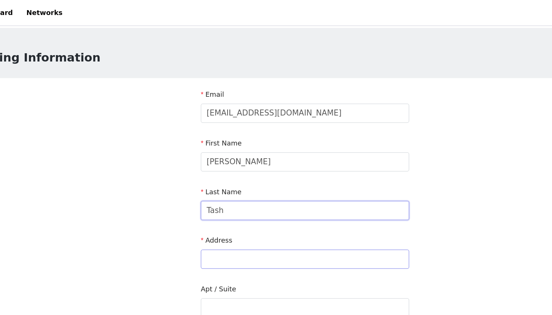
type input "Tash"
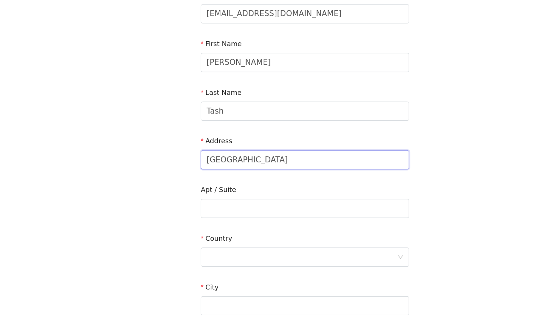
scroll to position [41, 0]
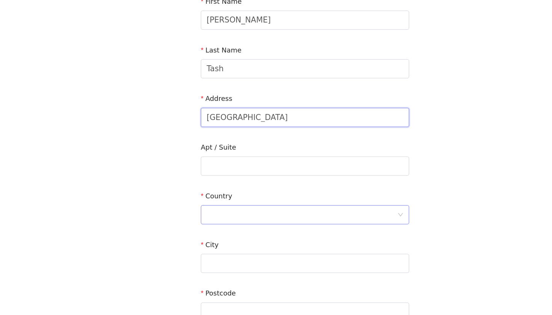
type input "[GEOGRAPHIC_DATA]"
click at [204, 230] on div at bounding box center [273, 237] width 148 height 14
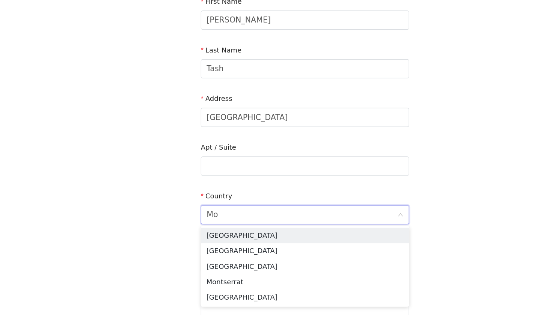
type input "M"
type input "Cana"
type input "[GEOGRAPHIC_DATA]"
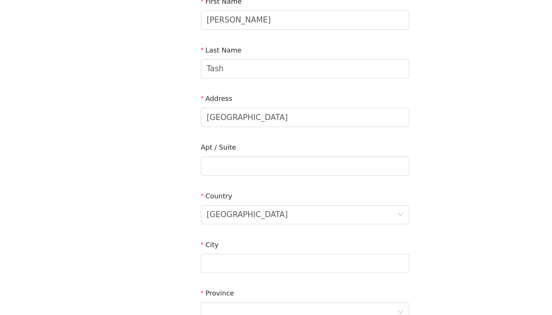
click at [195, 257] on div "City" at bounding box center [276, 271] width 162 height 29
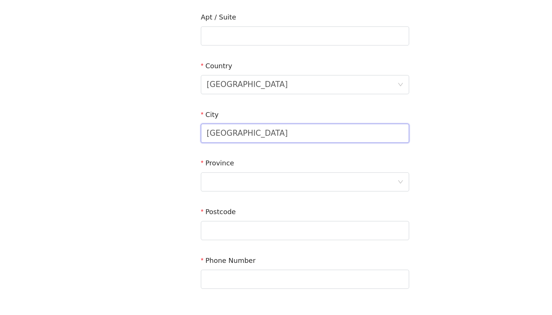
scroll to position [148, 0]
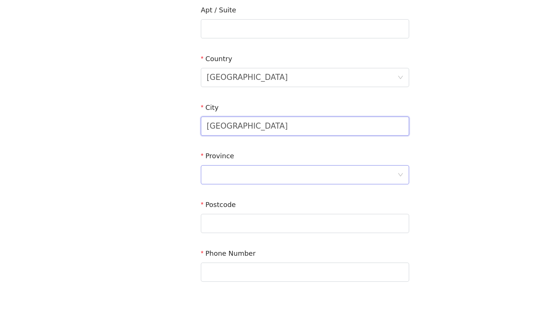
type input "Montreal"
click at [199, 199] on div at bounding box center [273, 206] width 148 height 14
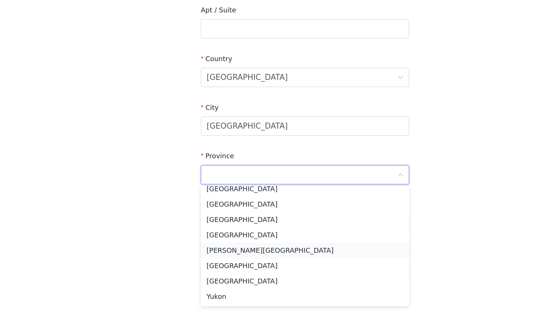
scroll to position [65, 0]
click at [195, 271] on li "Quebec" at bounding box center [276, 277] width 162 height 12
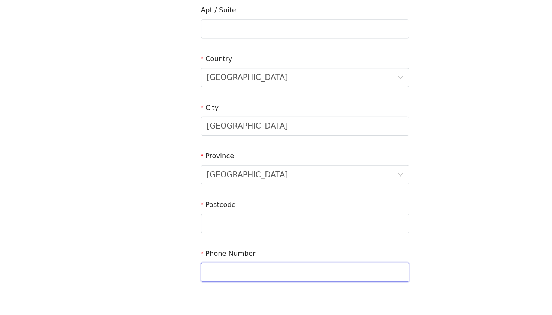
drag, startPoint x: 188, startPoint y: 211, endPoint x: 188, endPoint y: 206, distance: 4.5
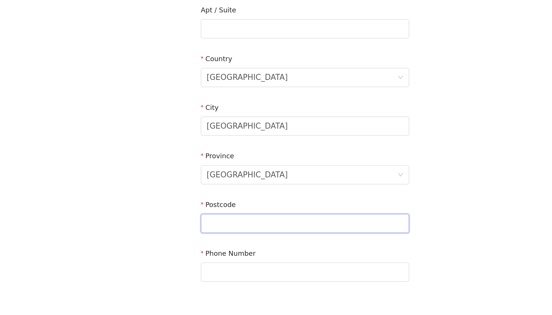
type input "h"
type input "h3y 2a1"
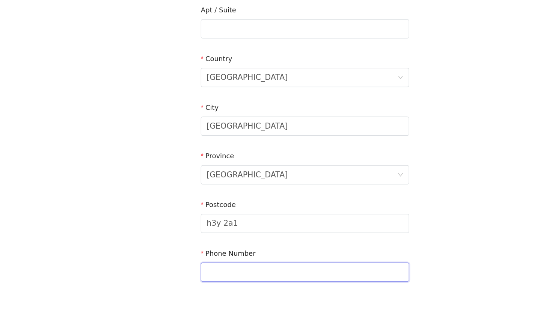
click at [195, 274] on input "text" at bounding box center [276, 281] width 162 height 15
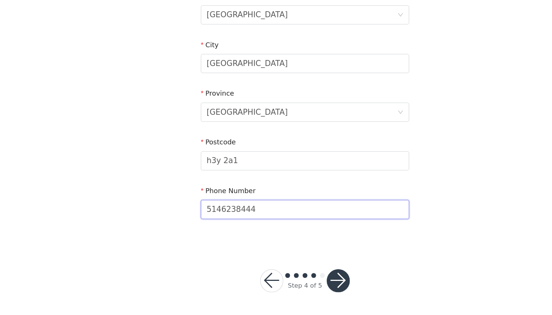
scroll to position [196, 0]
type input "5146238444"
click at [293, 280] on button "button" at bounding box center [302, 289] width 18 height 18
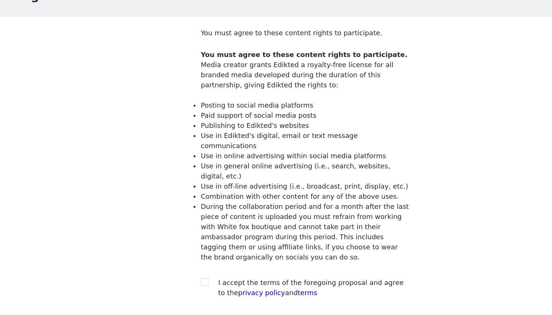
click at [195, 264] on div at bounding box center [200, 268] width 11 height 8
click at [195, 265] on input "checkbox" at bounding box center [197, 267] width 5 height 5
checkbox input "true"
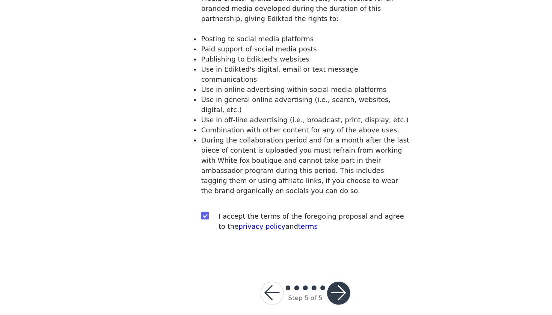
scroll to position [31, 0]
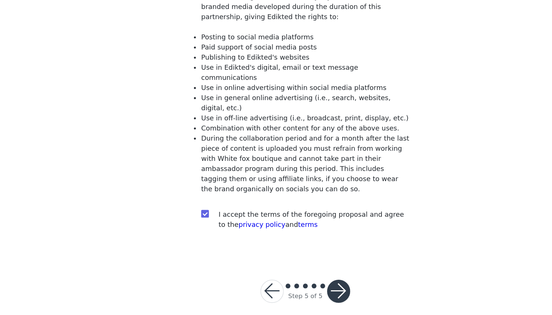
click at [293, 288] on button "button" at bounding box center [302, 297] width 18 height 18
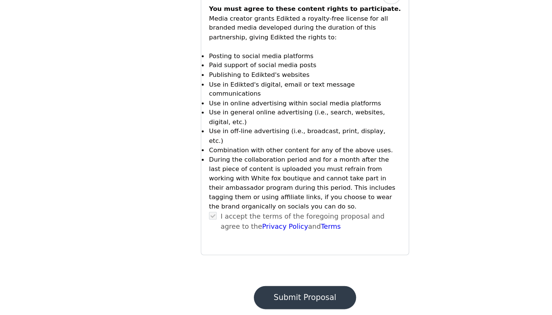
scroll to position [877, 0]
click at [244, 293] on button "Submit Proposal" at bounding box center [276, 302] width 80 height 18
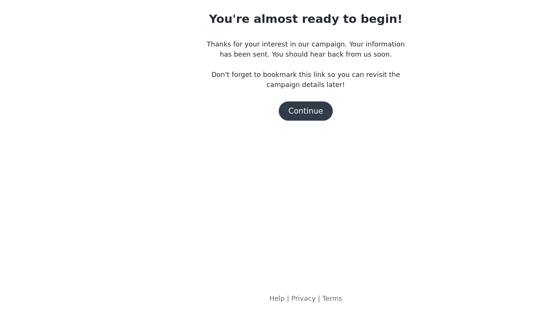
scroll to position [0, 0]
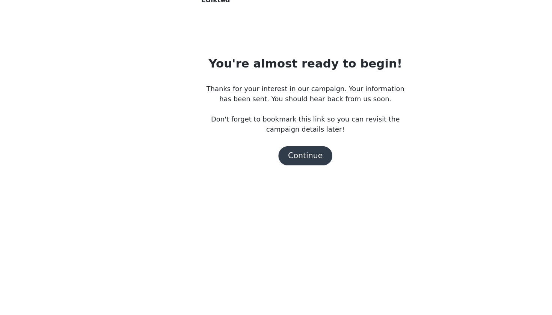
click at [255, 149] on button "Continue" at bounding box center [276, 156] width 42 height 15
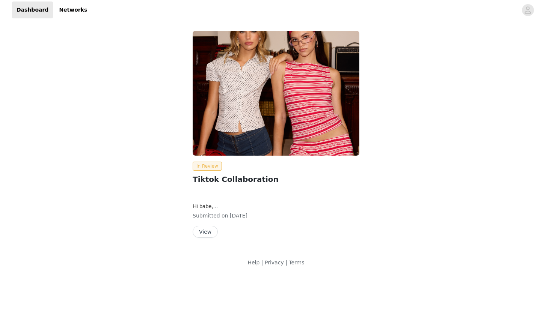
click at [205, 236] on button "View" at bounding box center [205, 232] width 25 height 12
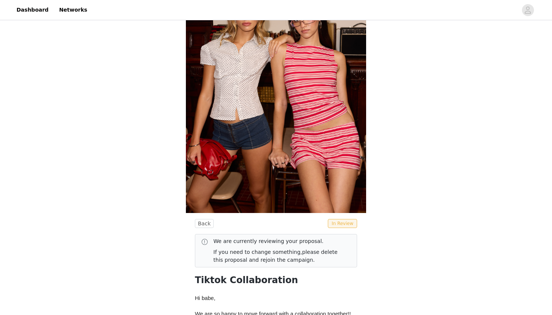
scroll to position [108, 0]
